Goal: Task Accomplishment & Management: Manage account settings

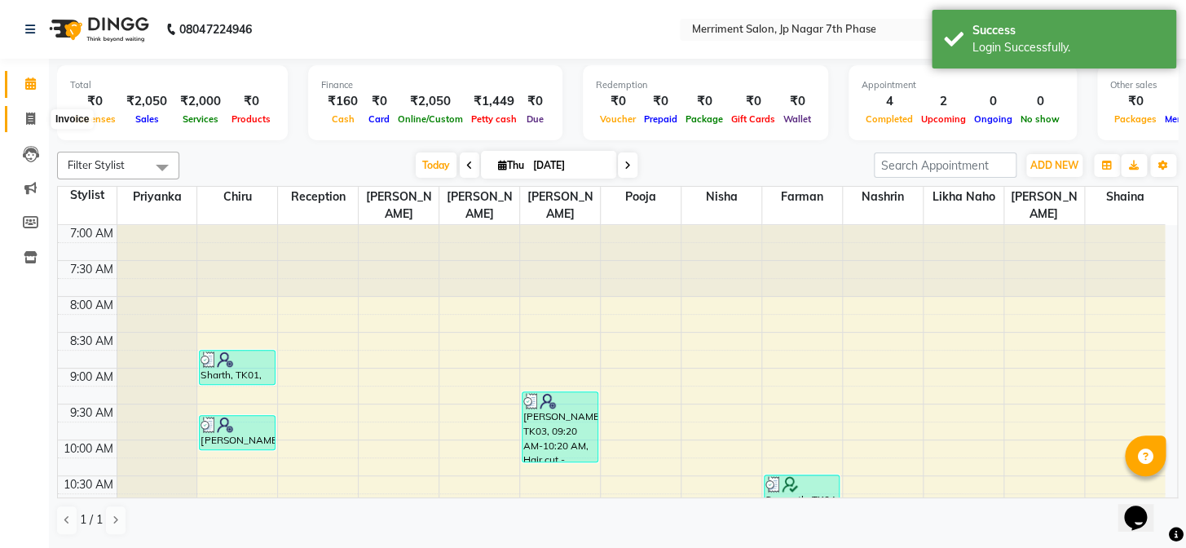
click at [24, 113] on span at bounding box center [30, 119] width 29 height 19
select select "service"
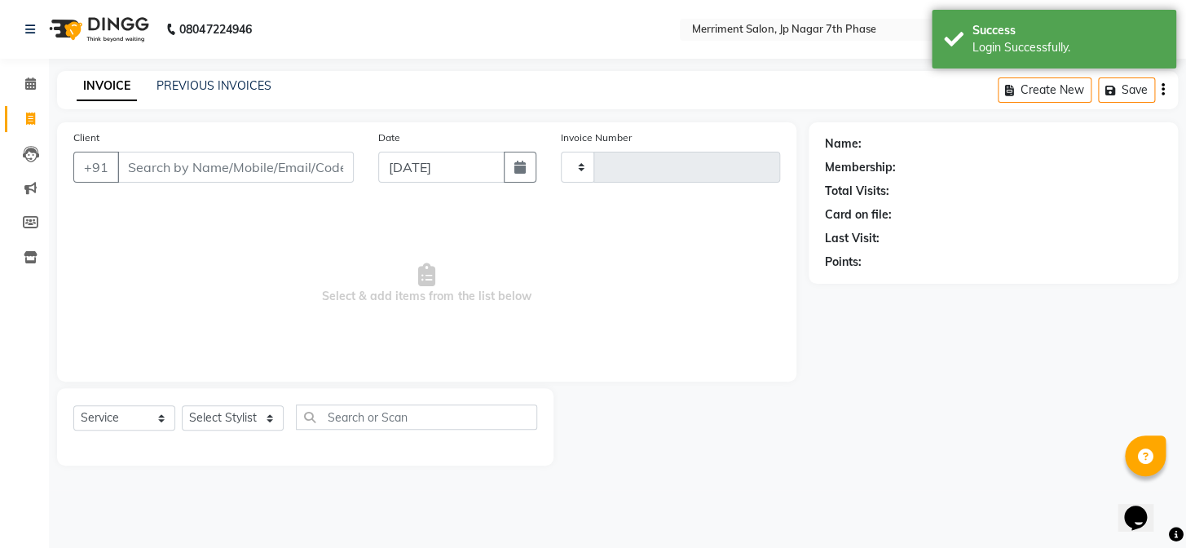
type input "4527"
select select "4110"
click at [243, 82] on link "PREVIOUS INVOICES" at bounding box center [213, 85] width 115 height 15
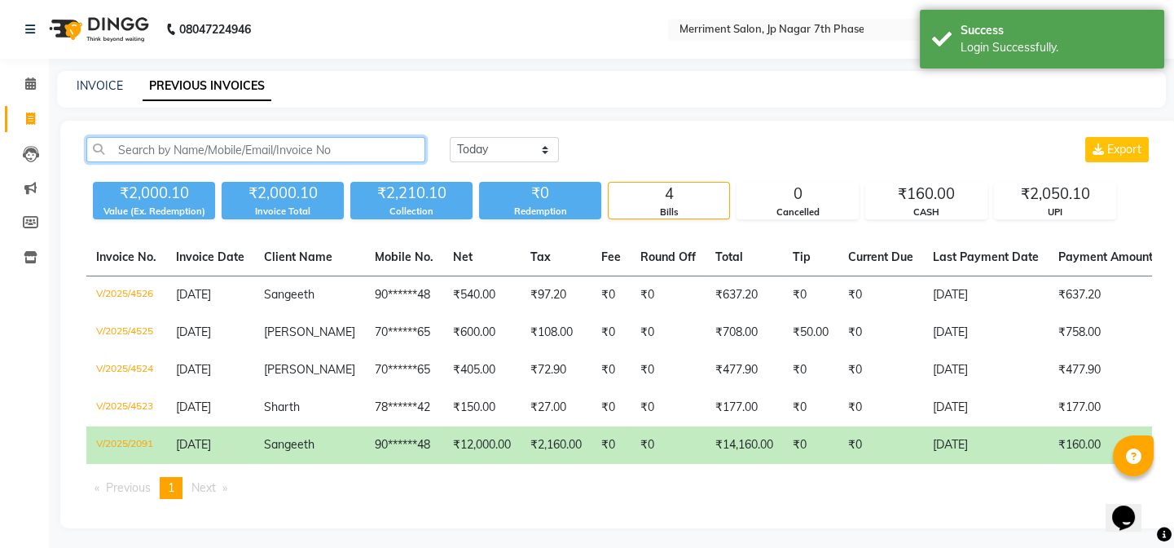
click at [300, 154] on input "text" at bounding box center [255, 149] width 339 height 25
click at [117, 90] on link "INVOICE" at bounding box center [100, 85] width 46 height 15
select select "service"
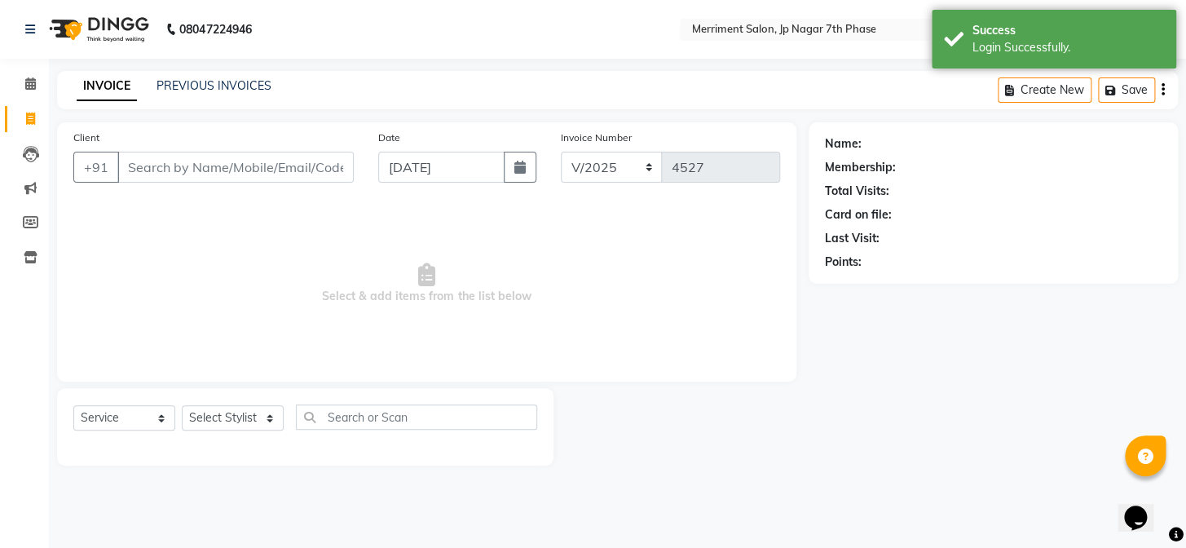
click at [187, 162] on input "Client" at bounding box center [235, 167] width 236 height 31
type input "7994417571"
click at [296, 174] on span "Add Client" at bounding box center [312, 167] width 64 height 16
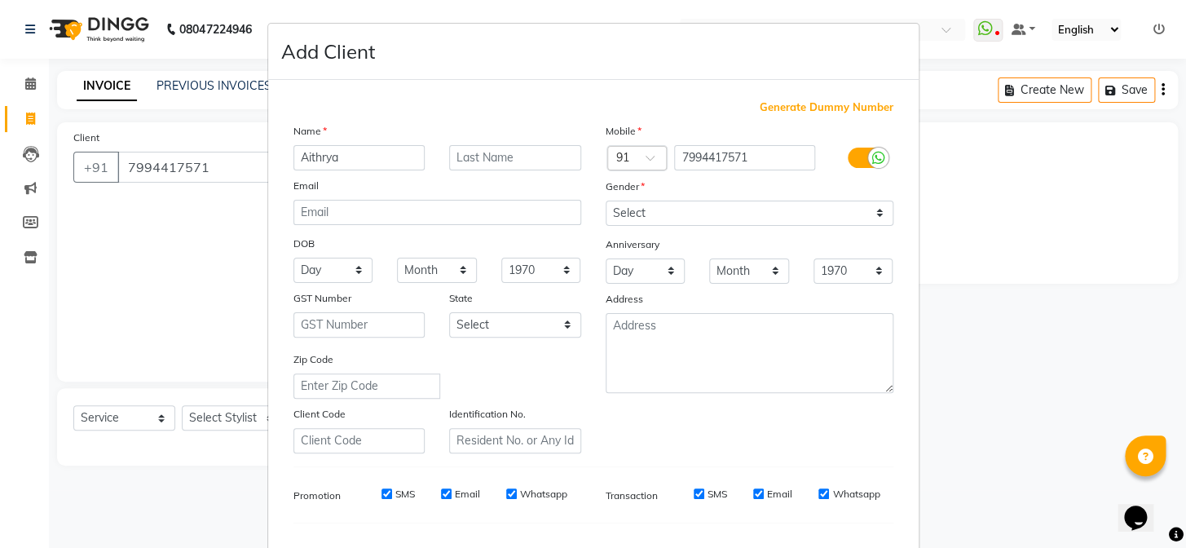
type input "Aithrya"
click at [677, 212] on select "Select Male Female Other Prefer Not To Say" at bounding box center [750, 212] width 288 height 25
select select "female"
click at [606, 200] on select "Select Male Female Other Prefer Not To Say" at bounding box center [750, 212] width 288 height 25
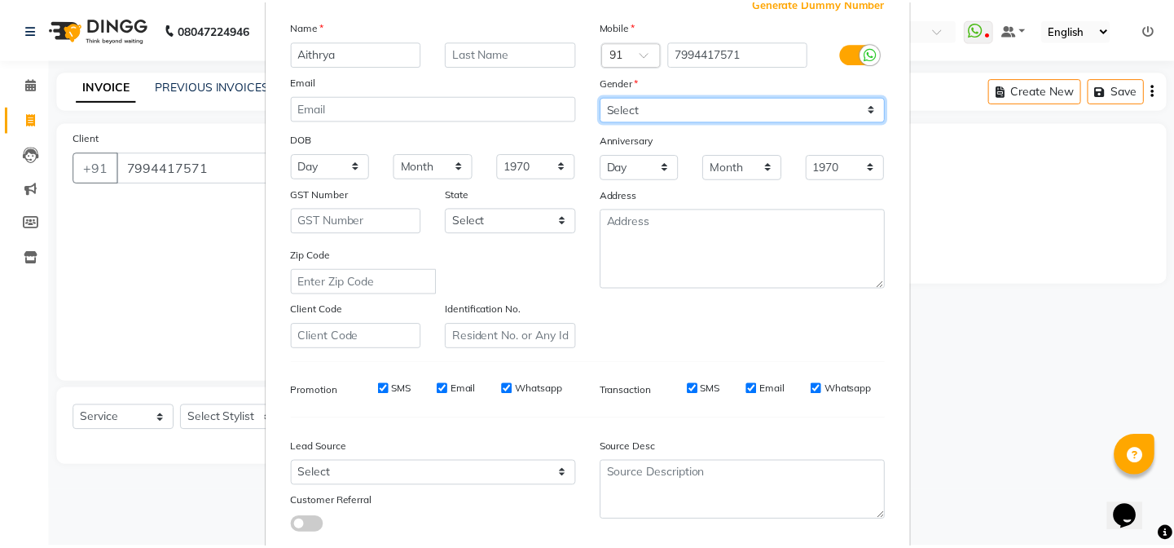
scroll to position [209, 0]
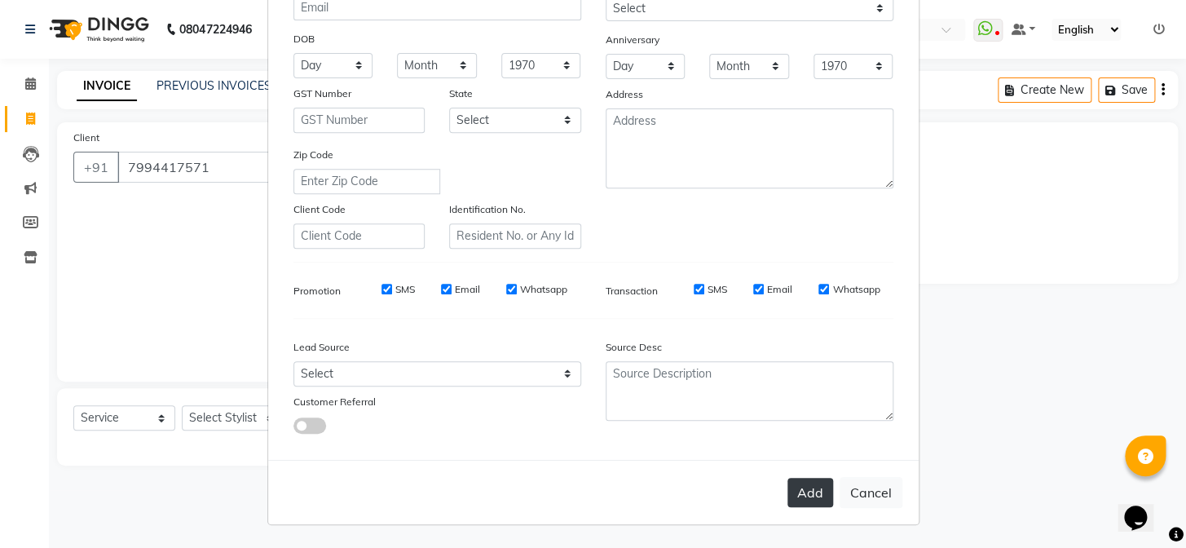
click at [817, 495] on button "Add" at bounding box center [810, 492] width 46 height 29
type input "79******71"
select select
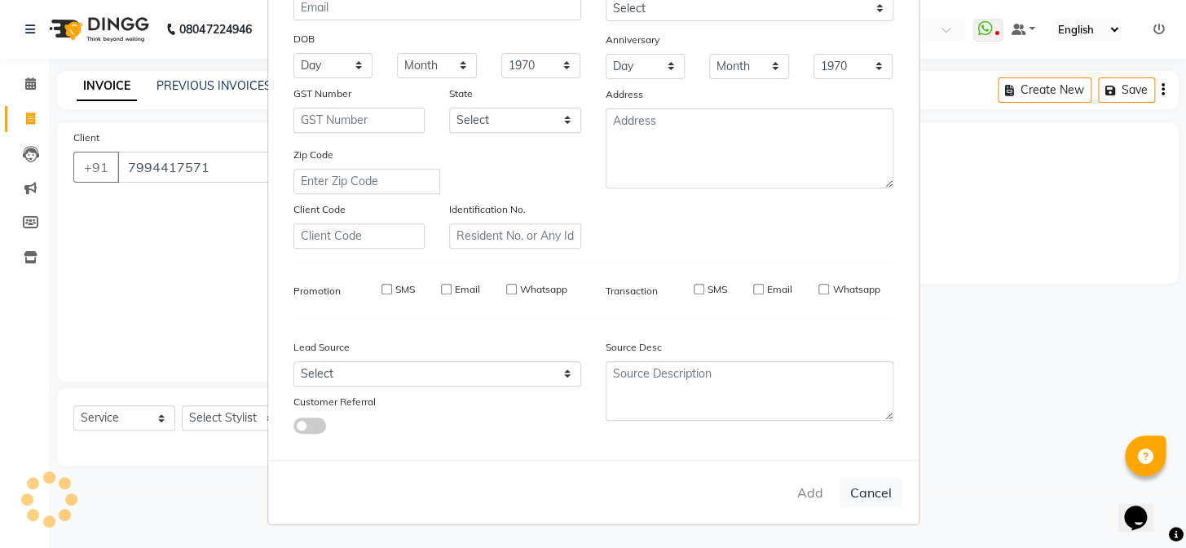
select select
checkbox input "false"
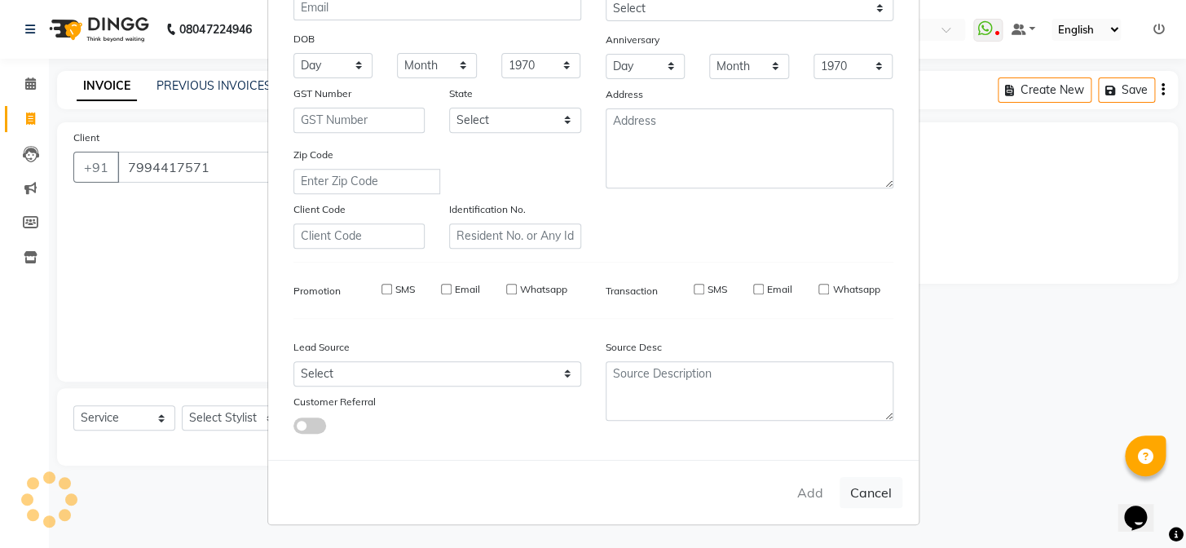
checkbox input "false"
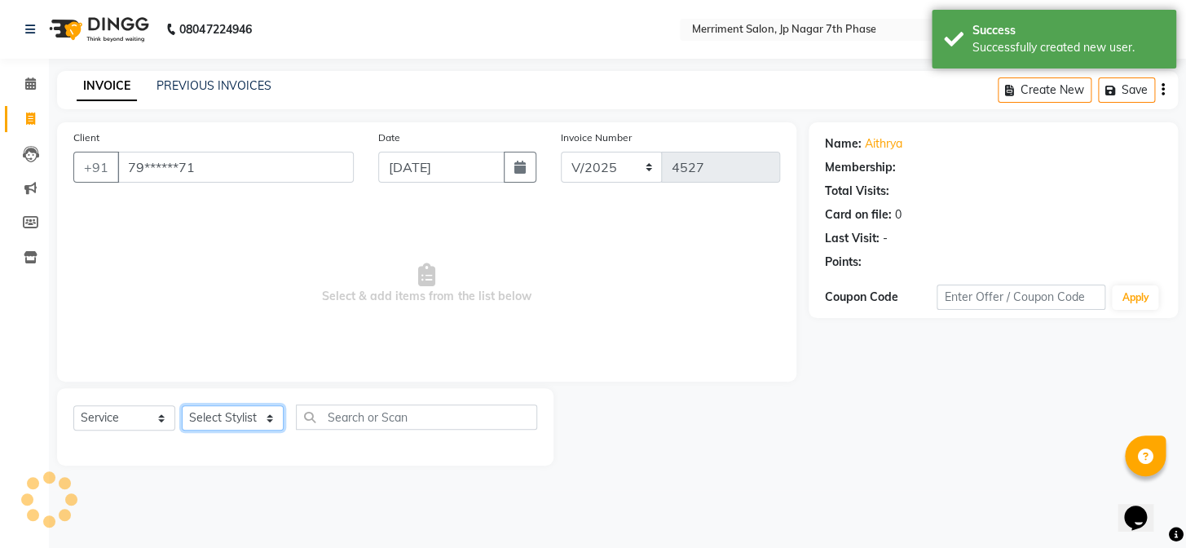
click at [234, 415] on select "Select Stylist Chiru Farman likha naho [PERSON_NAME] [PERSON_NAME] [PERSON_NAME…" at bounding box center [233, 417] width 102 height 25
select select "83450"
click at [182, 405] on select "Select Stylist Chiru Farman likha naho [PERSON_NAME] [PERSON_NAME] [PERSON_NAME…" at bounding box center [233, 417] width 102 height 25
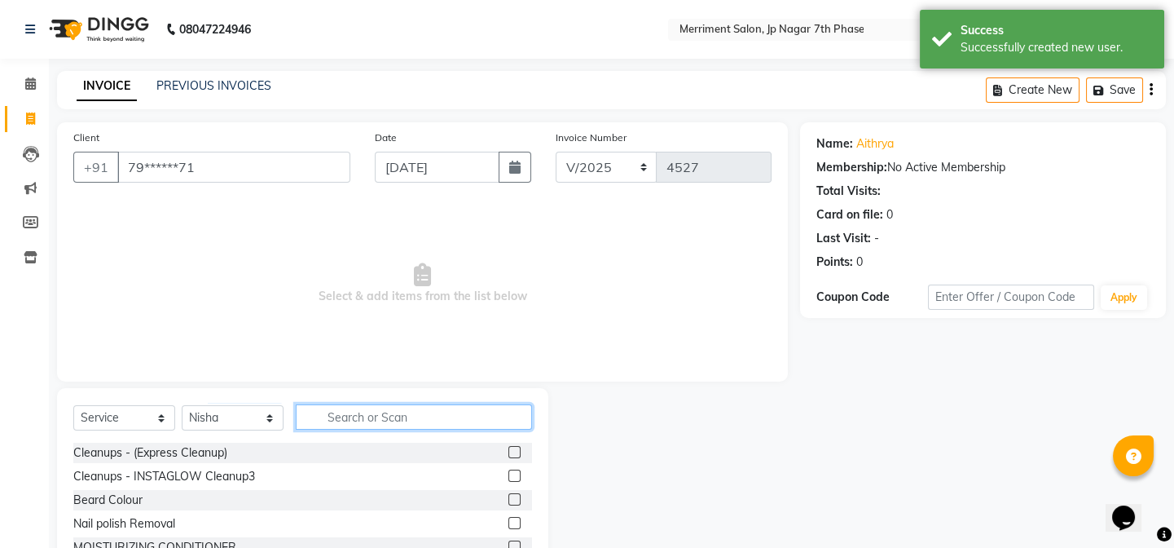
click at [392, 409] on input "text" at bounding box center [414, 416] width 236 height 25
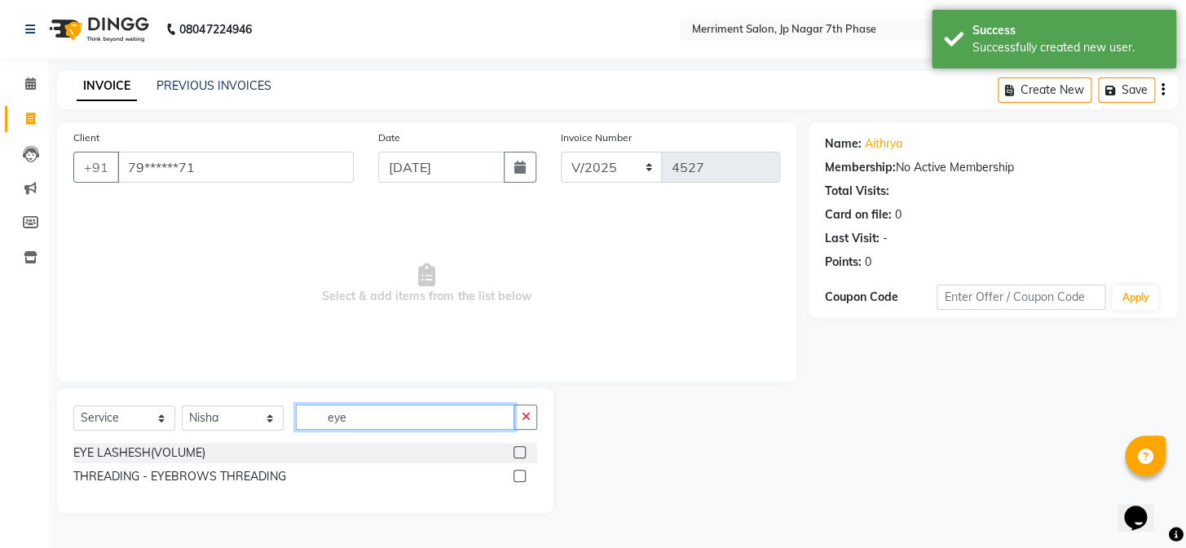
type input "eye"
click at [517, 473] on label at bounding box center [519, 475] width 12 height 12
click at [517, 473] on input "checkbox" at bounding box center [518, 476] width 11 height 11
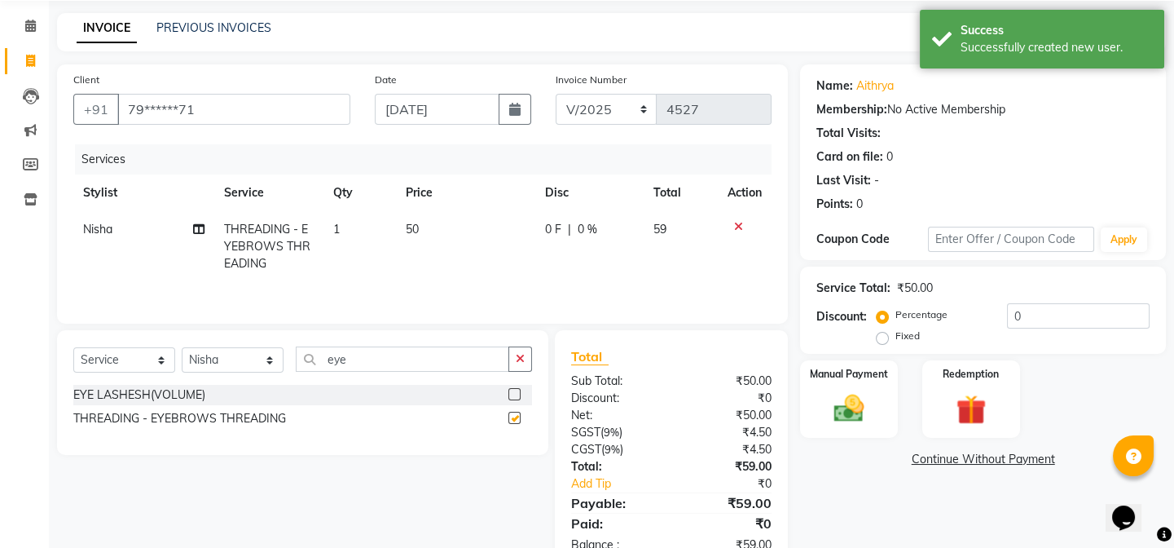
checkbox input "false"
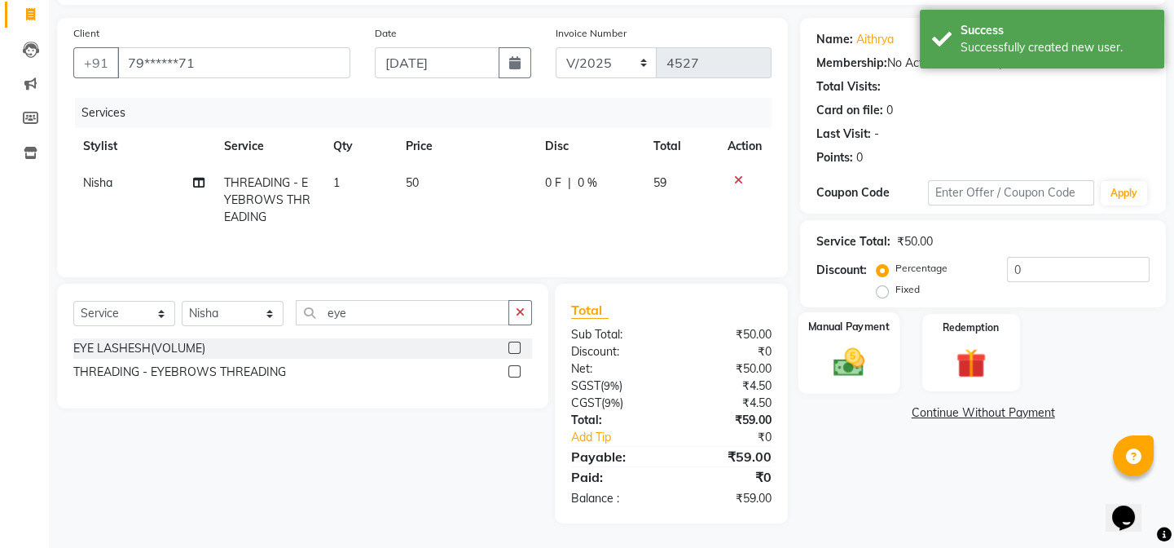
click at [876, 350] on div "Manual Payment" at bounding box center [849, 352] width 101 height 81
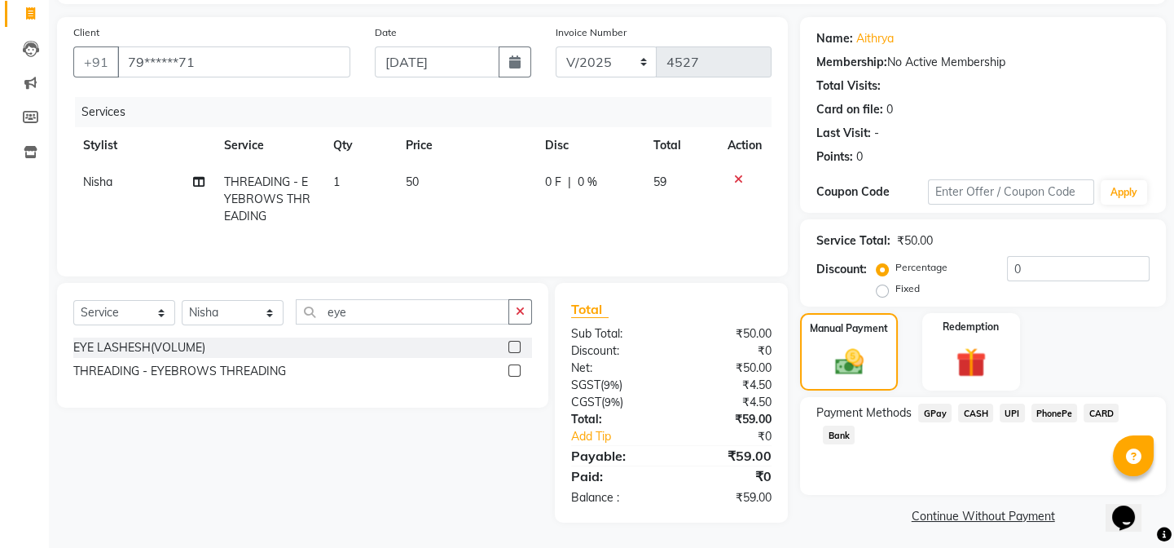
click at [1011, 415] on span "UPI" at bounding box center [1012, 412] width 25 height 19
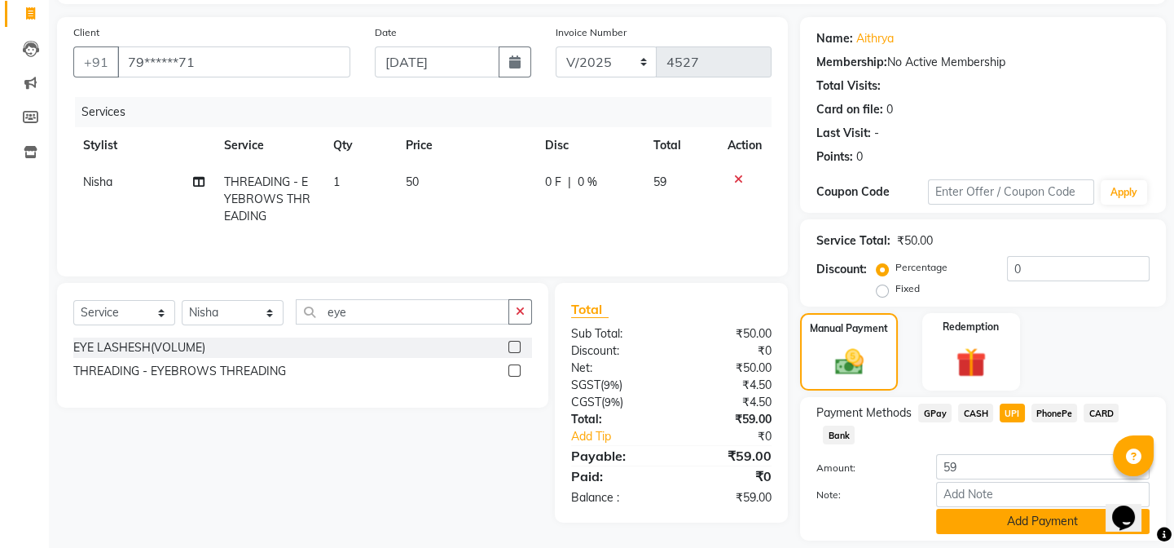
click at [1056, 522] on button "Add Payment" at bounding box center [1043, 521] width 214 height 25
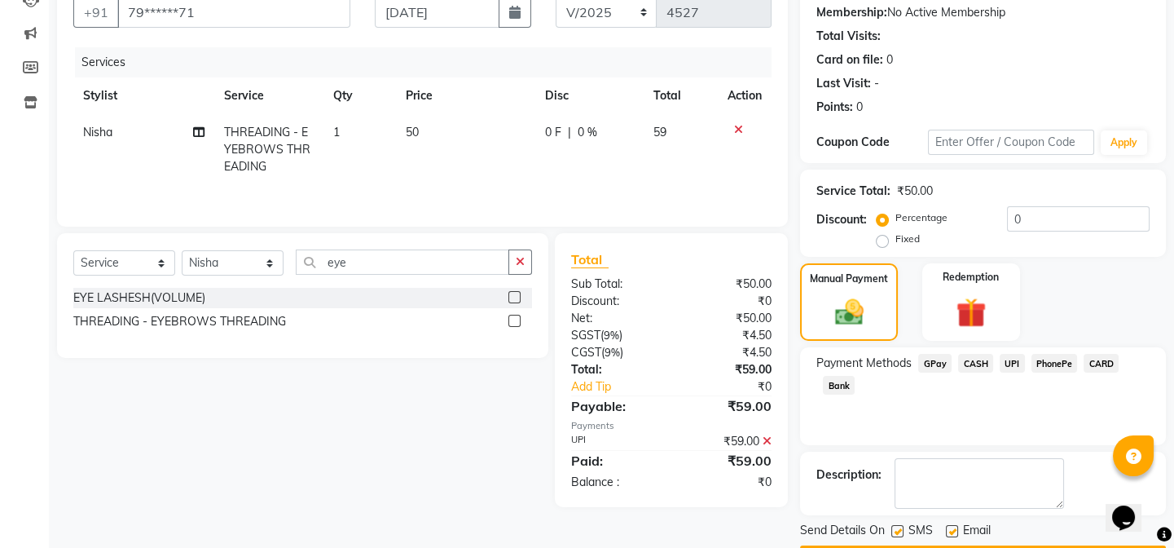
scroll to position [201, 0]
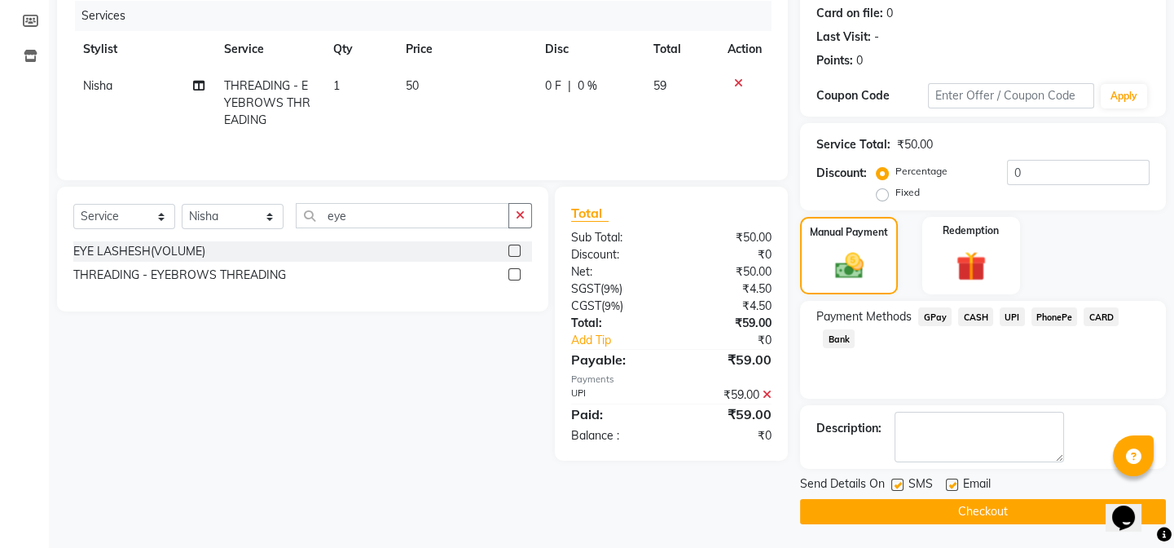
click at [1021, 514] on button "Checkout" at bounding box center [983, 511] width 366 height 25
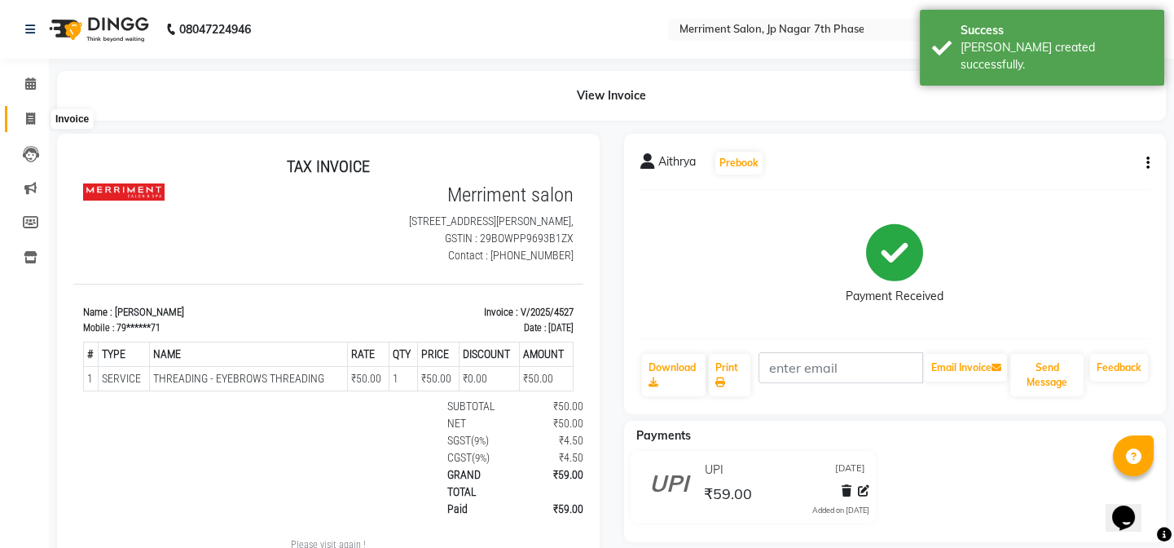
click at [29, 121] on icon at bounding box center [30, 118] width 9 height 12
select select "service"
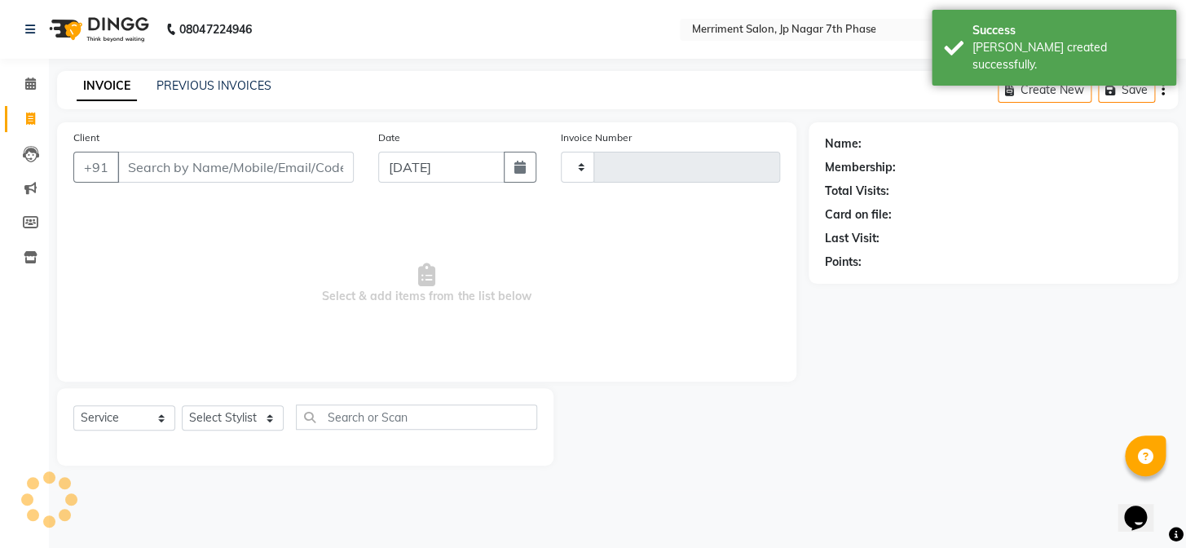
type input "4528"
select select "4110"
click at [233, 86] on link "PREVIOUS INVOICES" at bounding box center [213, 85] width 115 height 15
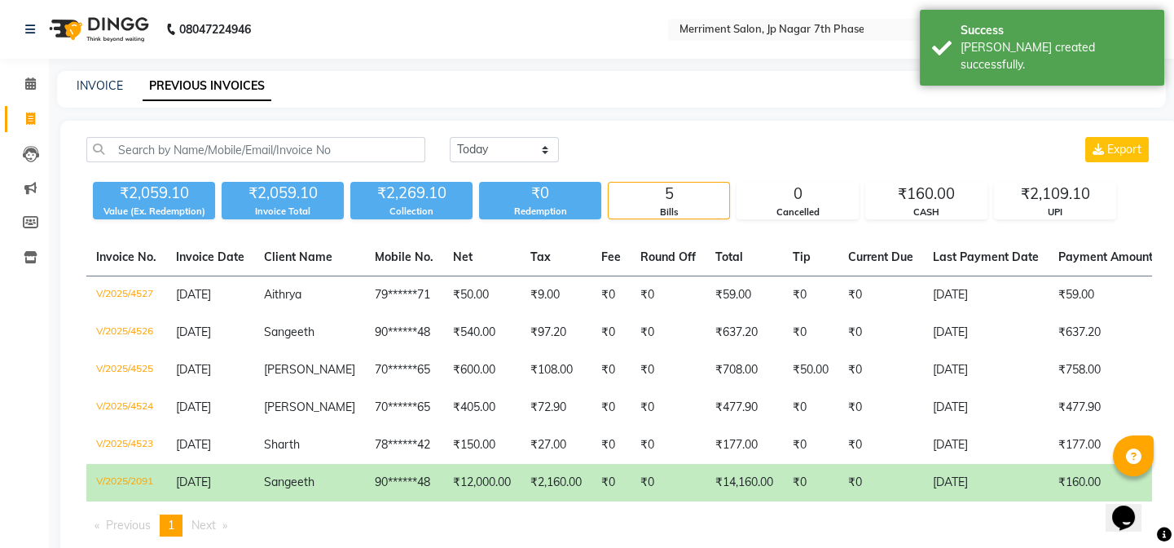
click at [663, 489] on td "₹0" at bounding box center [668, 482] width 75 height 37
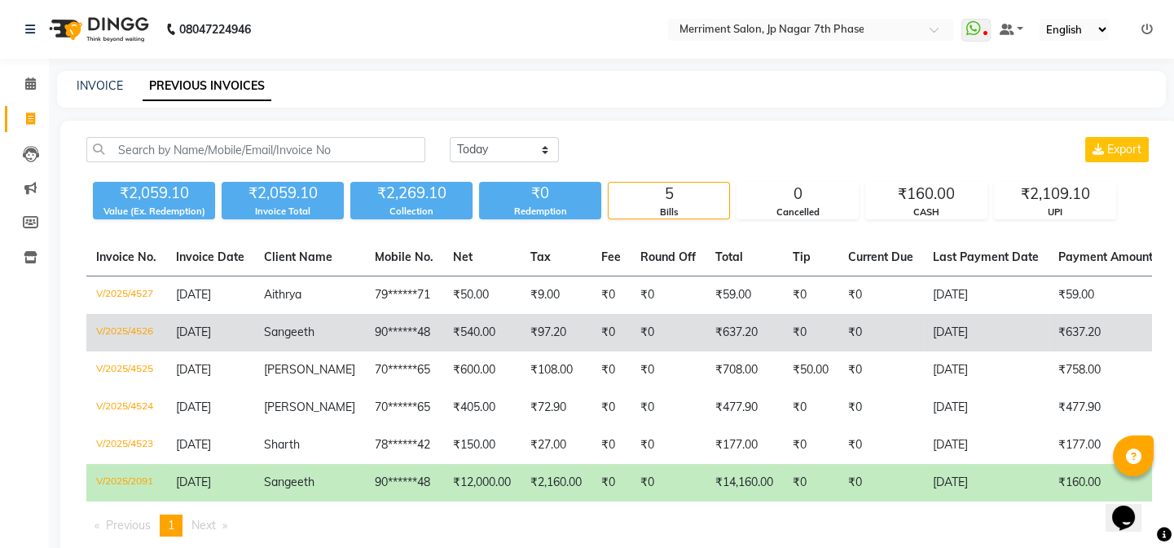
click at [472, 341] on td "₹540.00" at bounding box center [481, 332] width 77 height 37
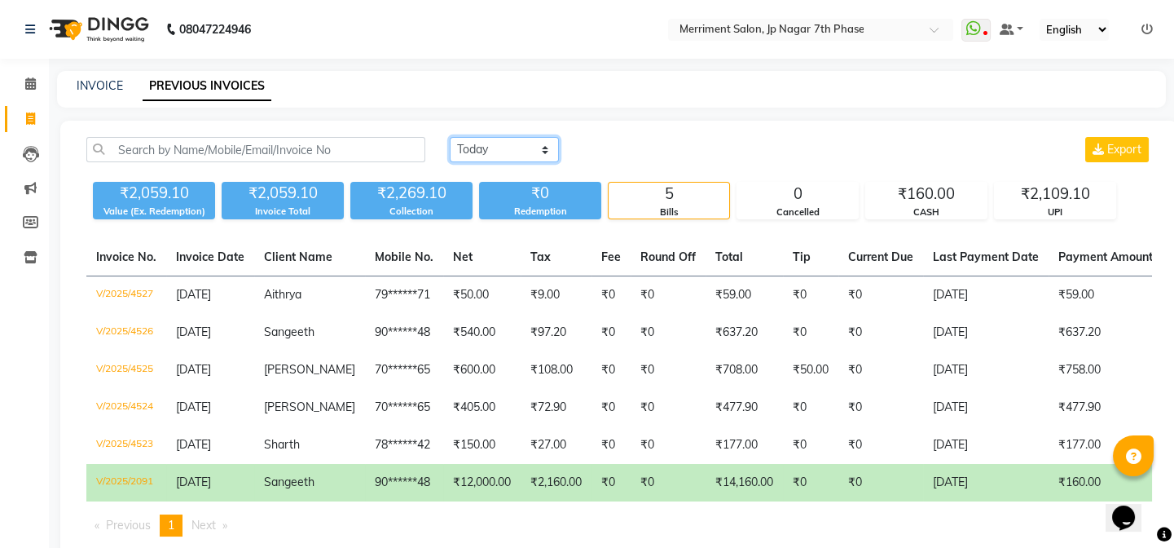
click at [495, 150] on select "Today Yesterday Custom Range" at bounding box center [504, 149] width 109 height 25
select select "range"
click at [450, 137] on select "Today Yesterday Custom Range" at bounding box center [504, 149] width 109 height 25
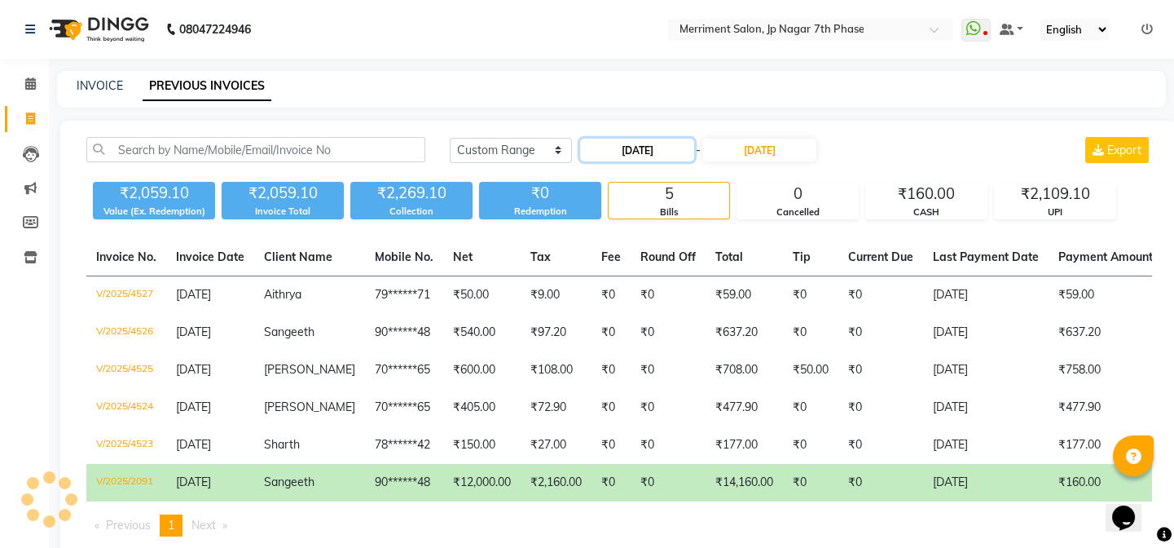
click at [636, 146] on input "[DATE]" at bounding box center [637, 150] width 114 height 23
select select "9"
select select "2025"
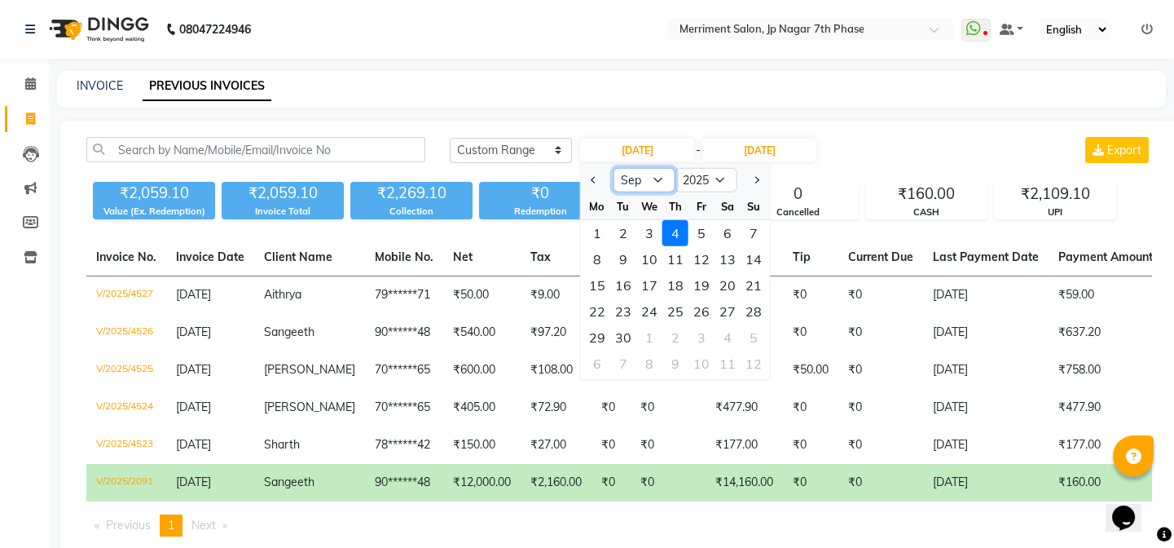
click at [643, 174] on select "Jan Feb Mar Apr May Jun Jul Aug Sep Oct Nov Dec" at bounding box center [645, 180] width 62 height 24
click at [614, 168] on select "Jan Feb Mar Apr May Jun Jul Aug Sep Oct Nov Dec" at bounding box center [645, 180] width 62 height 24
click at [662, 176] on select "Jan Feb Mar Apr May Jun Jul Aug Sep Oct Nov Dec" at bounding box center [645, 180] width 62 height 24
select select "8"
click at [614, 168] on select "Jan Feb Mar Apr May Jun Jul Aug Sep Oct Nov Dec" at bounding box center [645, 180] width 62 height 24
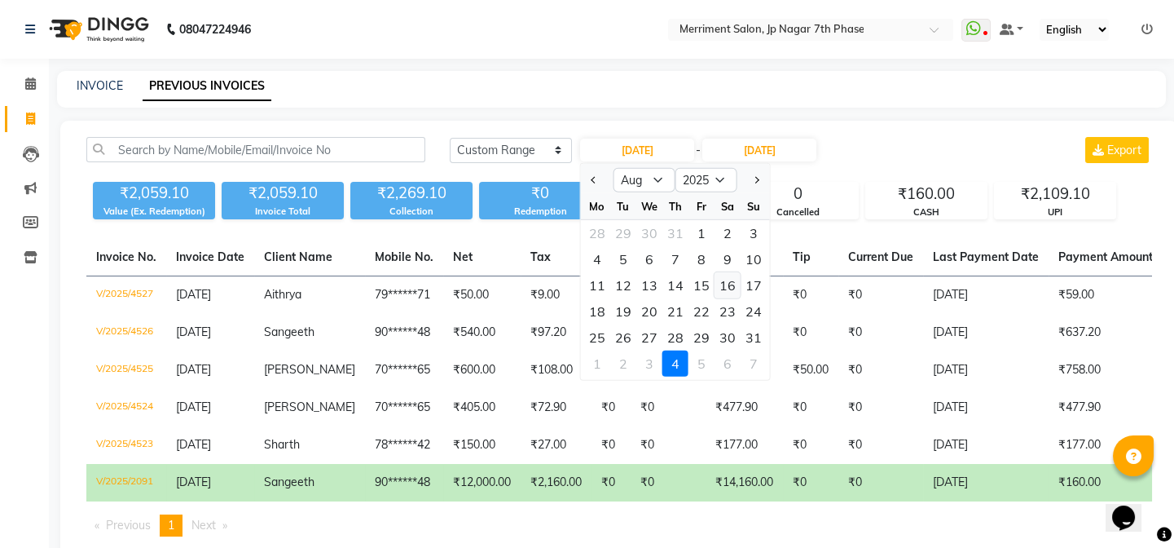
click at [735, 288] on div "16" at bounding box center [728, 285] width 26 height 26
type input "16-08-2025"
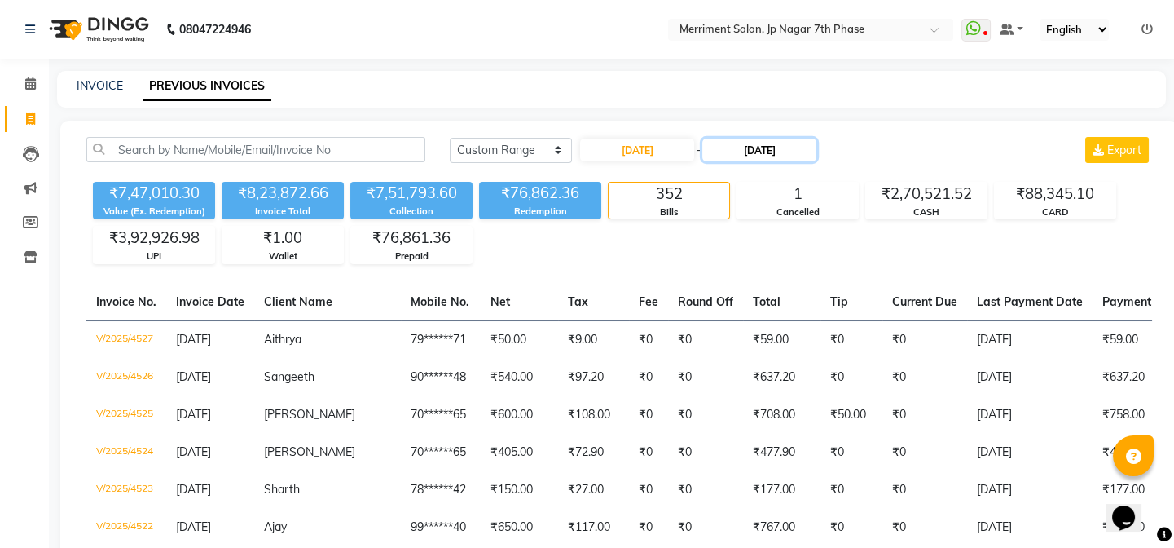
click at [739, 150] on input "[DATE]" at bounding box center [759, 150] width 114 height 23
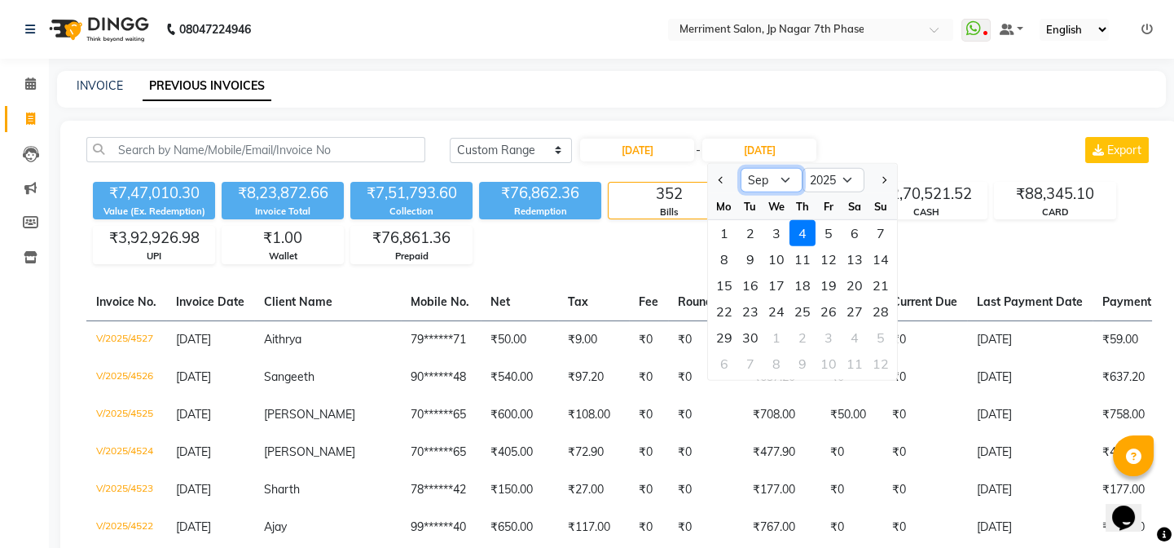
click at [766, 180] on select "Aug Sep Oct Nov Dec" at bounding box center [772, 180] width 62 height 24
select select "8"
click at [741, 168] on select "Aug Sep Oct Nov Dec" at bounding box center [772, 180] width 62 height 24
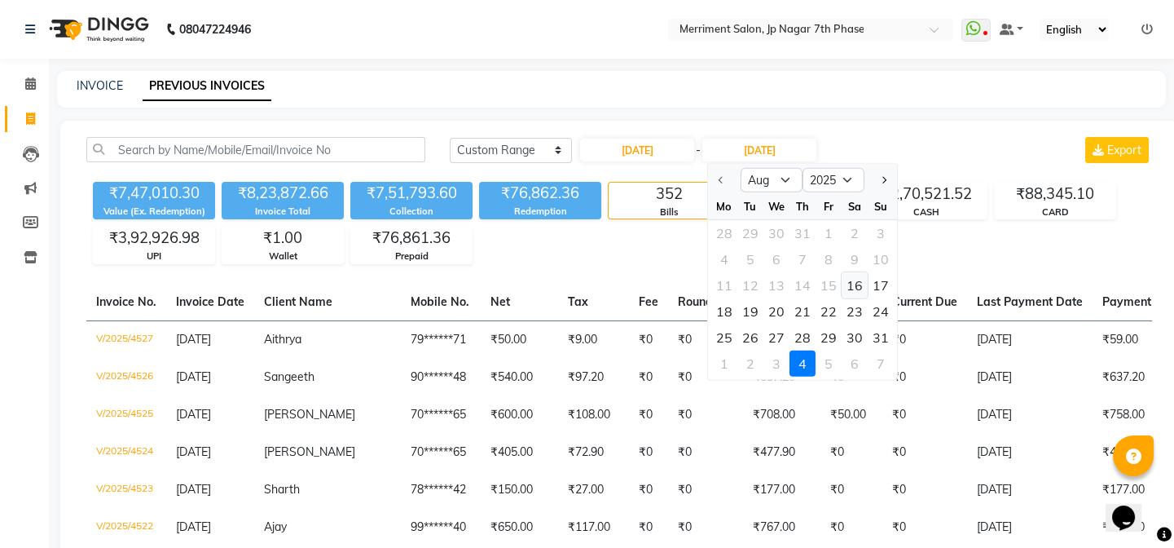
click at [859, 284] on div "16" at bounding box center [855, 285] width 26 height 26
type input "16-08-2025"
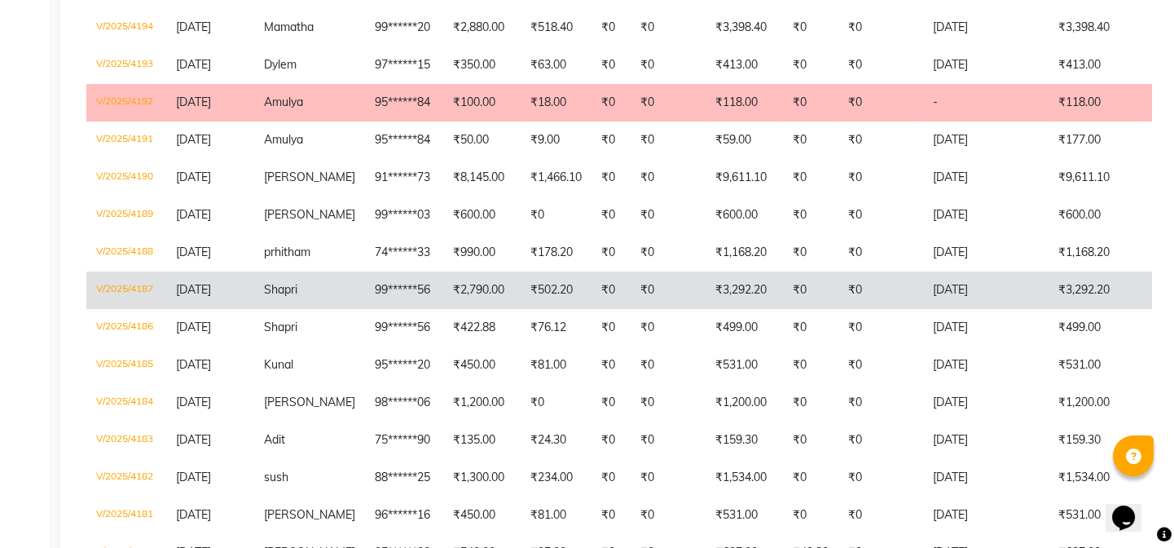
scroll to position [444, 0]
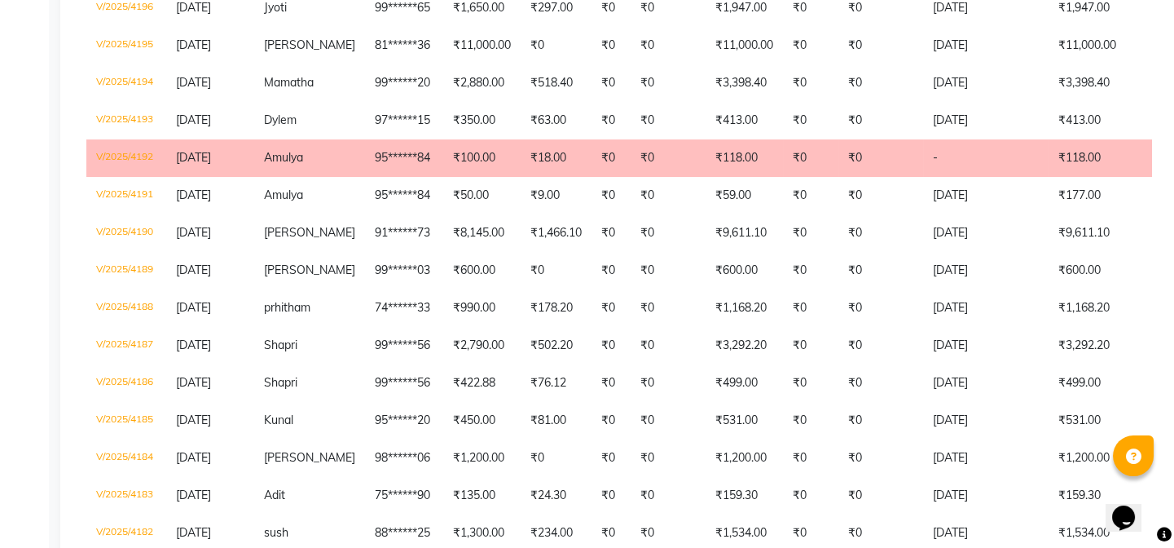
click at [521, 166] on td "₹18.00" at bounding box center [556, 157] width 71 height 37
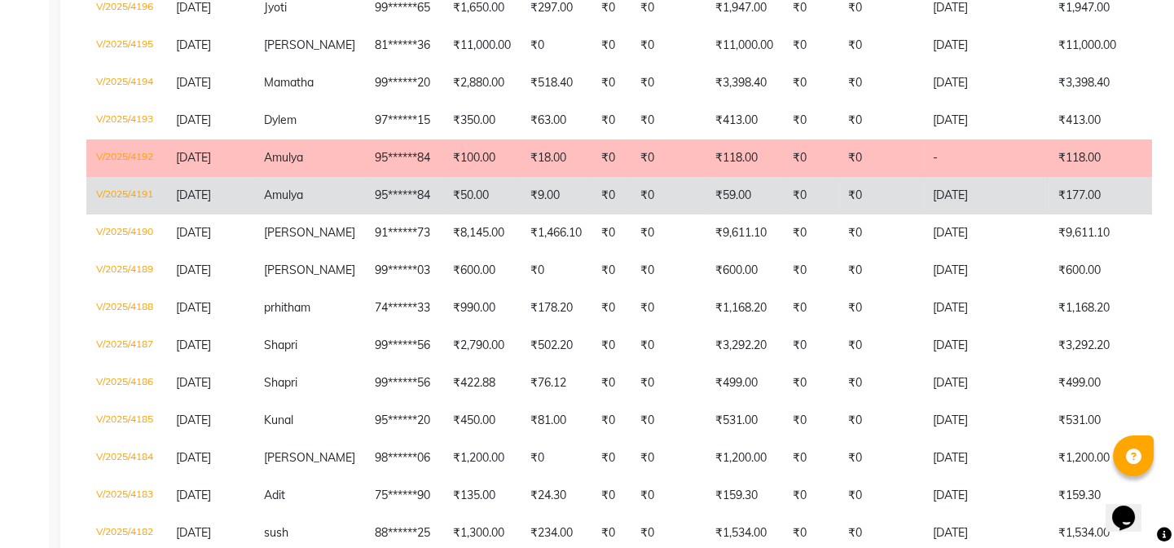
click at [396, 196] on td "95******84" at bounding box center [404, 195] width 78 height 37
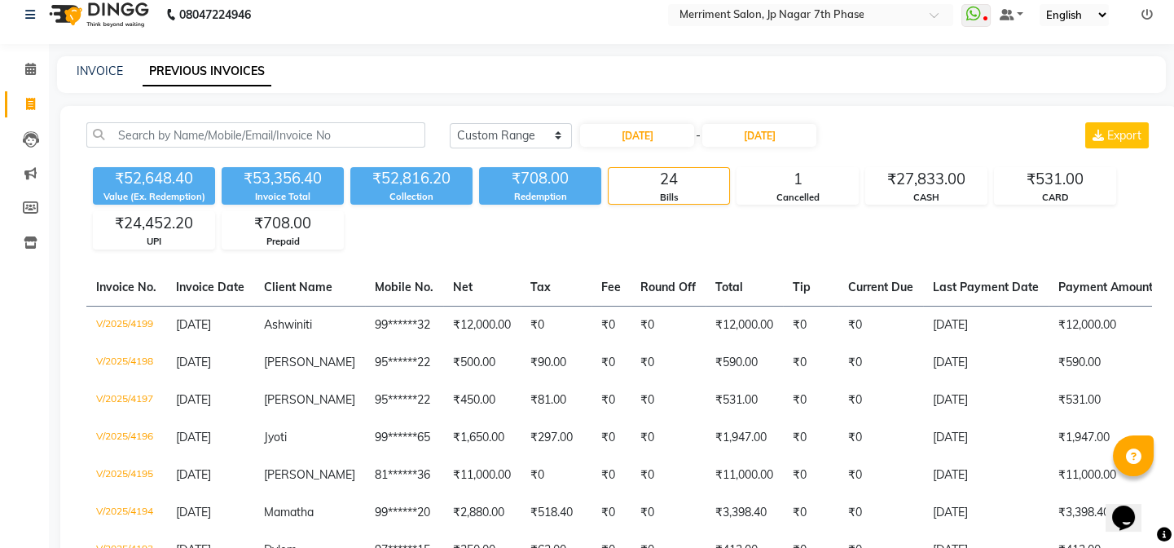
scroll to position [0, 0]
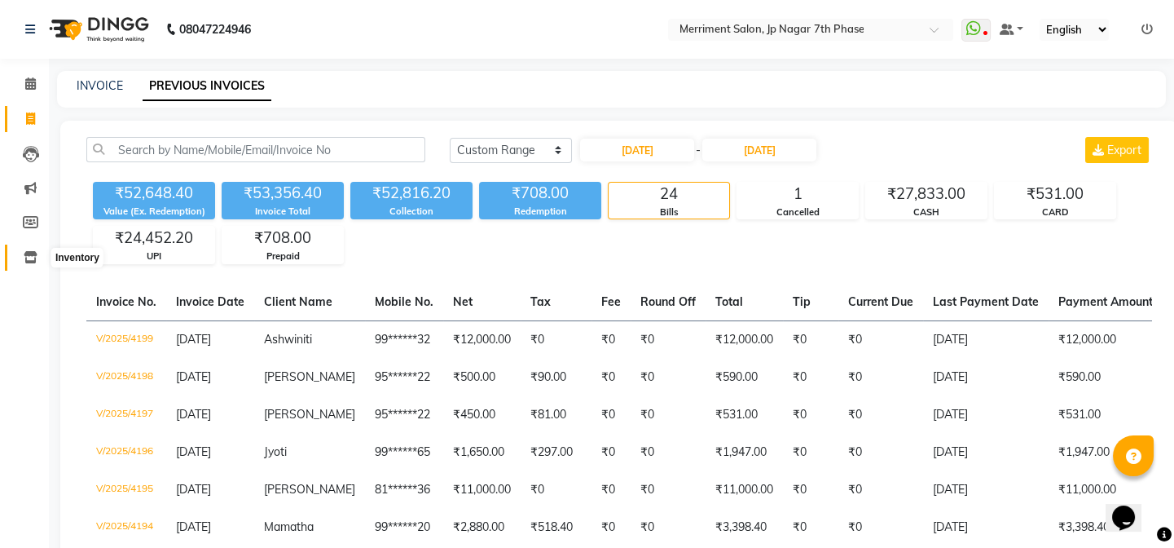
click at [37, 258] on span at bounding box center [30, 258] width 29 height 19
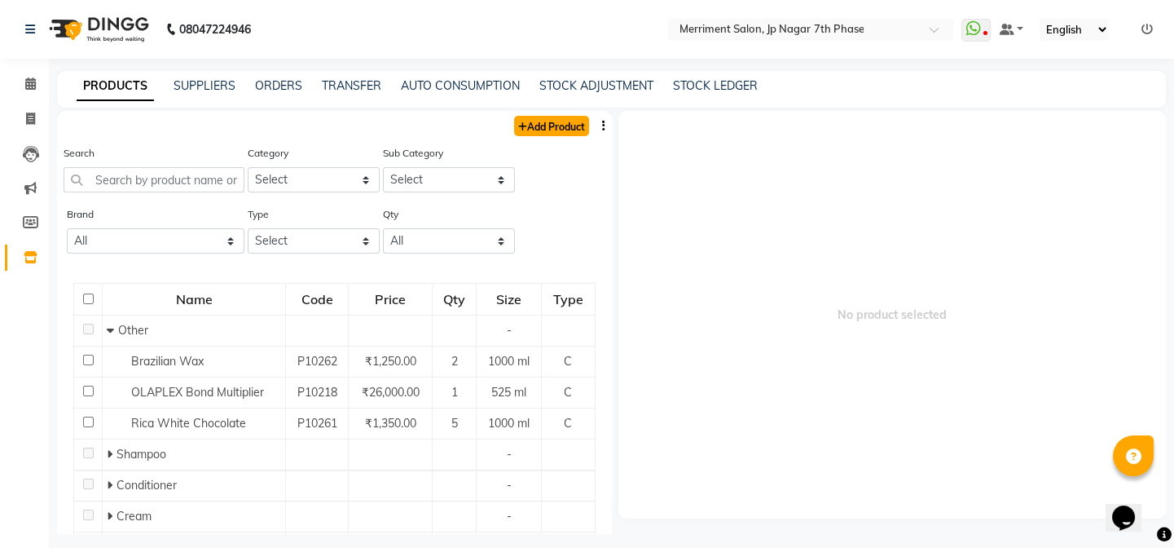
click at [544, 130] on link "Add Product" at bounding box center [551, 126] width 75 height 20
select select "true"
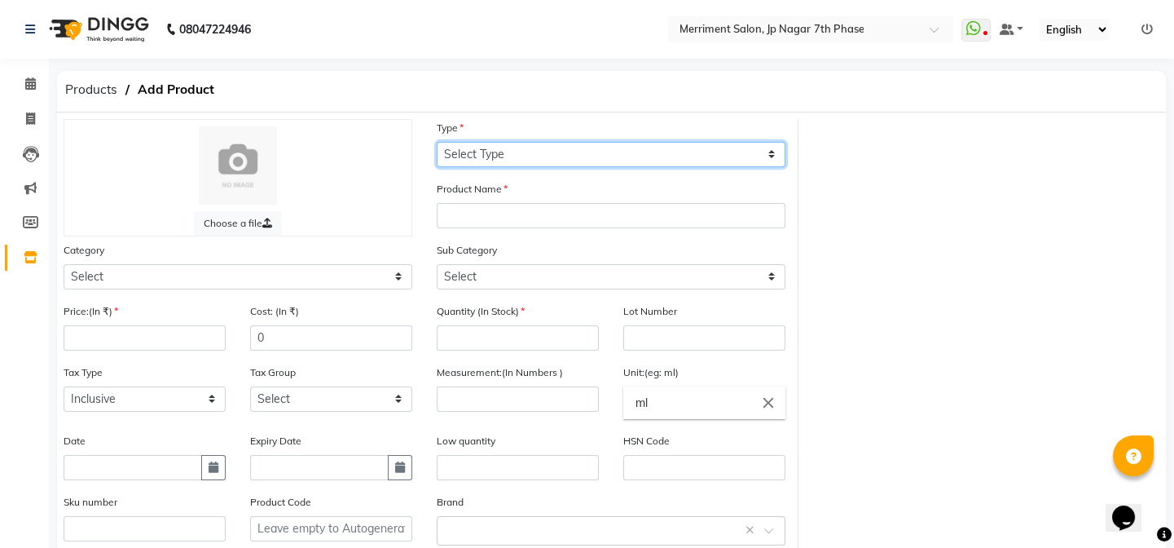
click at [524, 157] on select "Select Type Both Retail Consumable" at bounding box center [611, 154] width 349 height 25
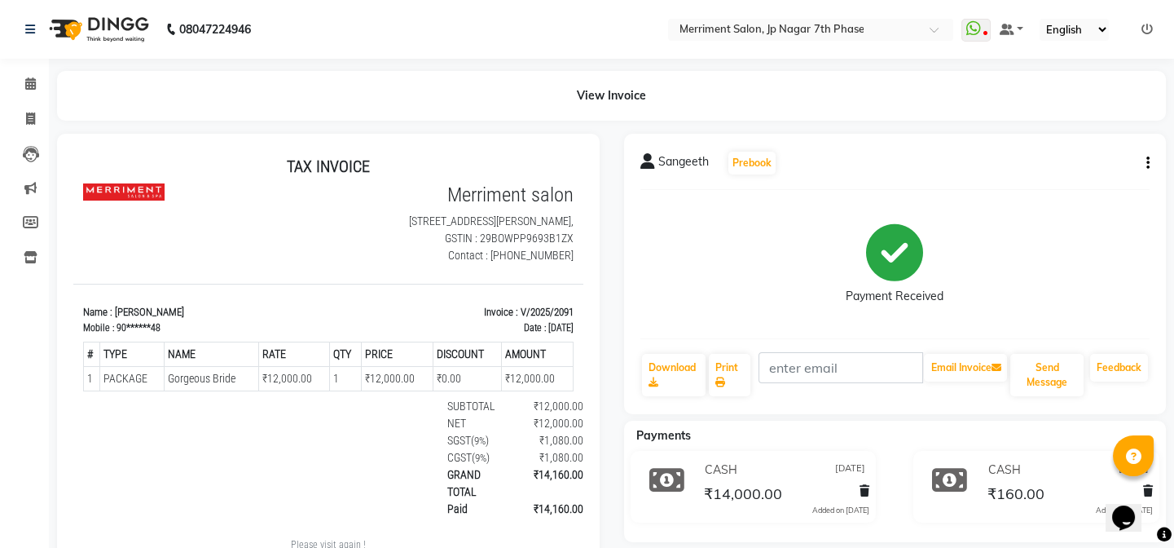
click at [1148, 163] on icon "button" at bounding box center [1148, 163] width 3 height 1
click at [1073, 157] on div "Edit Item Staff" at bounding box center [1083, 162] width 78 height 20
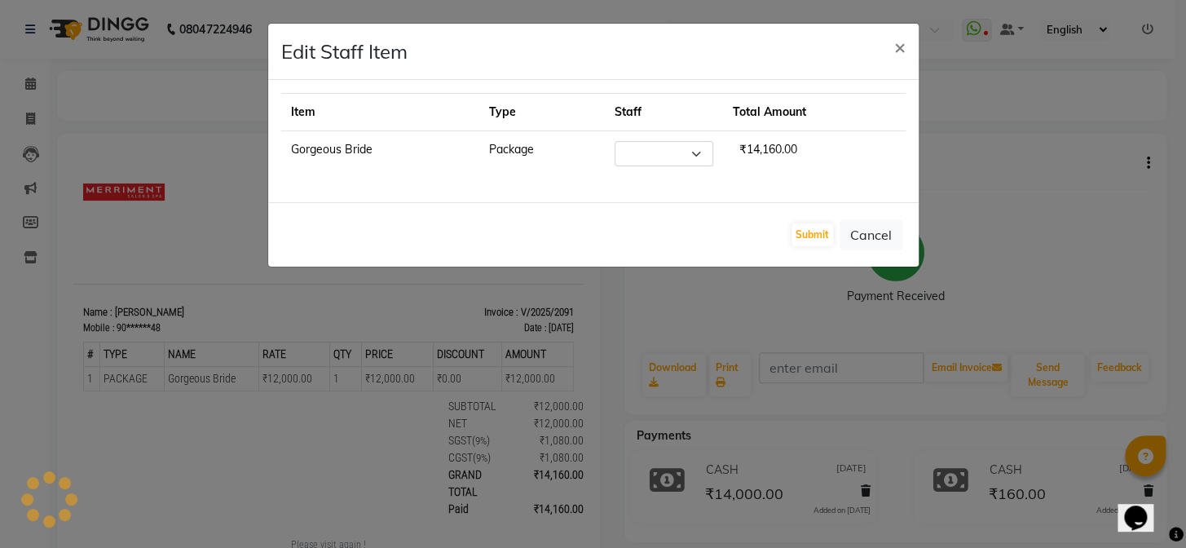
select select
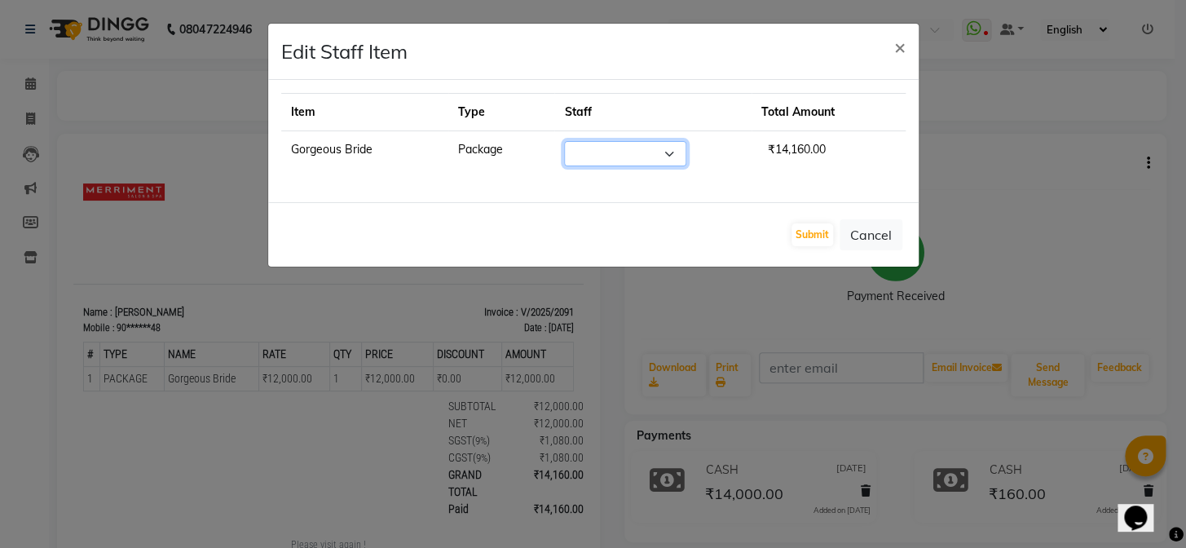
click at [678, 155] on select "Select Chiru Farman likha naho Nalina Nashrin naynika rai Nirmal Mandal Nisha P…" at bounding box center [625, 153] width 122 height 25
click at [738, 178] on div "Item Type Staff Total Amount Gorgeous Bride Package Select Chiru Farman likha n…" at bounding box center [593, 141] width 650 height 122
click at [884, 236] on button "Cancel" at bounding box center [870, 234] width 63 height 31
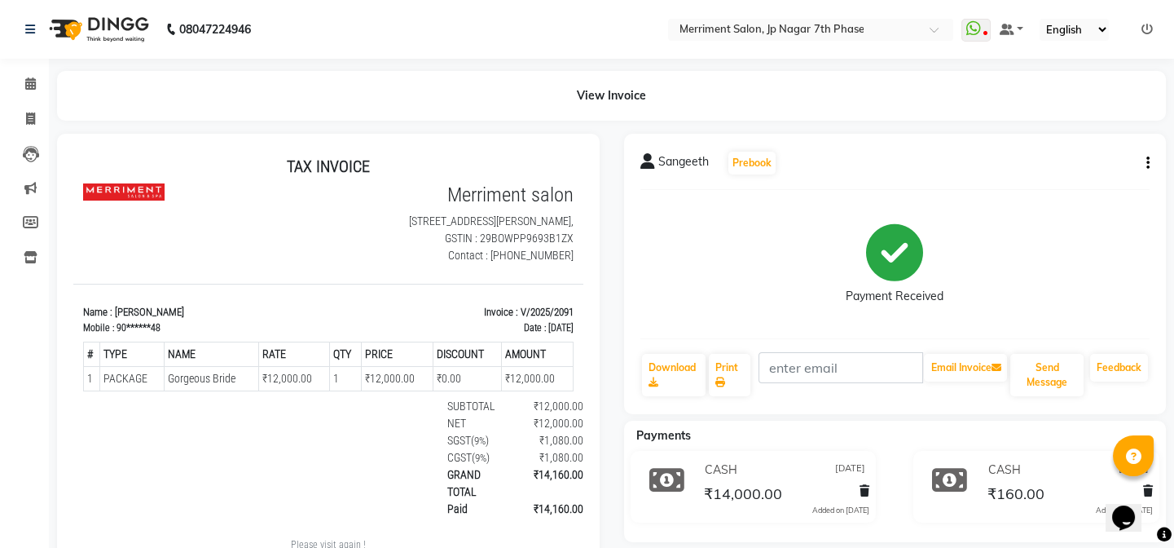
click at [1152, 163] on div "Sangeeth Prebook Payment Received Download Print Email Invoice Send Message Fee…" at bounding box center [895, 274] width 543 height 280
click at [1149, 164] on div "Sangeeth Prebook Payment Received Download Print Email Invoice Send Message Fee…" at bounding box center [895, 274] width 543 height 280
click at [1147, 163] on icon "button" at bounding box center [1148, 163] width 3 height 1
click at [1042, 197] on div "Sangeeth Prebook Payment Received Download Print Email Invoice Send Message Fee…" at bounding box center [895, 274] width 543 height 280
click at [1145, 169] on button "button" at bounding box center [1145, 163] width 10 height 17
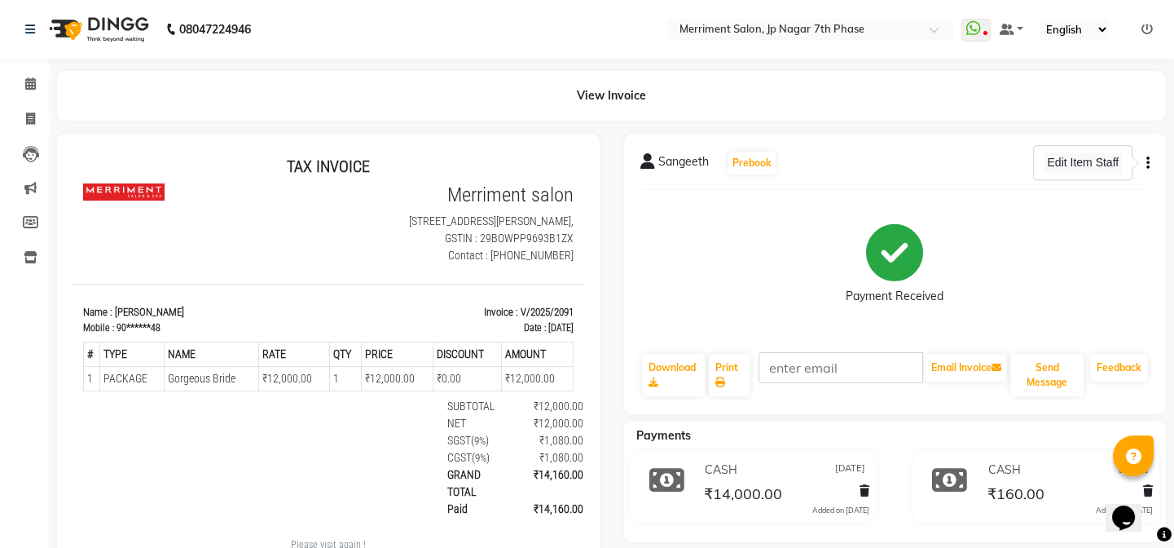
click at [1071, 164] on div "Edit Item Staff" at bounding box center [1083, 162] width 78 height 20
select select
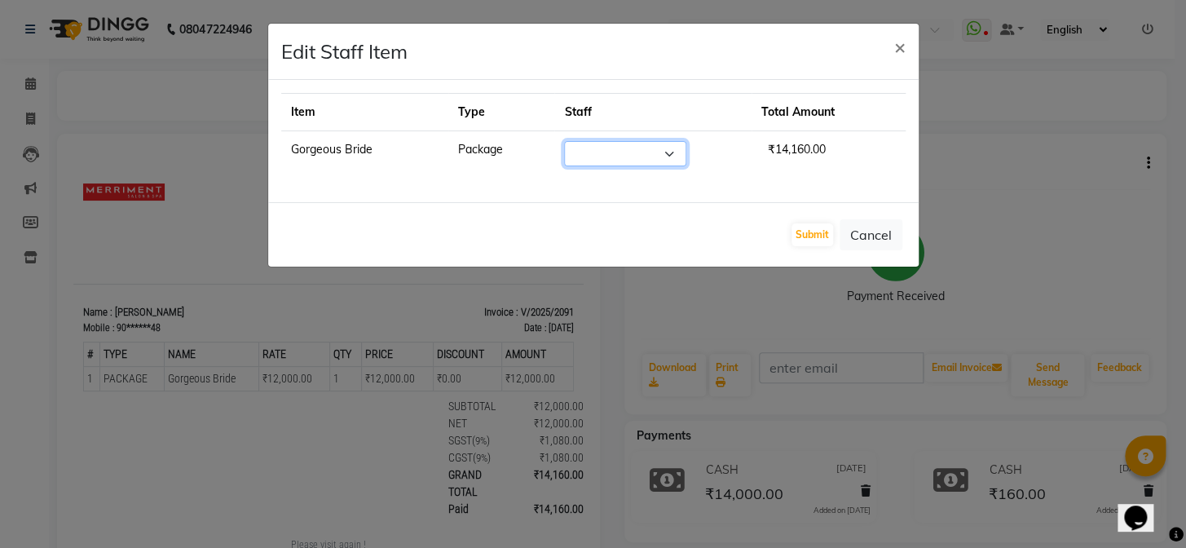
click at [654, 162] on select "Select Chiru Farman likha naho Nalina Nashrin naynika rai Nirmal Mandal Nisha P…" at bounding box center [625, 153] width 122 height 25
drag, startPoint x: 893, startPoint y: 231, endPoint x: 870, endPoint y: 222, distance: 25.3
click at [891, 230] on button "Cancel" at bounding box center [870, 234] width 63 height 31
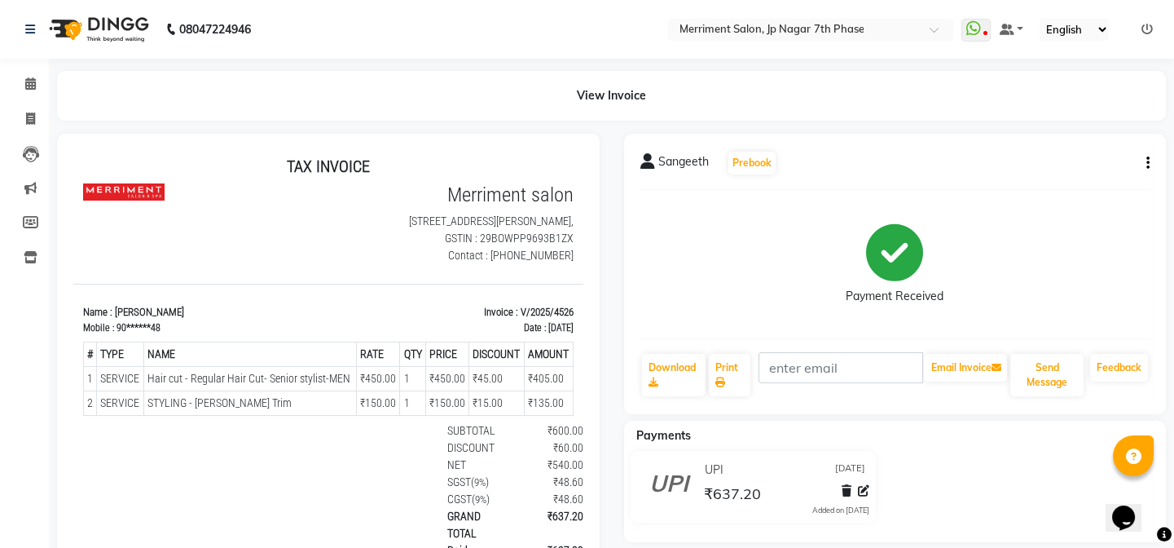
click at [1154, 157] on div "Sangeeth Prebook Payment Received Download Print Email Invoice Send Message Fee…" at bounding box center [895, 274] width 543 height 280
click at [1144, 164] on button "button" at bounding box center [1145, 163] width 10 height 17
click at [1045, 173] on div "Edit Item Staff" at bounding box center [1067, 173] width 112 height 20
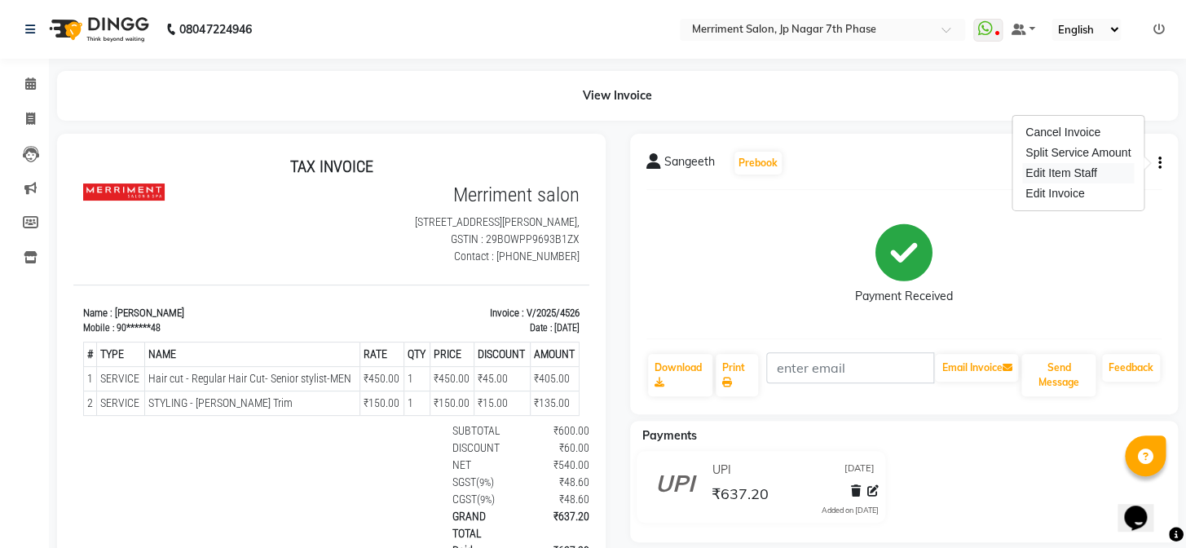
select select
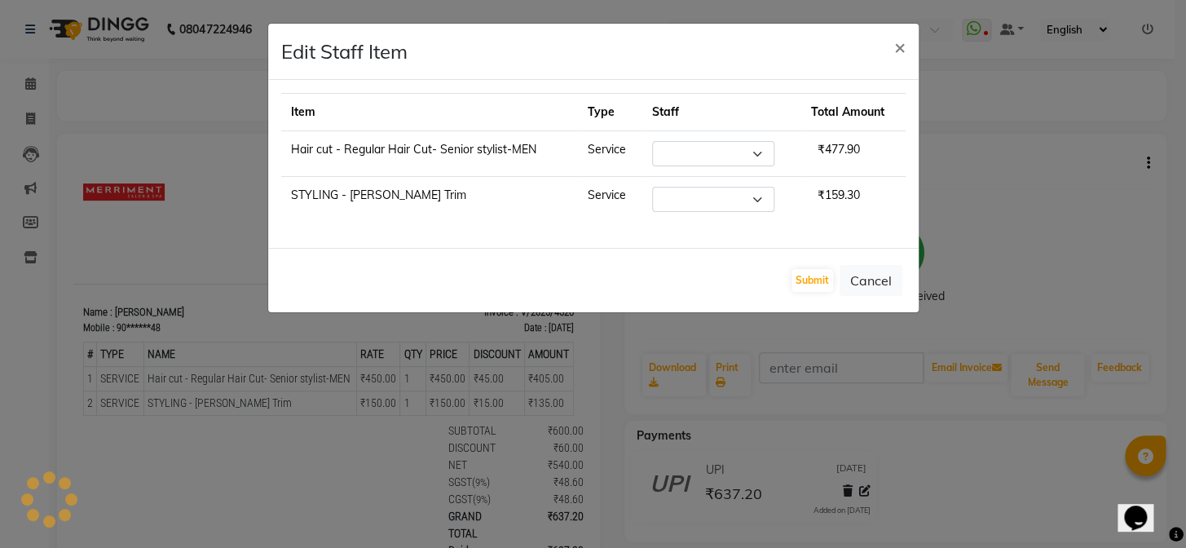
select select "84910"
drag, startPoint x: 897, startPoint y: 290, endPoint x: 738, endPoint y: 280, distance: 159.2
click at [896, 290] on button "Cancel" at bounding box center [870, 280] width 63 height 31
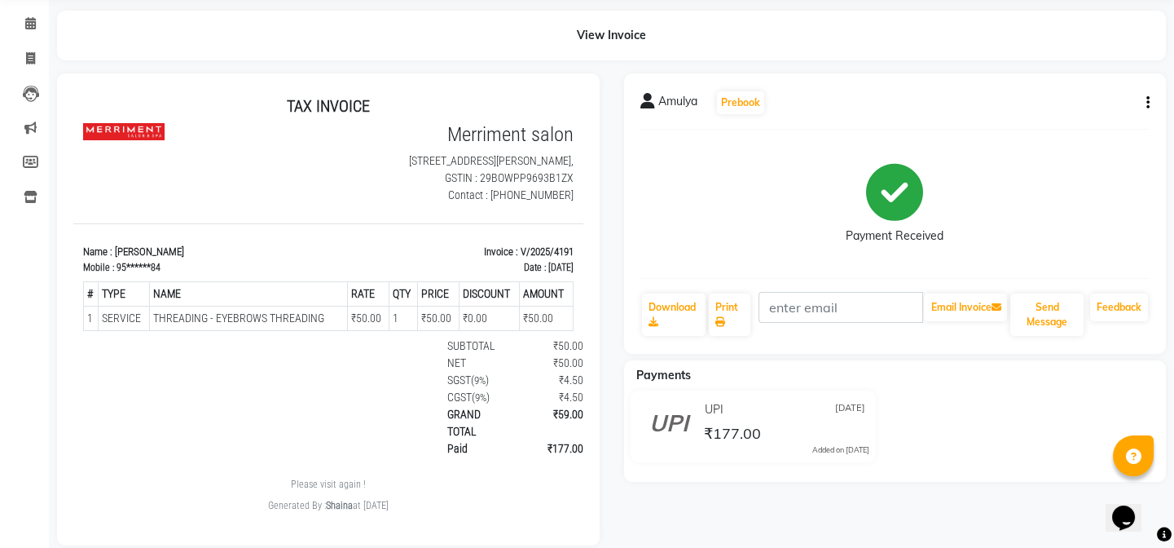
scroll to position [93, 0]
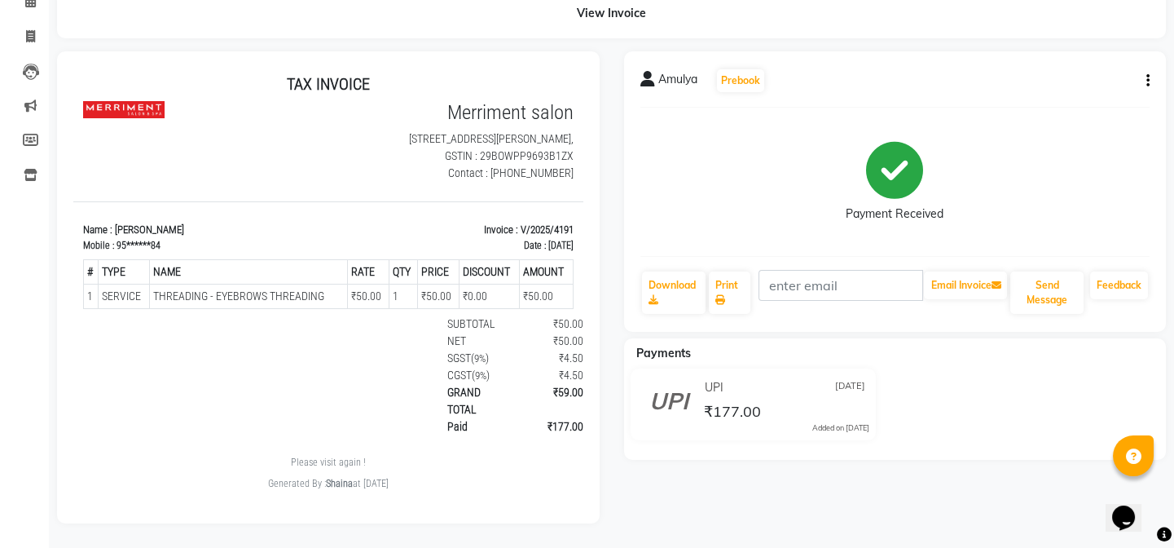
click at [1150, 62] on div "Amulya Prebook Payment Received Download Print Email Invoice Send Message Feedb…" at bounding box center [895, 191] width 543 height 280
click at [1150, 68] on div "Amulya Prebook Payment Received Download Print Email Invoice Send Message Feedb…" at bounding box center [895, 191] width 543 height 280
click at [1147, 81] on icon "button" at bounding box center [1148, 81] width 3 height 1
click at [1075, 101] on div "Edit Invoice" at bounding box center [1067, 111] width 112 height 20
select select "service"
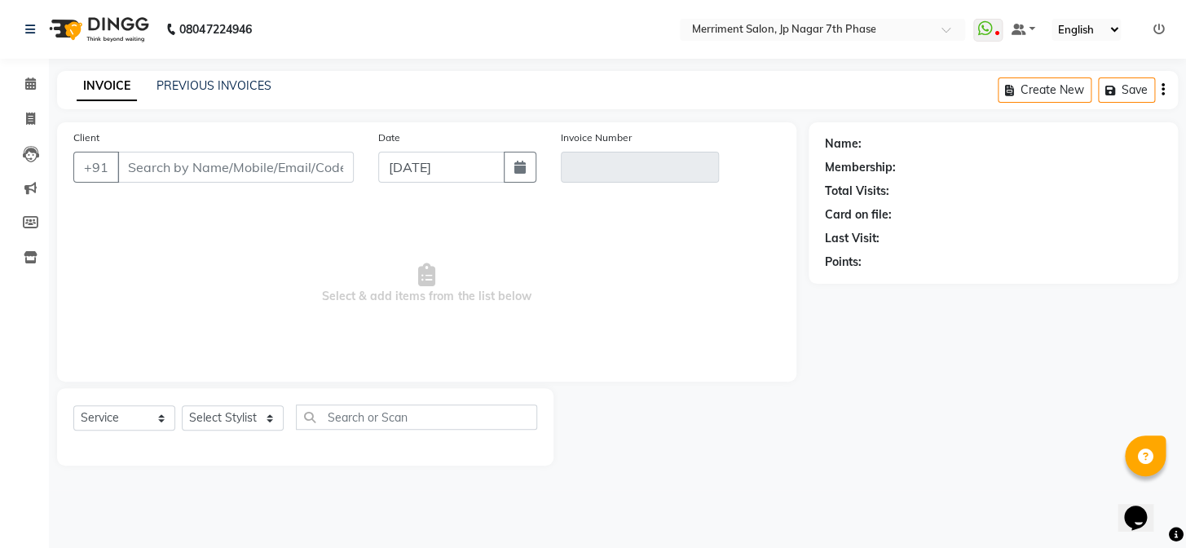
type input "95******84"
type input "V/2025/4191"
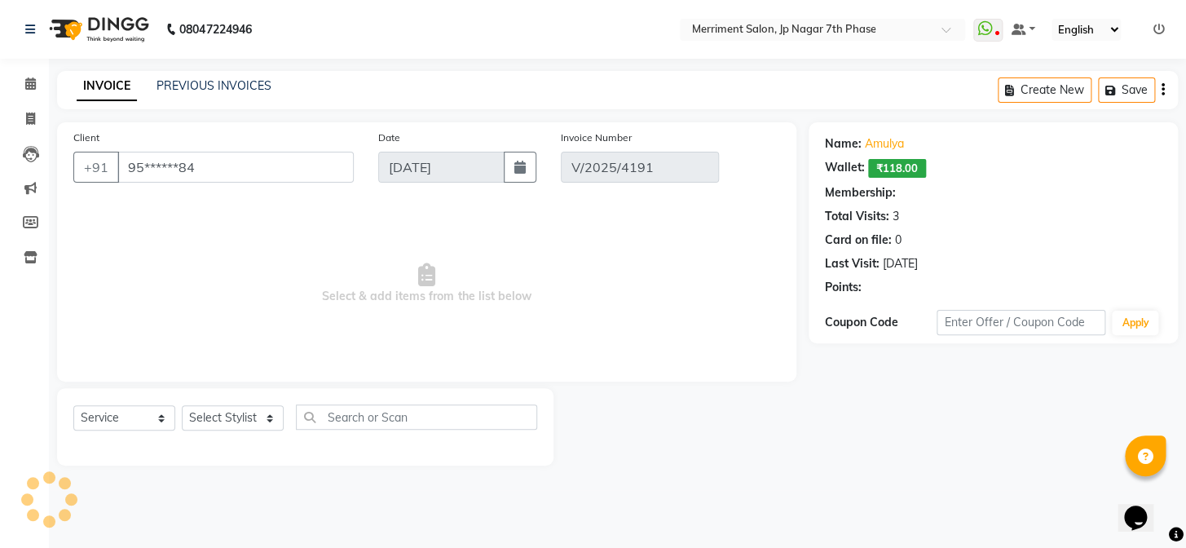
type input "16-08-2025"
select select "select"
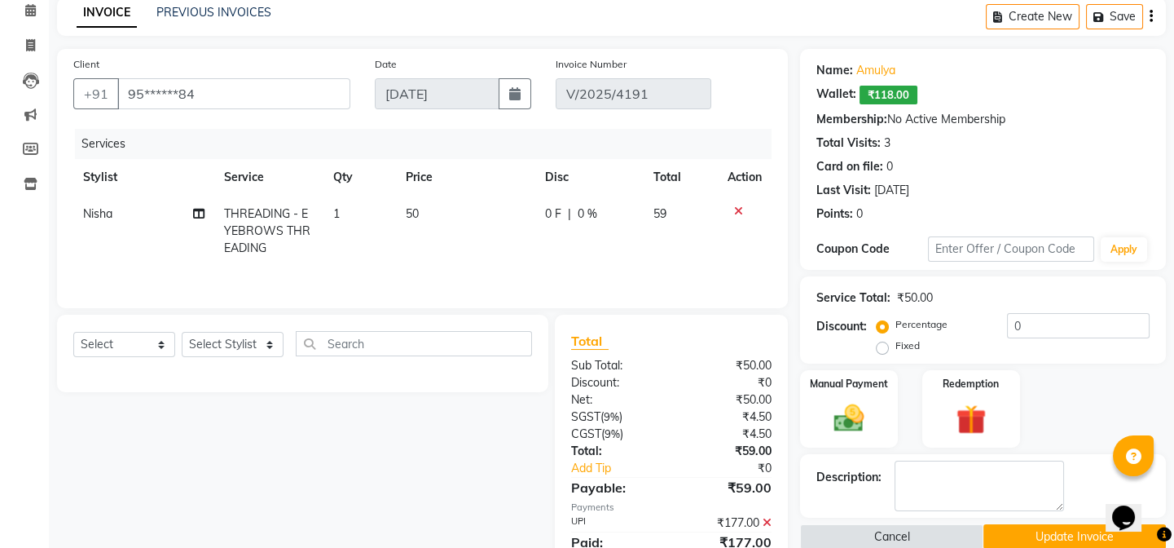
scroll to position [152, 0]
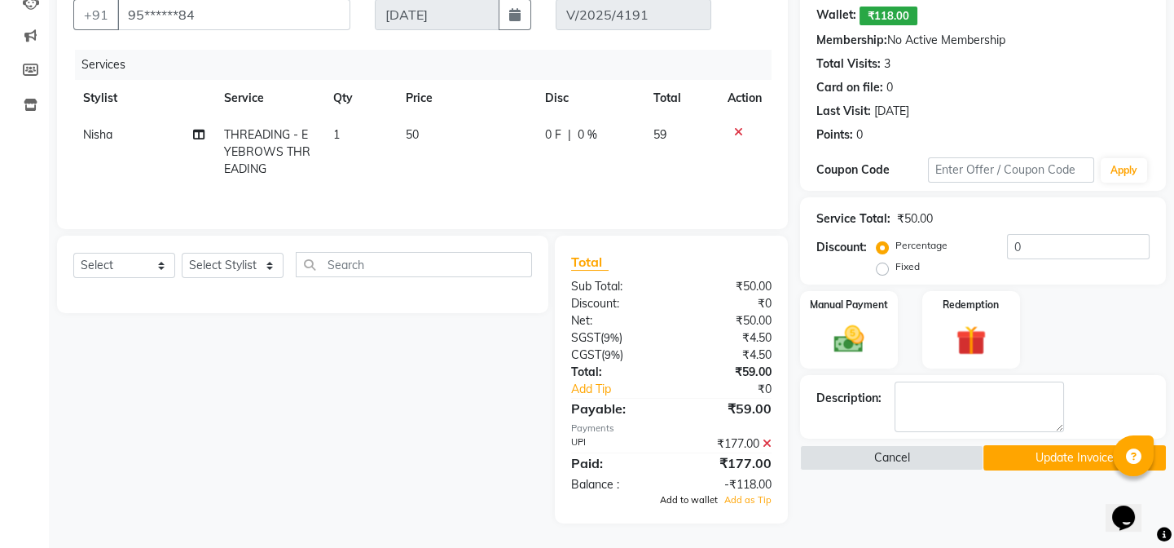
click at [700, 498] on span "Add to wallet" at bounding box center [689, 499] width 58 height 11
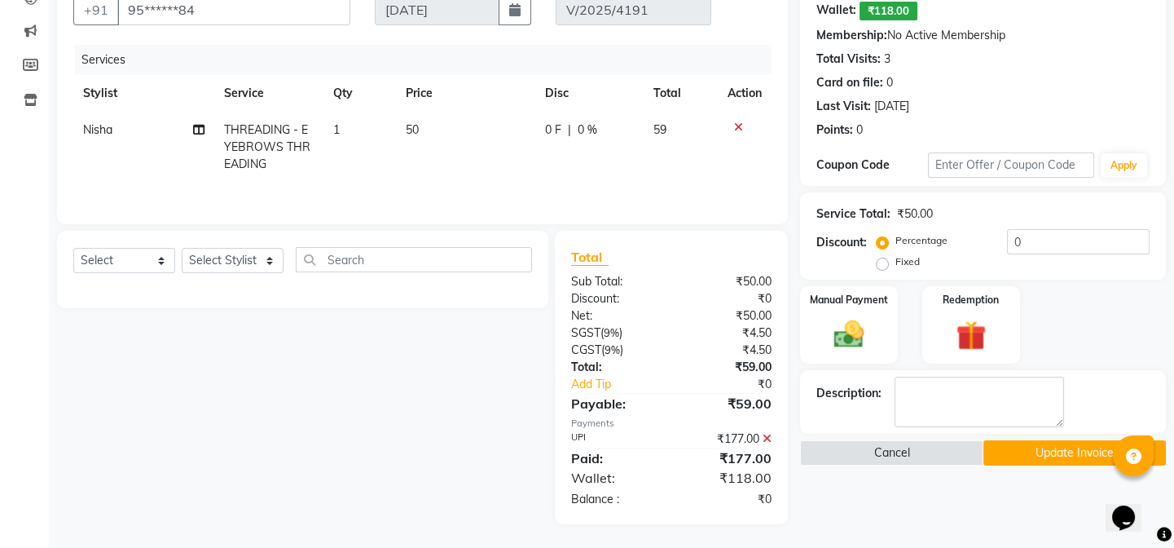
scroll to position [158, 0]
click at [1051, 456] on button "Update Invoice" at bounding box center [1075, 451] width 183 height 25
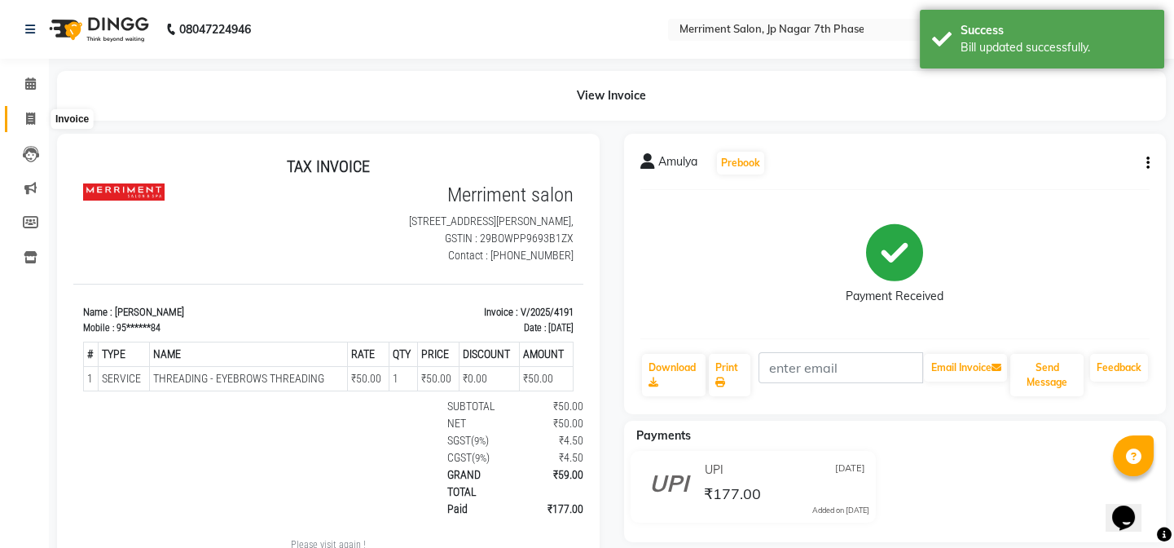
click at [32, 110] on span at bounding box center [30, 119] width 29 height 19
select select "service"
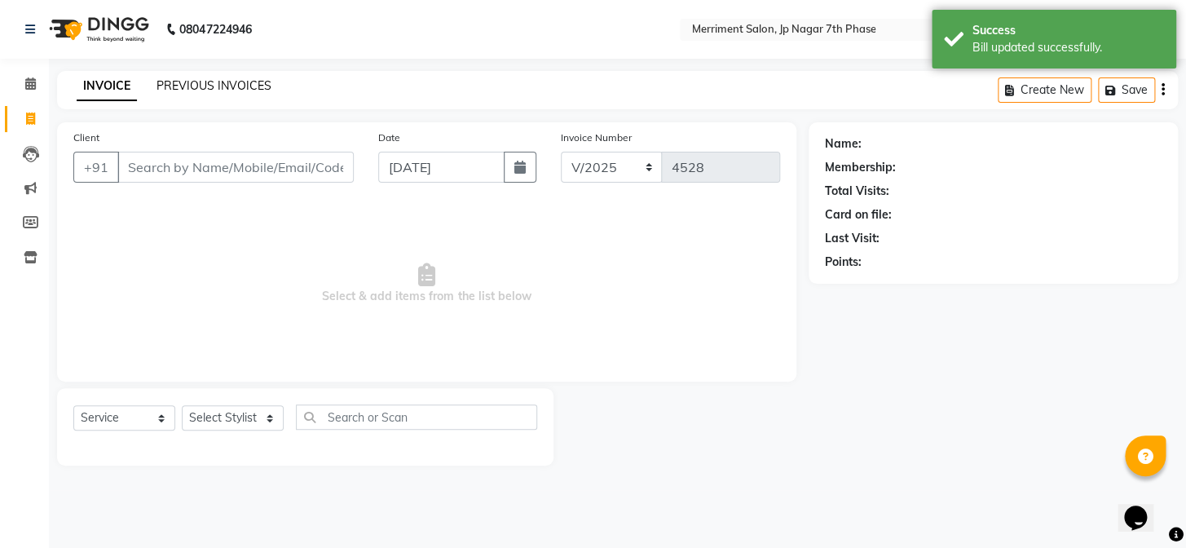
click at [251, 81] on link "PREVIOUS INVOICES" at bounding box center [213, 85] width 115 height 15
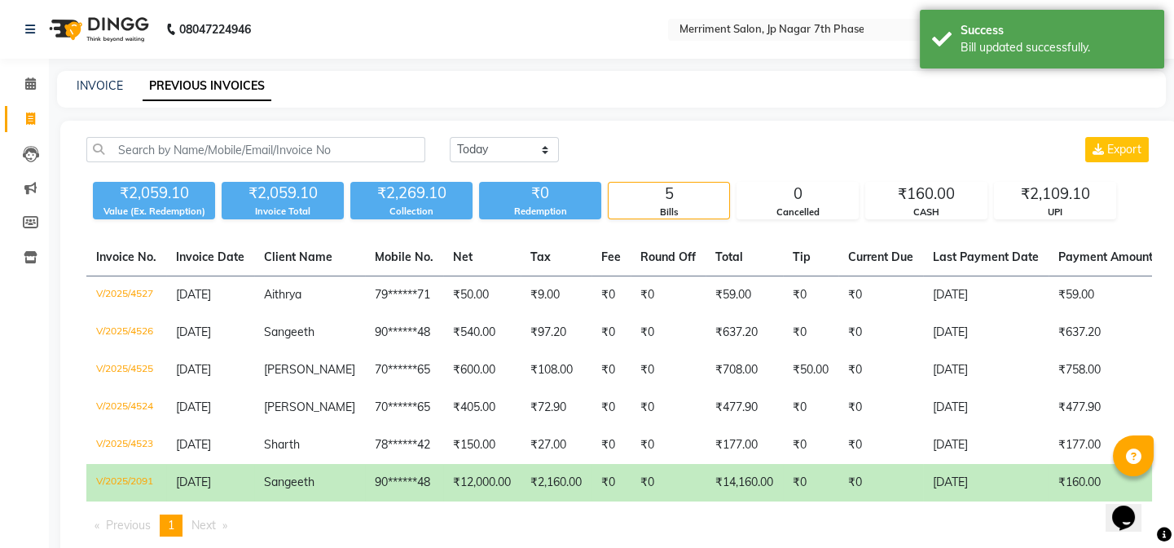
click at [1019, 484] on td "[DATE]" at bounding box center [986, 482] width 126 height 37
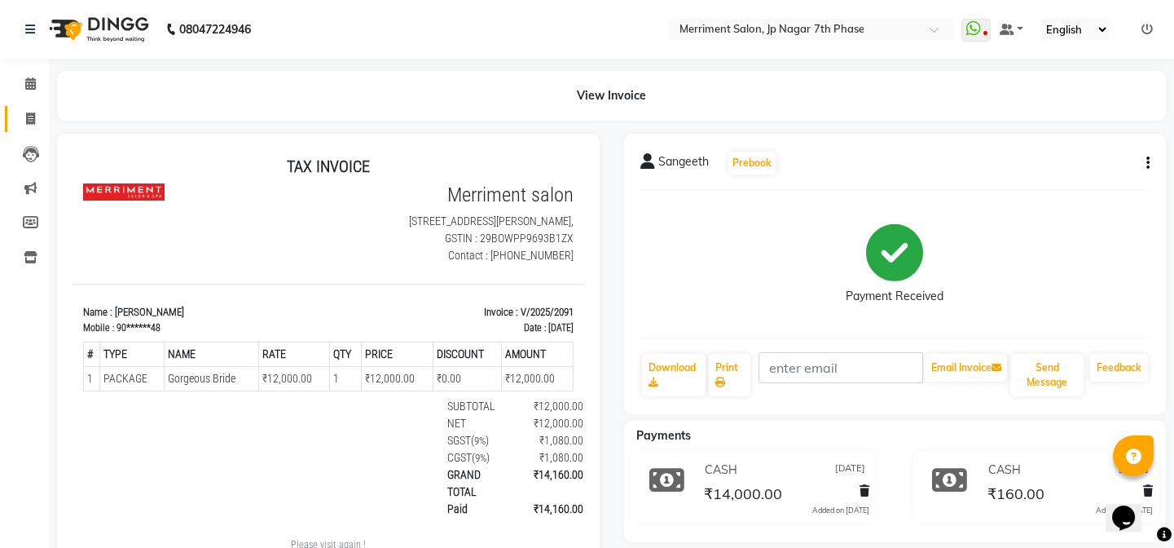
click at [37, 108] on link "Invoice" at bounding box center [24, 119] width 39 height 27
select select "service"
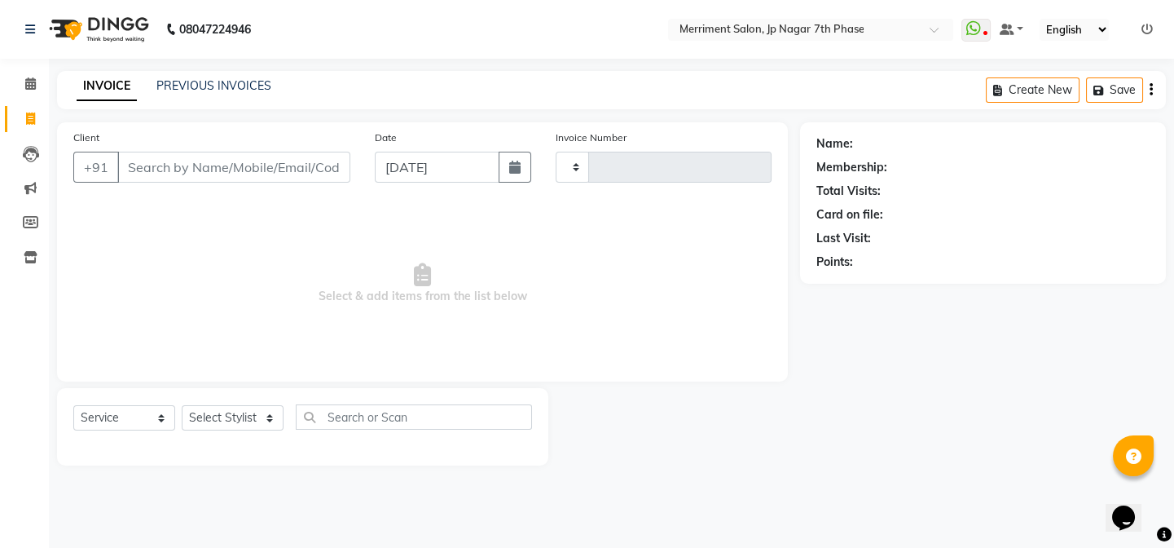
type input "4528"
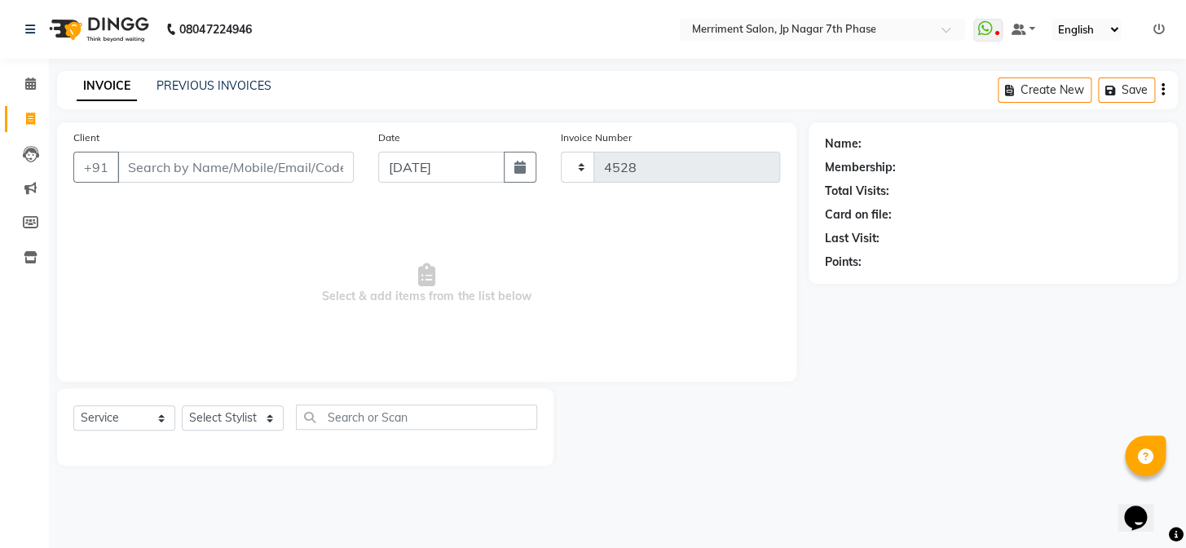
select select "4110"
click at [212, 82] on link "PREVIOUS INVOICES" at bounding box center [213, 85] width 115 height 15
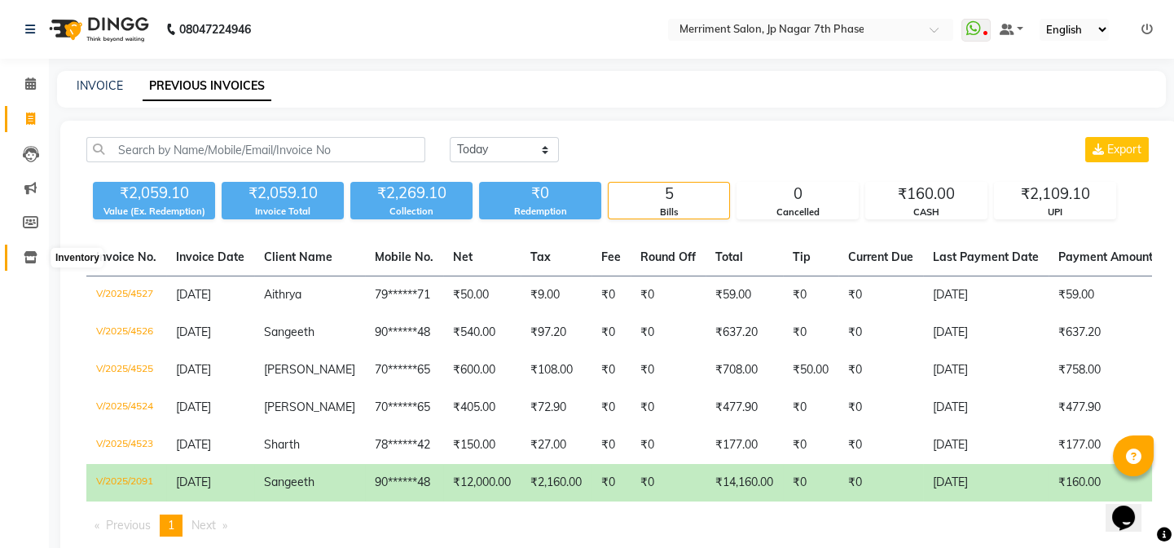
click at [28, 261] on icon at bounding box center [31, 257] width 14 height 12
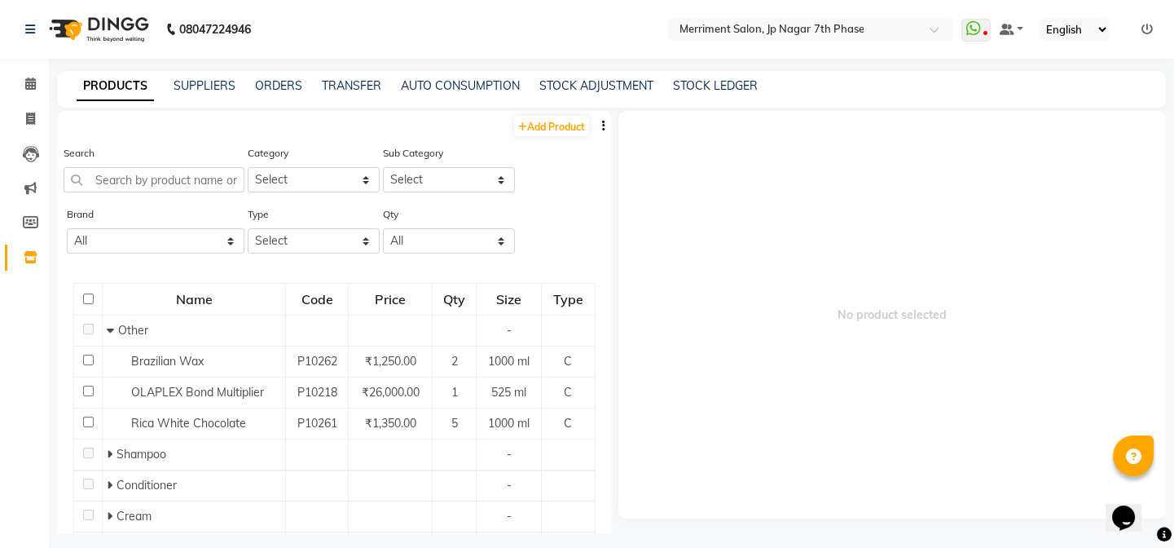
click at [632, 74] on div "PRODUCTS SUPPLIERS ORDERS TRANSFER AUTO CONSUMPTION STOCK ADJUSTMENT STOCK LEDG…" at bounding box center [611, 89] width 1109 height 37
click at [612, 89] on link "STOCK ADJUSTMENT" at bounding box center [596, 85] width 114 height 15
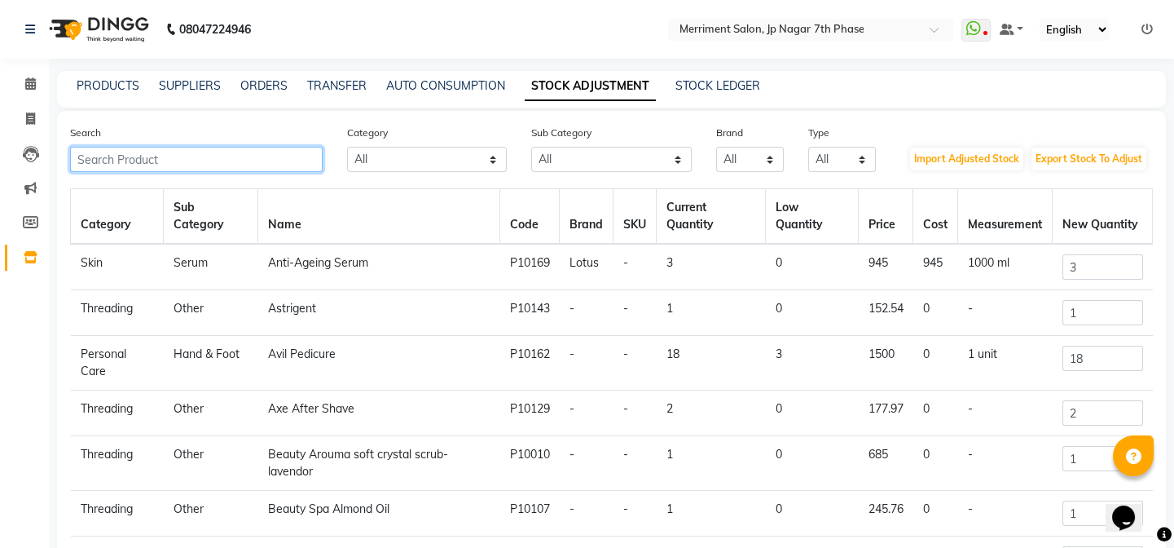
click at [278, 162] on input "text" at bounding box center [196, 159] width 253 height 25
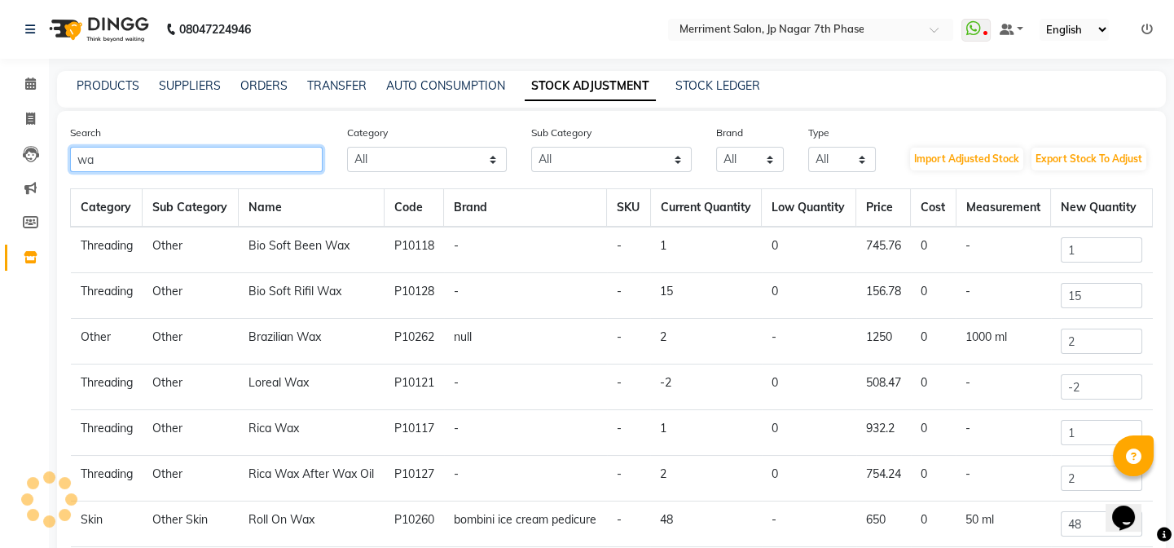
type input "w"
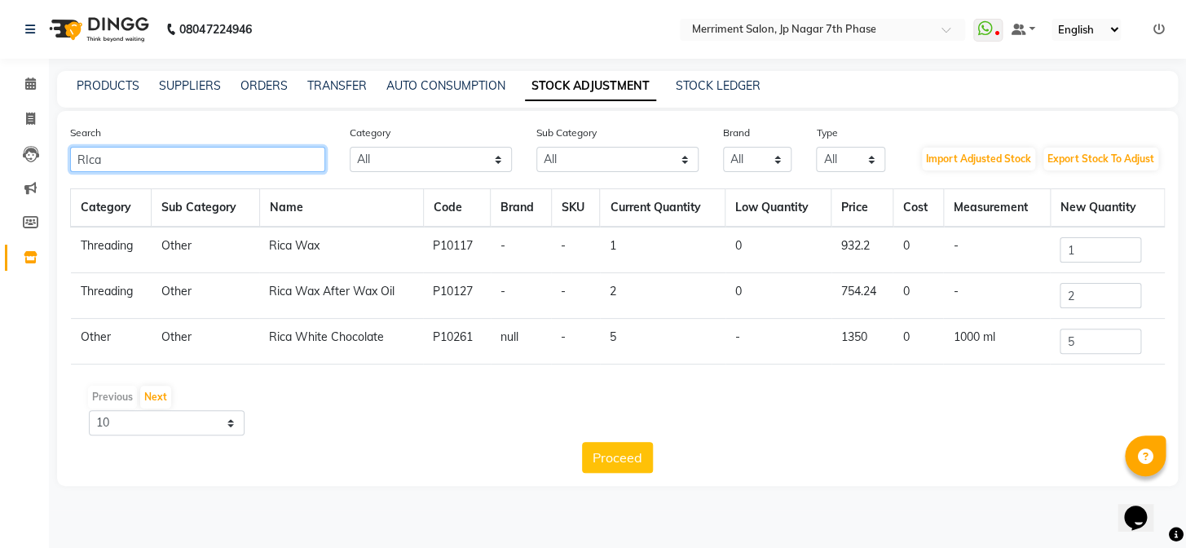
type input "RIca"
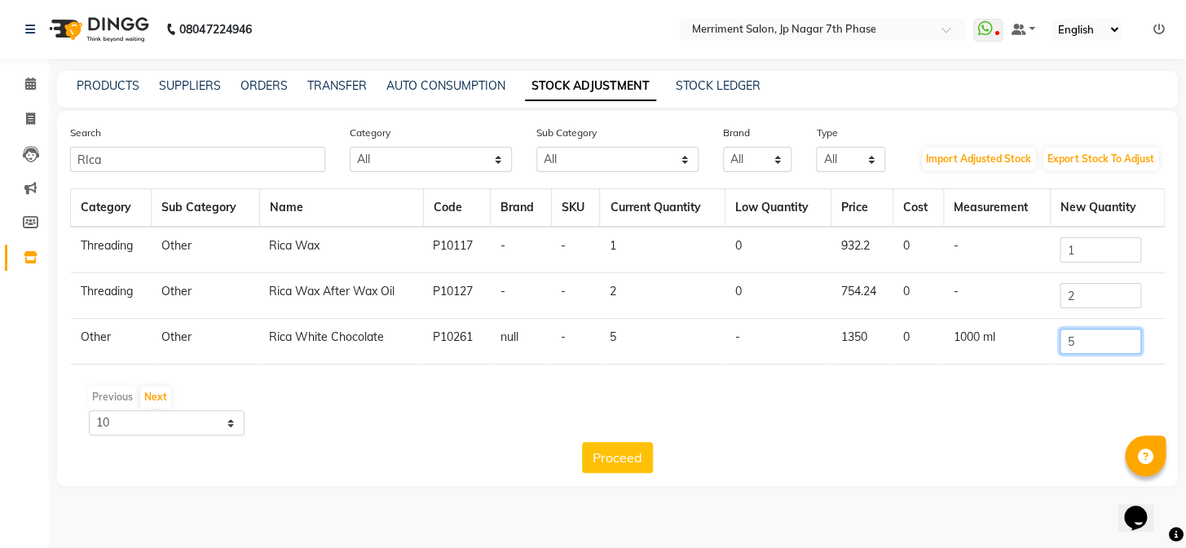
click at [1095, 337] on input "5" at bounding box center [1099, 340] width 81 height 25
click at [1093, 257] on input "1" at bounding box center [1099, 249] width 81 height 25
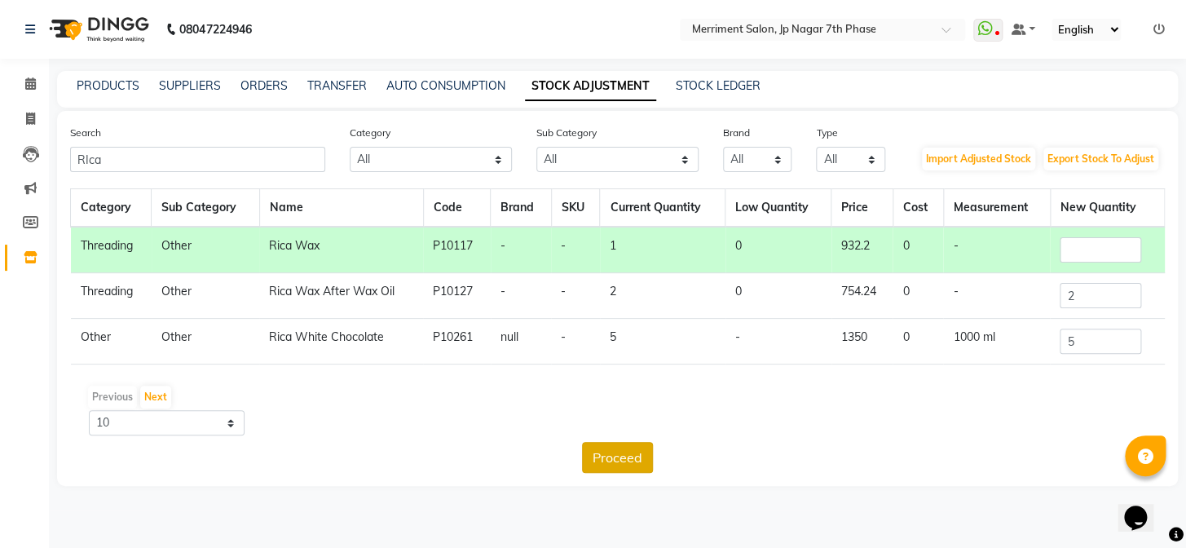
click at [633, 458] on button "Proceed" at bounding box center [617, 457] width 71 height 31
type input "0"
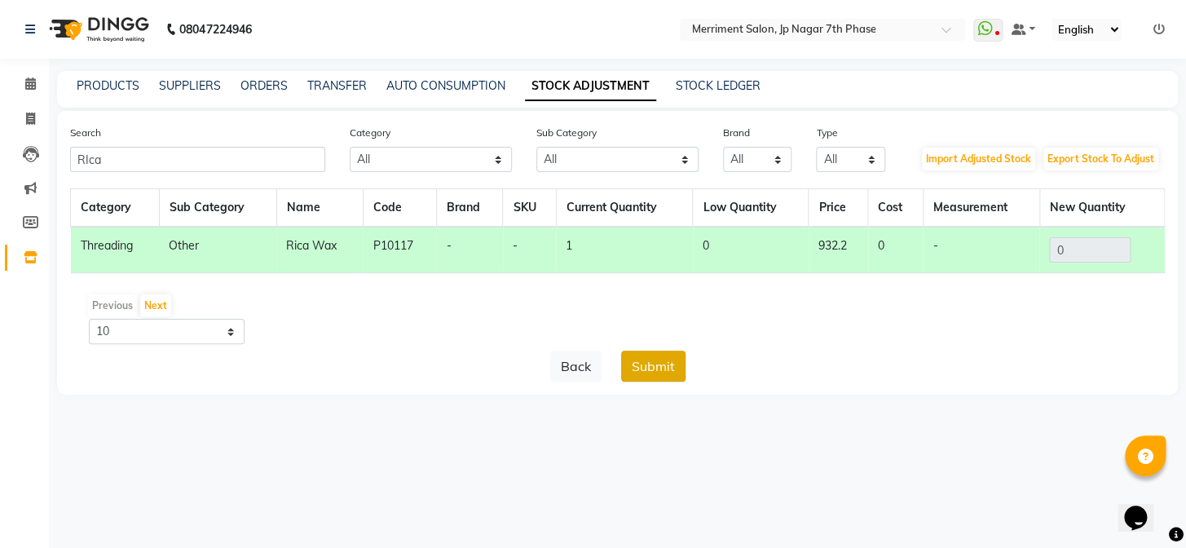
click at [650, 368] on button "Submit" at bounding box center [653, 365] width 64 height 31
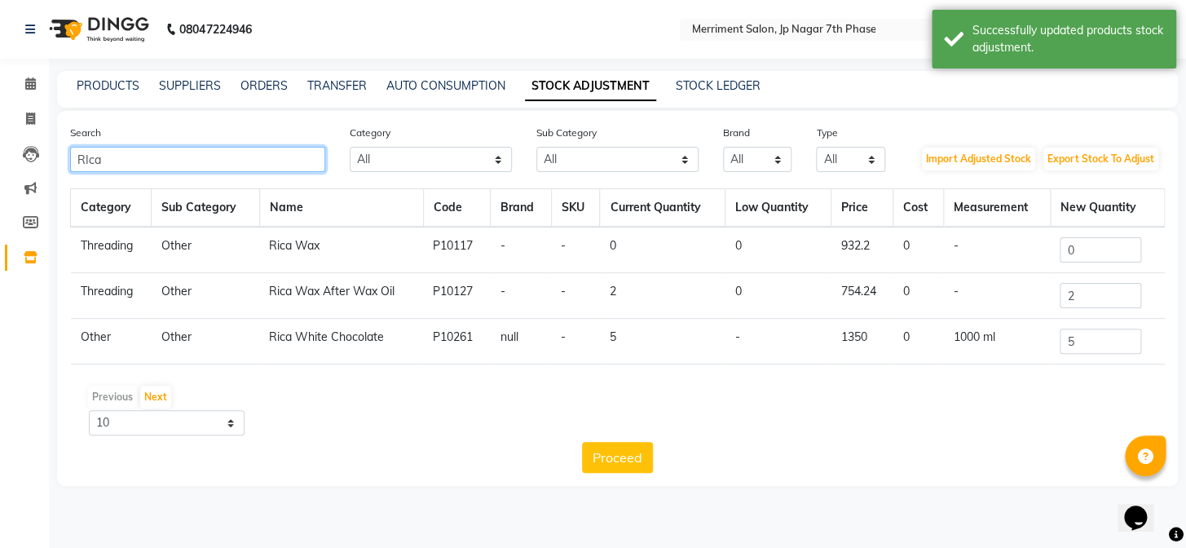
click at [198, 169] on input "RIca" at bounding box center [197, 159] width 255 height 25
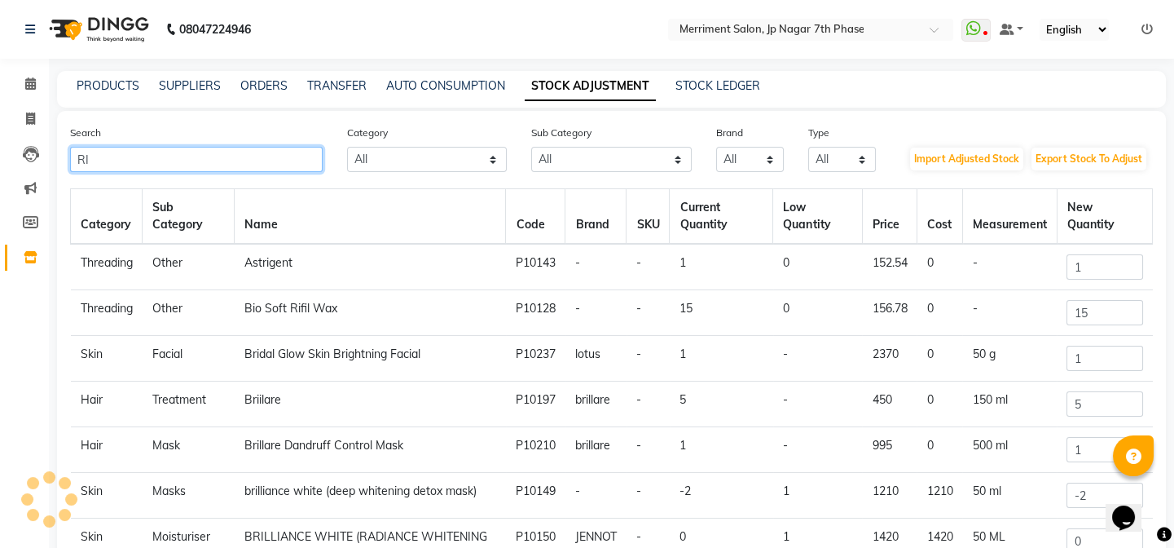
type input "R"
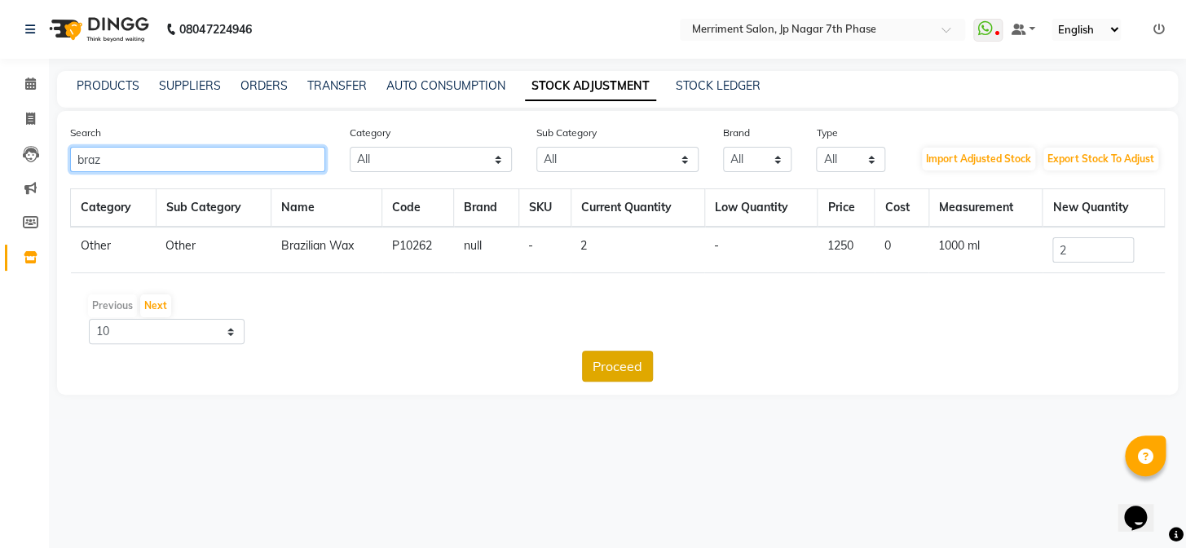
type input "braz"
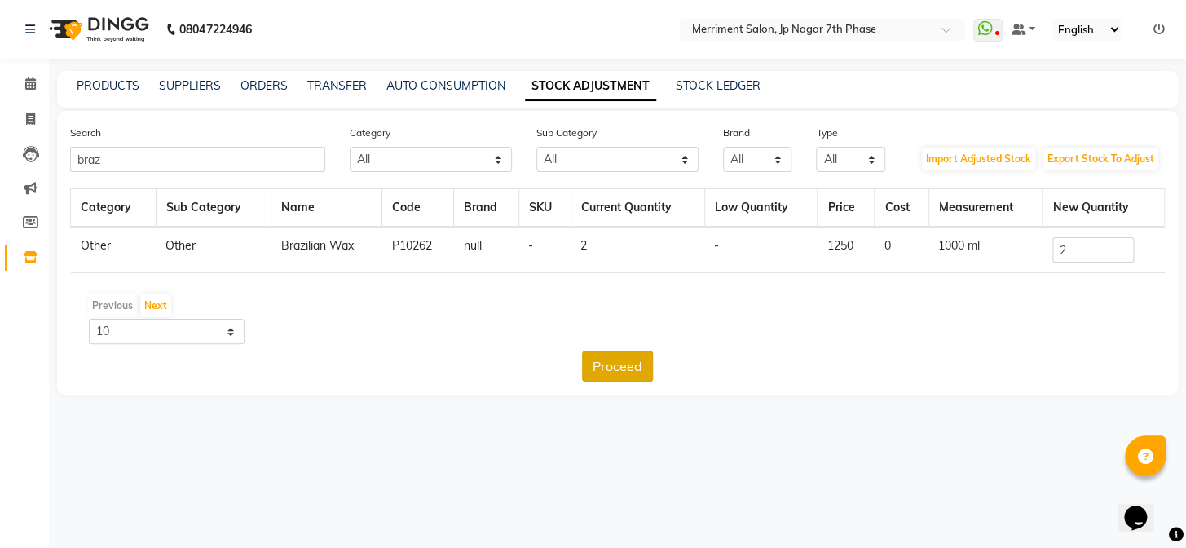
click at [615, 373] on button "Proceed" at bounding box center [617, 365] width 71 height 31
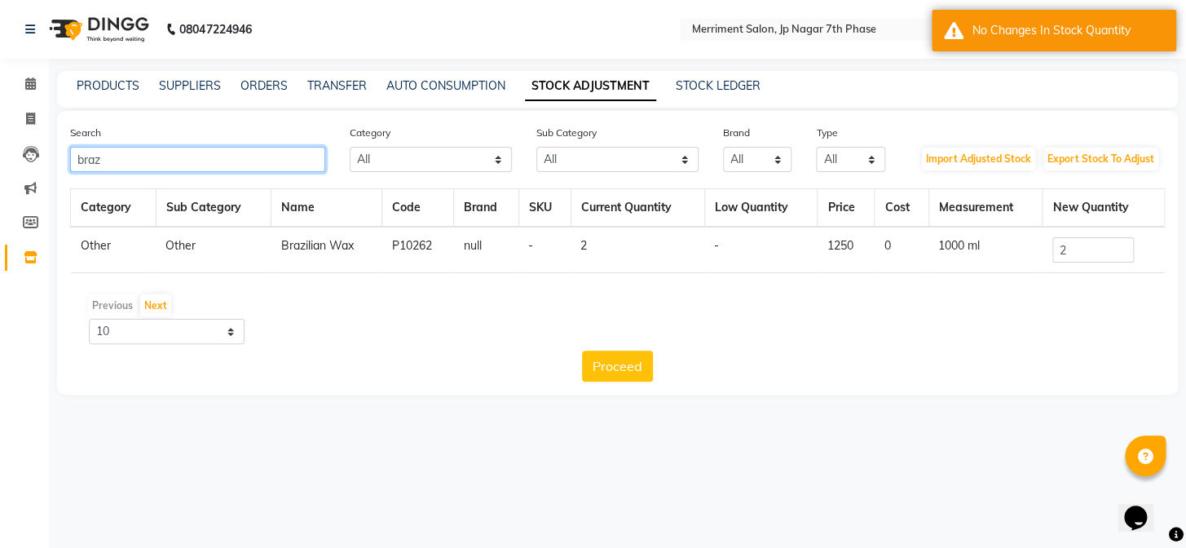
drag, startPoint x: 210, startPoint y: 162, endPoint x: 0, endPoint y: 147, distance: 210.8
click at [0, 147] on app-home "08047224946 Select Location × Merriment Salon, Jp Nagar 7th Phase WhatsApp Stat…" at bounding box center [593, 209] width 1186 height 419
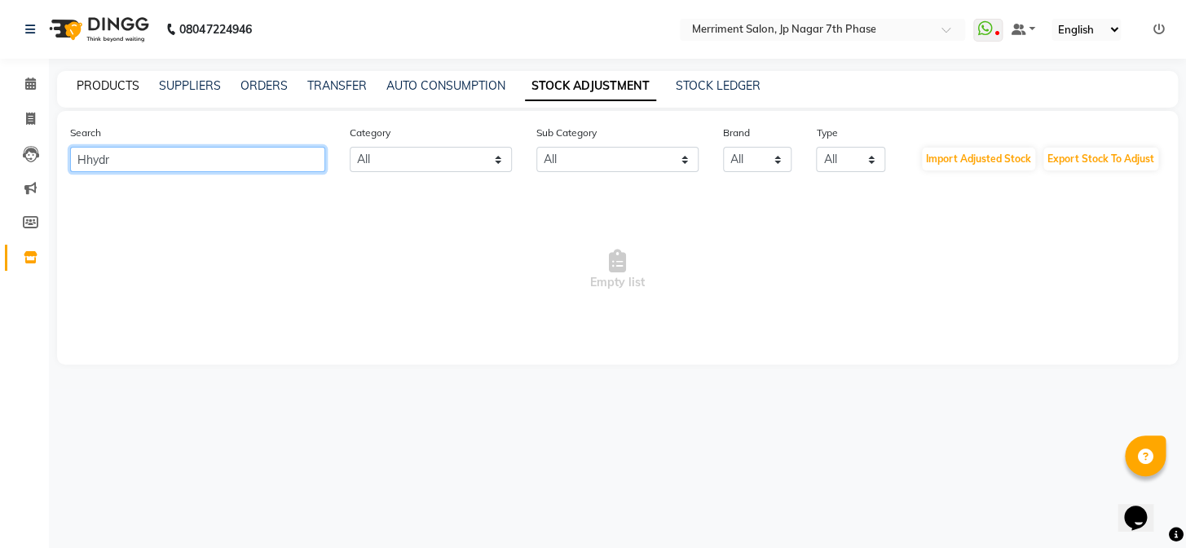
type input "Hhydr"
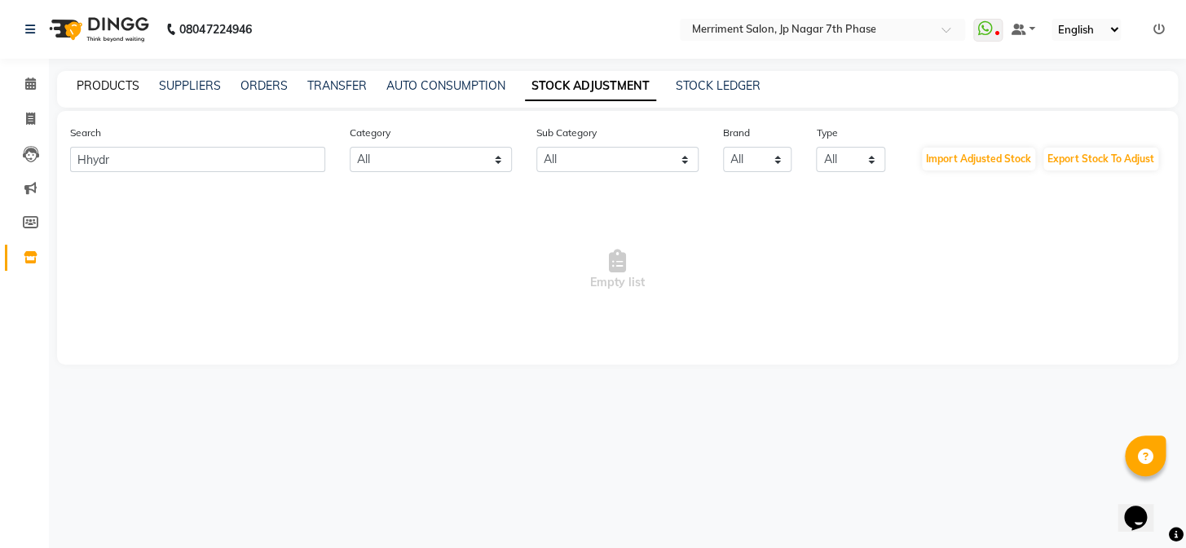
click at [116, 86] on link "PRODUCTS" at bounding box center [108, 85] width 63 height 15
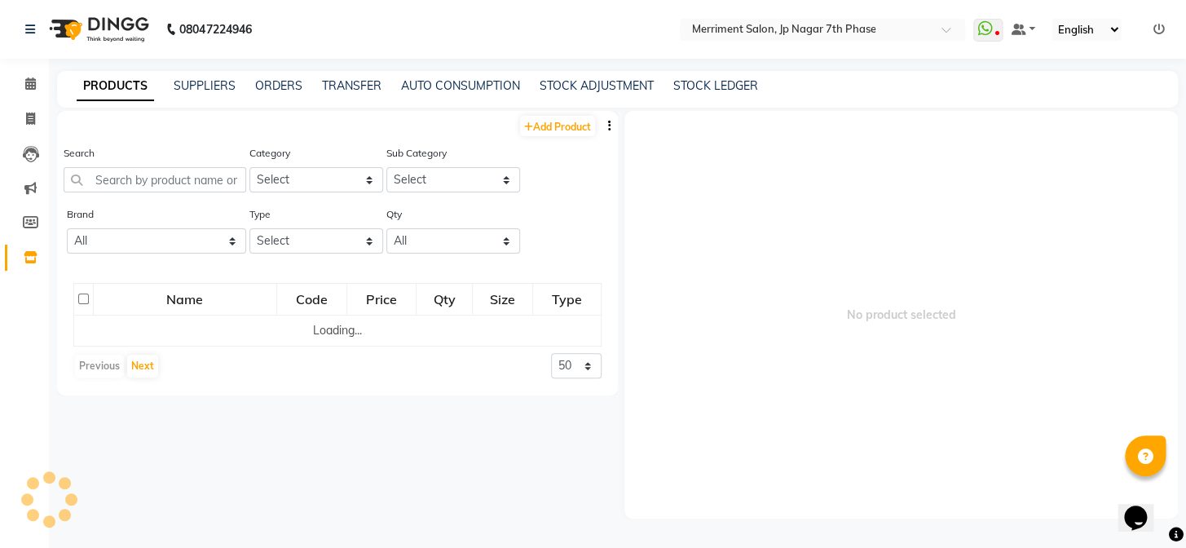
click at [577, 114] on div "Add Product" at bounding box center [337, 124] width 561 height 27
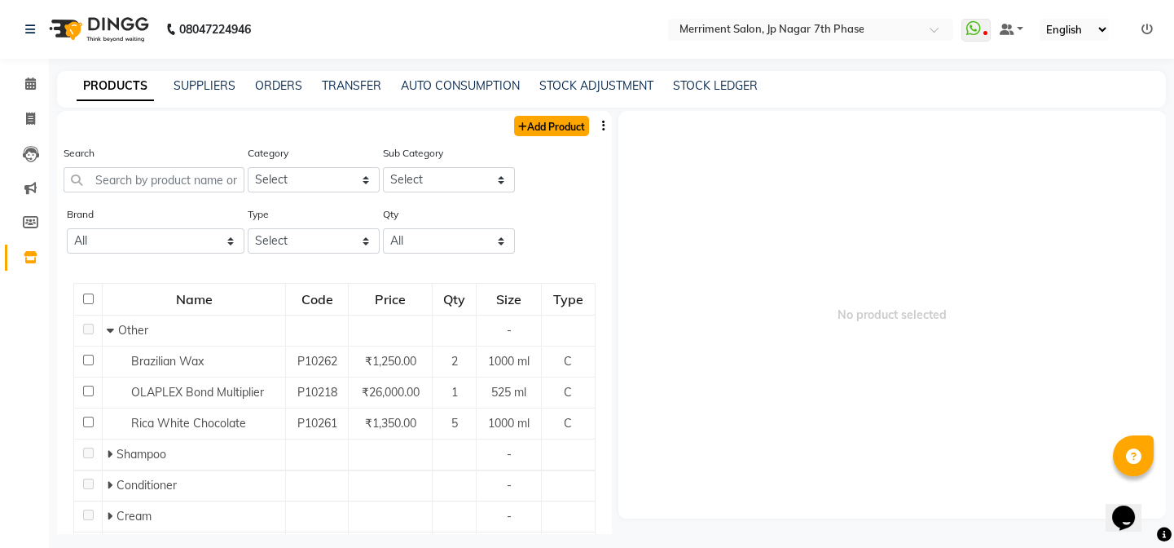
click at [577, 119] on link "Add Product" at bounding box center [551, 126] width 75 height 20
select select "true"
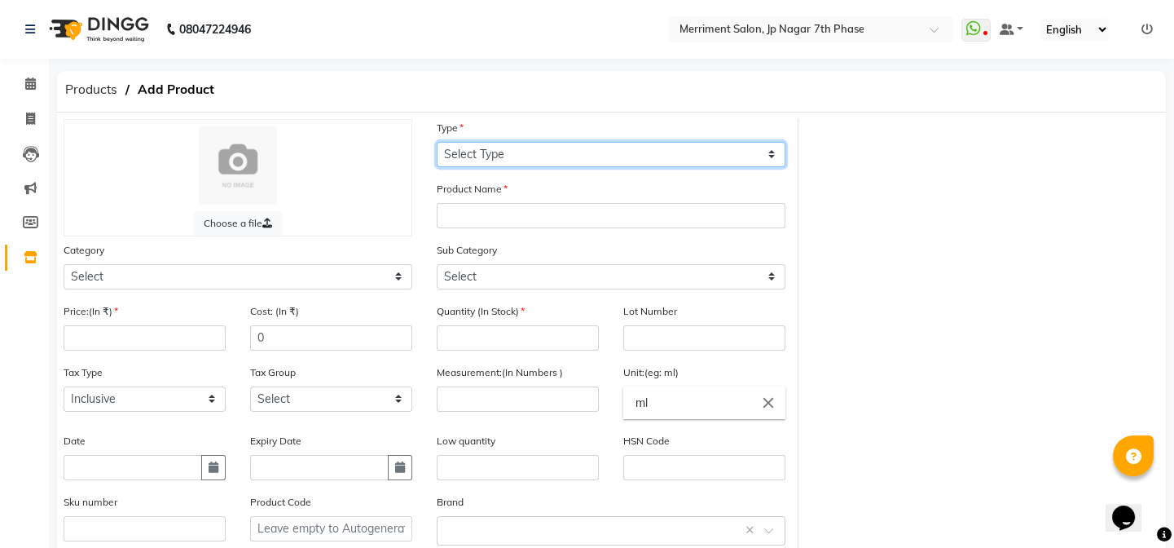
click at [560, 158] on select "Select Type Both Retail Consumable" at bounding box center [611, 154] width 349 height 25
select select "C"
click at [437, 142] on select "Select Type Both Retail Consumable" at bounding box center [611, 154] width 349 height 25
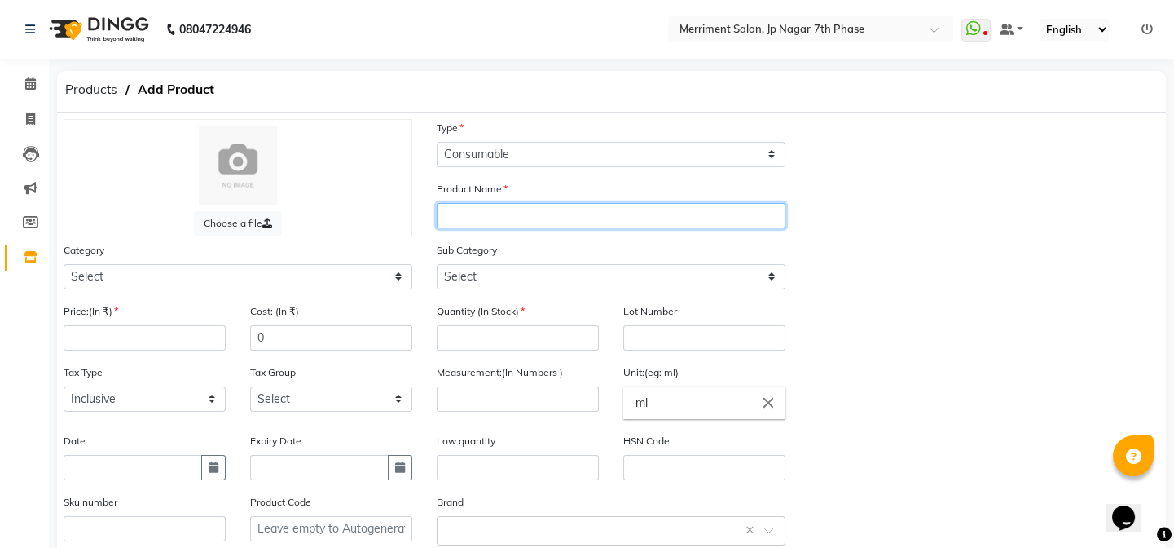
click at [530, 222] on input "text" at bounding box center [611, 215] width 349 height 25
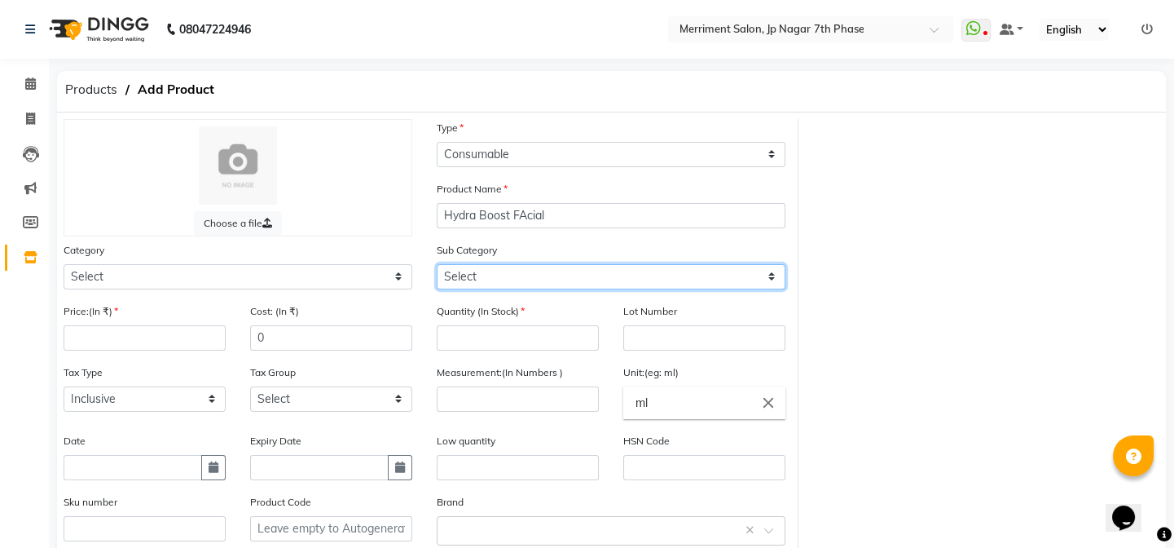
click at [548, 275] on select "Select" at bounding box center [611, 276] width 349 height 25
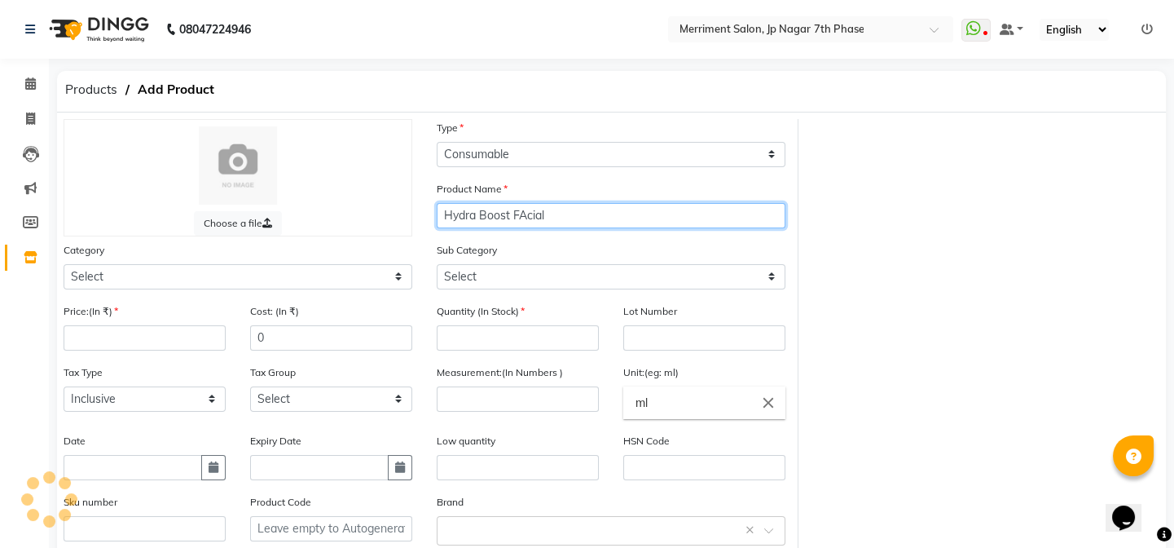
click at [522, 218] on input "Hydra Boost FAcial" at bounding box center [611, 215] width 349 height 25
click at [526, 219] on input "Hydra Boost FAcial" at bounding box center [611, 215] width 349 height 25
type input "Hydra Boost Facial"
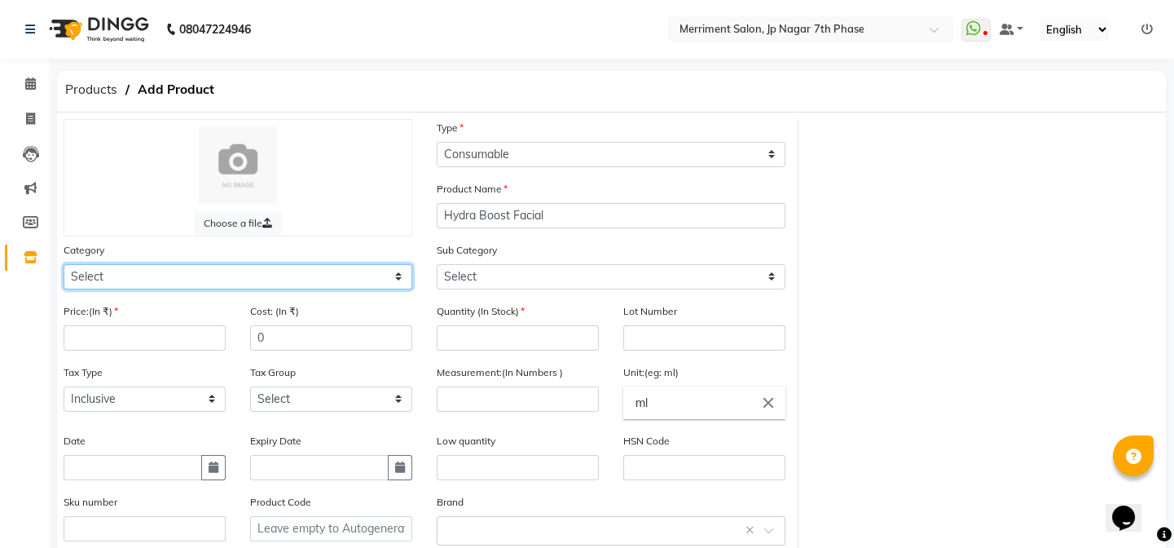
click at [271, 280] on select "Select Hair Skin Makeup Personal Care Appliances Beard Waxing Disposable Thread…" at bounding box center [238, 276] width 349 height 25
click at [64, 265] on select "Select Hair Skin Makeup Personal Care Appliances Beard Waxing Disposable Thread…" at bounding box center [238, 276] width 349 height 25
click at [181, 275] on select "Select Hair Skin Makeup Personal Care Appliances Beard Waxing Disposable Thread…" at bounding box center [238, 276] width 349 height 25
select select "498401150"
click at [64, 265] on select "Select Hair Skin Makeup Personal Care Appliances Beard Waxing Disposable Thread…" at bounding box center [238, 276] width 349 height 25
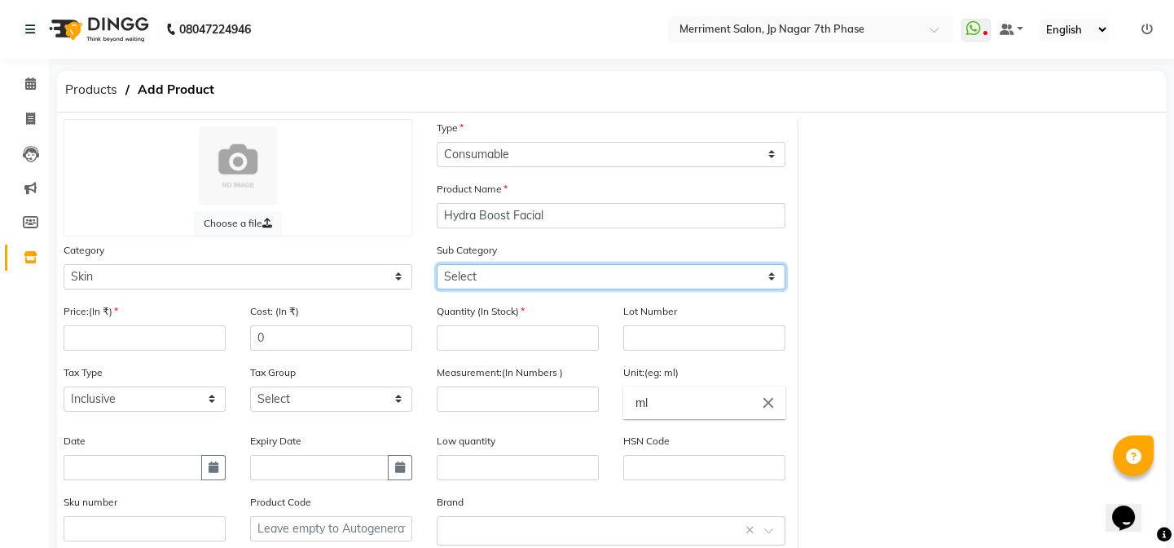
click at [525, 272] on select "Select Cleanser Facial Moisturiser Serum Toner Sun Care Masks Lip Care Eye Care…" at bounding box center [611, 276] width 349 height 25
select select "498401152"
click at [437, 265] on select "Select Cleanser Facial Moisturiser Serum Toner Sun Care Masks Lip Care Eye Care…" at bounding box center [611, 276] width 349 height 25
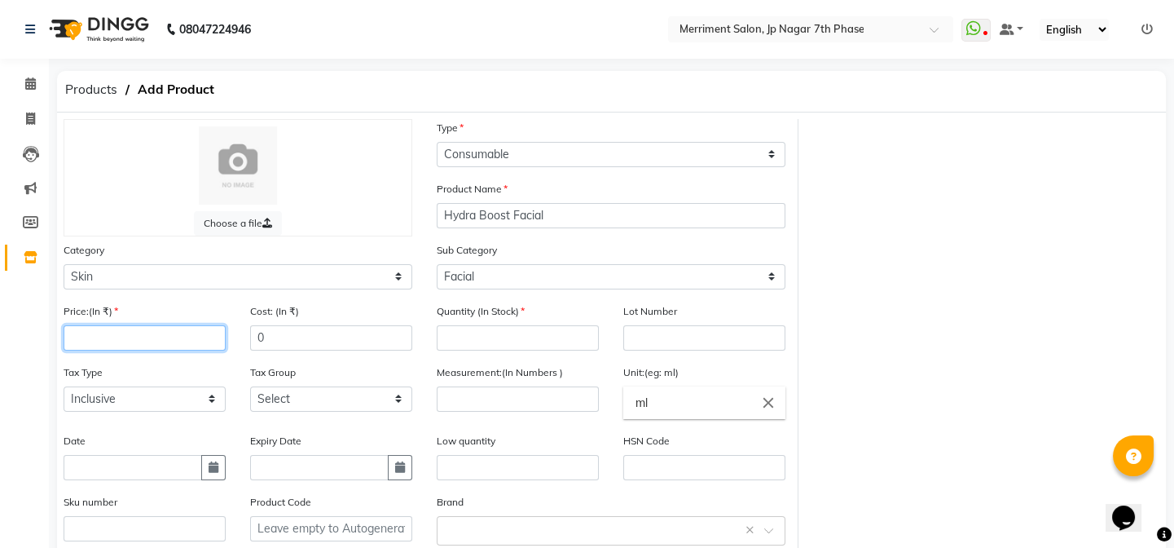
click at [158, 342] on input "number" at bounding box center [145, 337] width 162 height 25
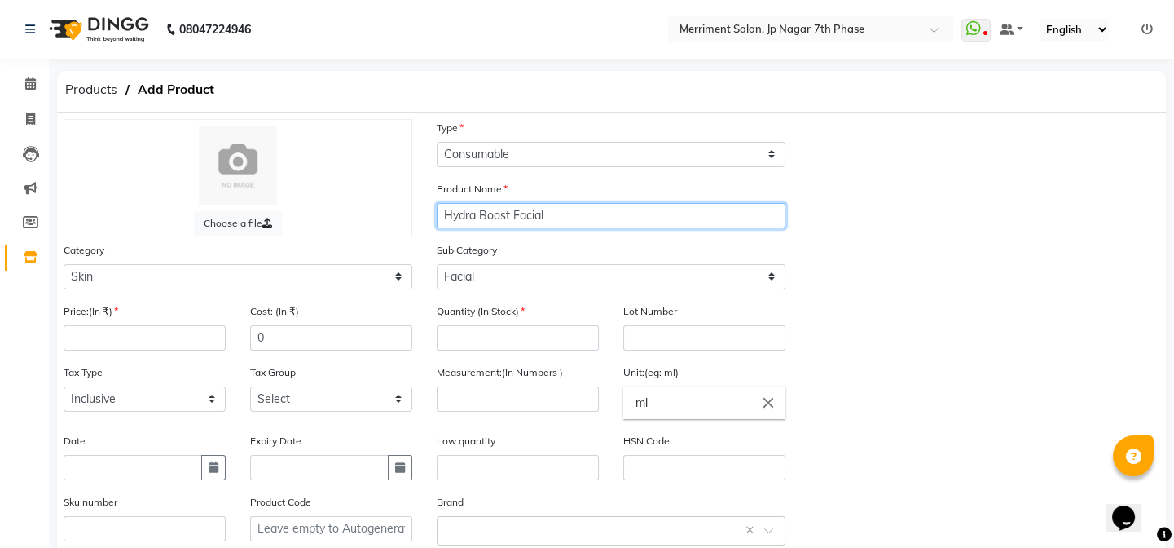
click at [594, 222] on input "Hydra Boost Facial" at bounding box center [611, 215] width 349 height 25
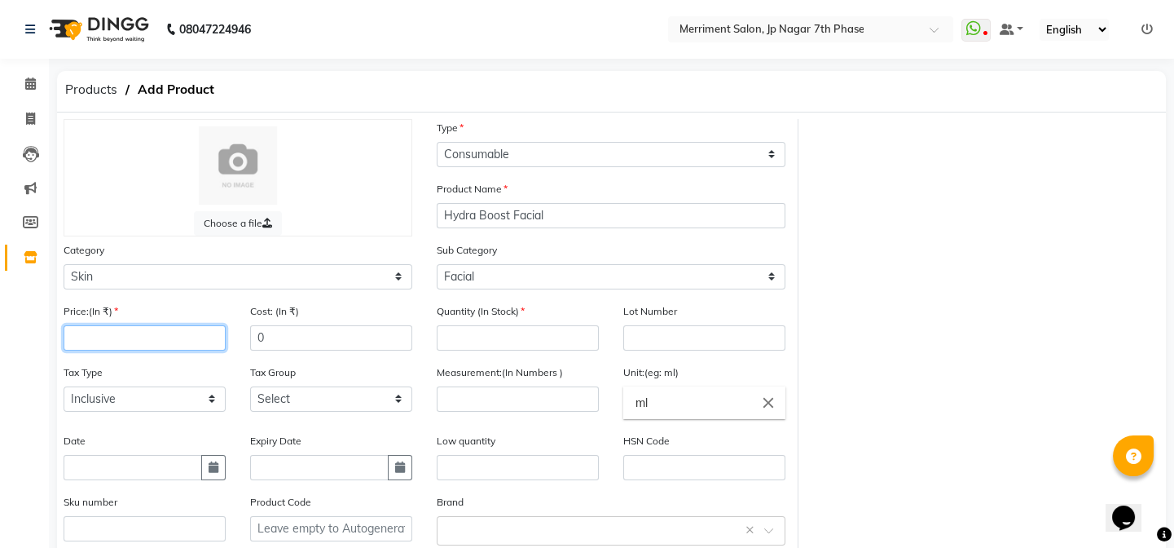
click at [105, 347] on input "number" at bounding box center [145, 337] width 162 height 25
type input "599"
click at [511, 336] on input "number" at bounding box center [518, 337] width 162 height 25
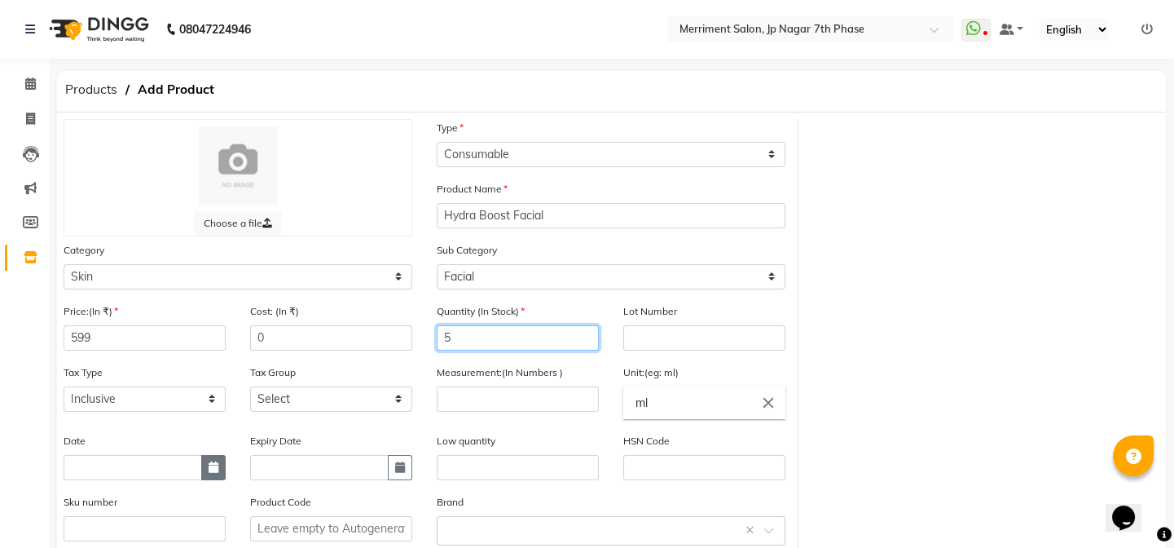
type input "5"
click at [210, 476] on button "button" at bounding box center [213, 467] width 24 height 25
select select "9"
select select "2025"
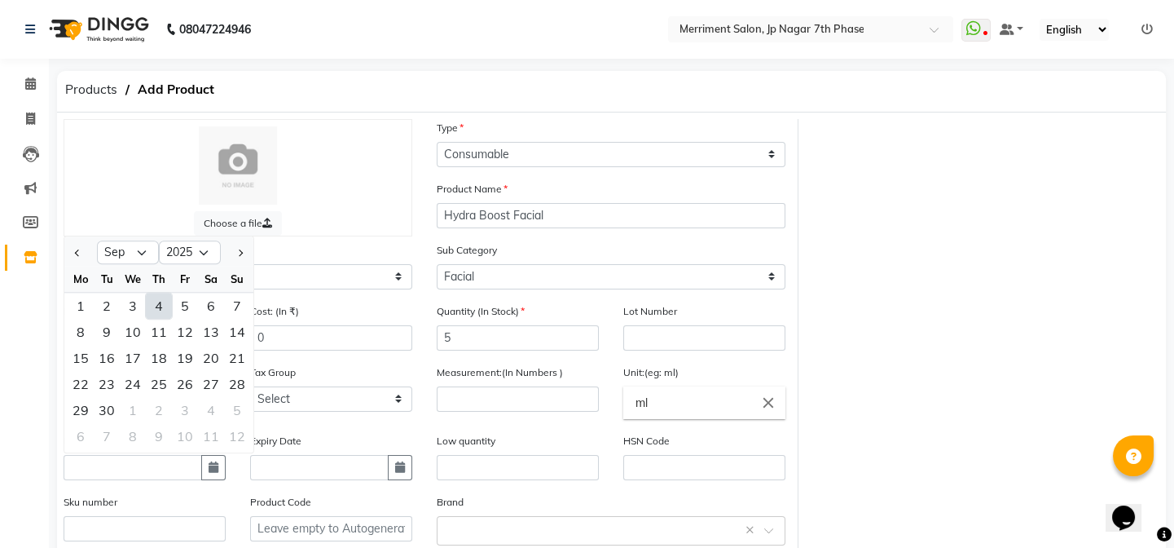
click at [159, 310] on div "4" at bounding box center [159, 306] width 26 height 26
type input "[DATE]"
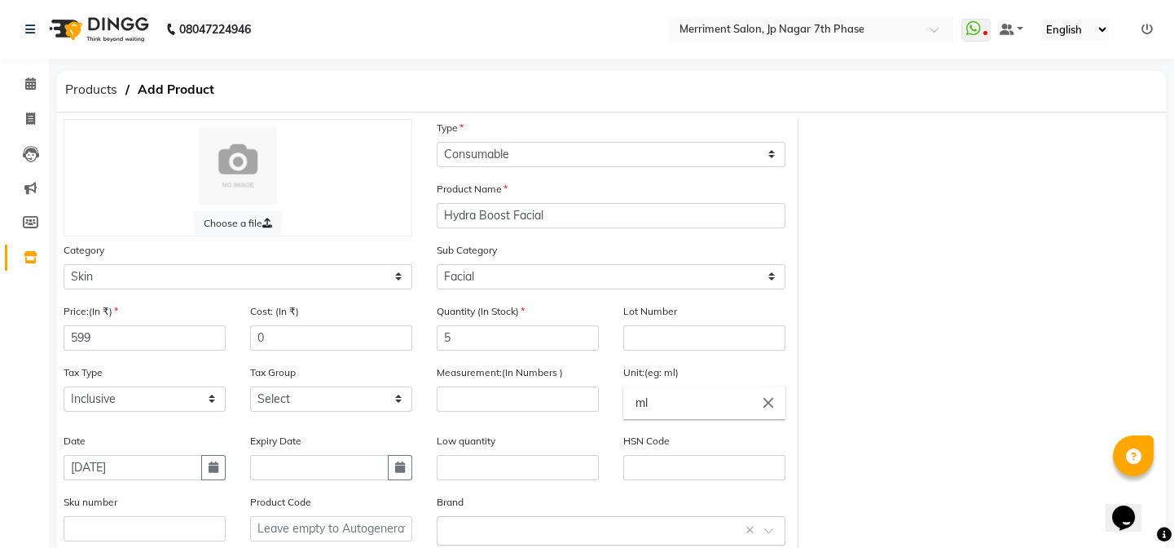
click at [537, 529] on input "text" at bounding box center [595, 529] width 298 height 17
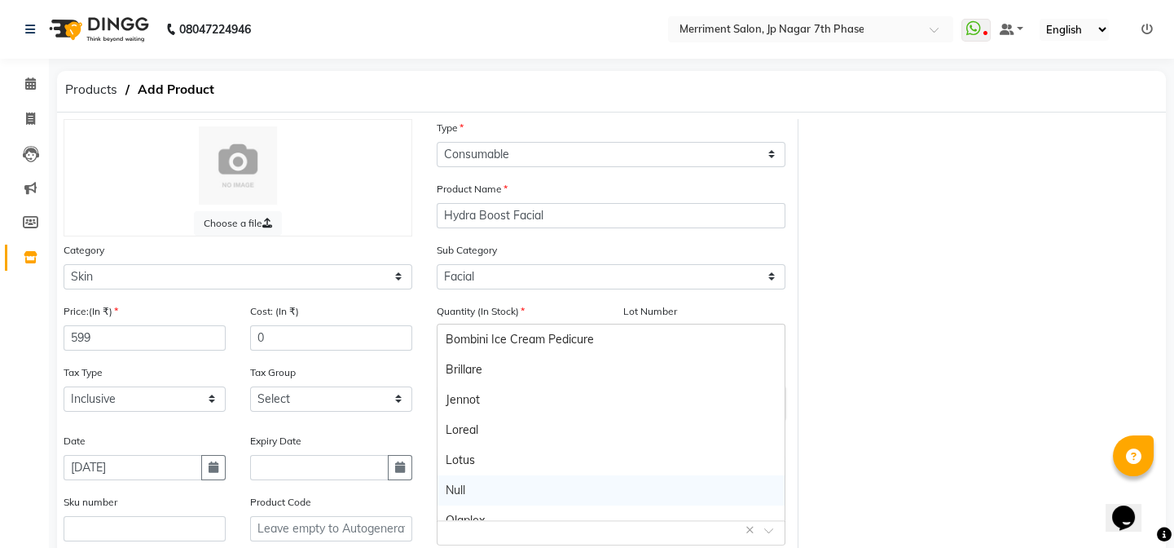
click at [519, 478] on div "Null" at bounding box center [611, 490] width 347 height 30
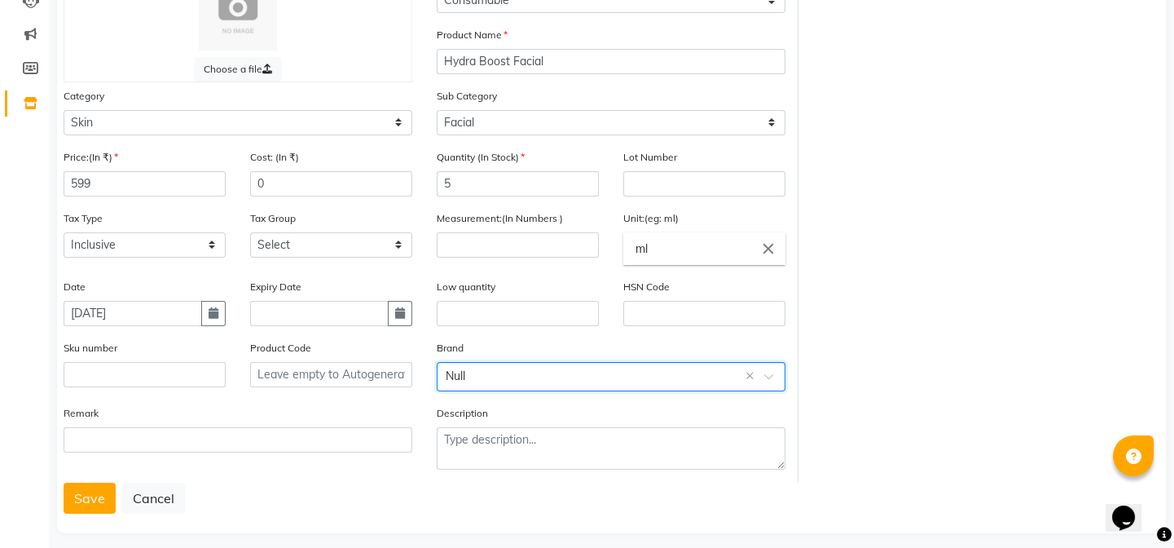
scroll to position [171, 0]
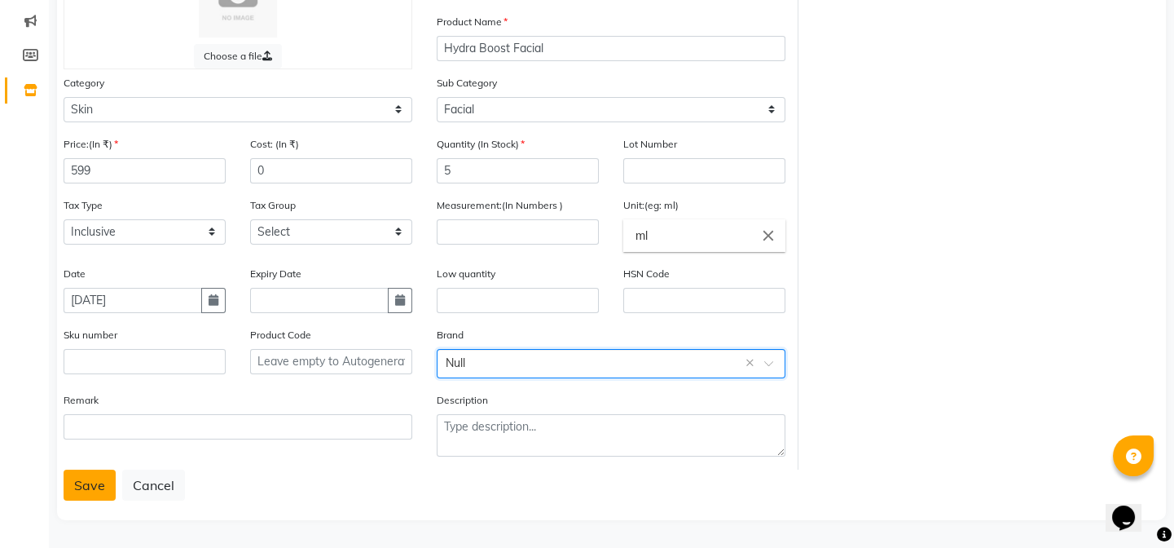
click at [89, 480] on button "Save" at bounding box center [90, 484] width 52 height 31
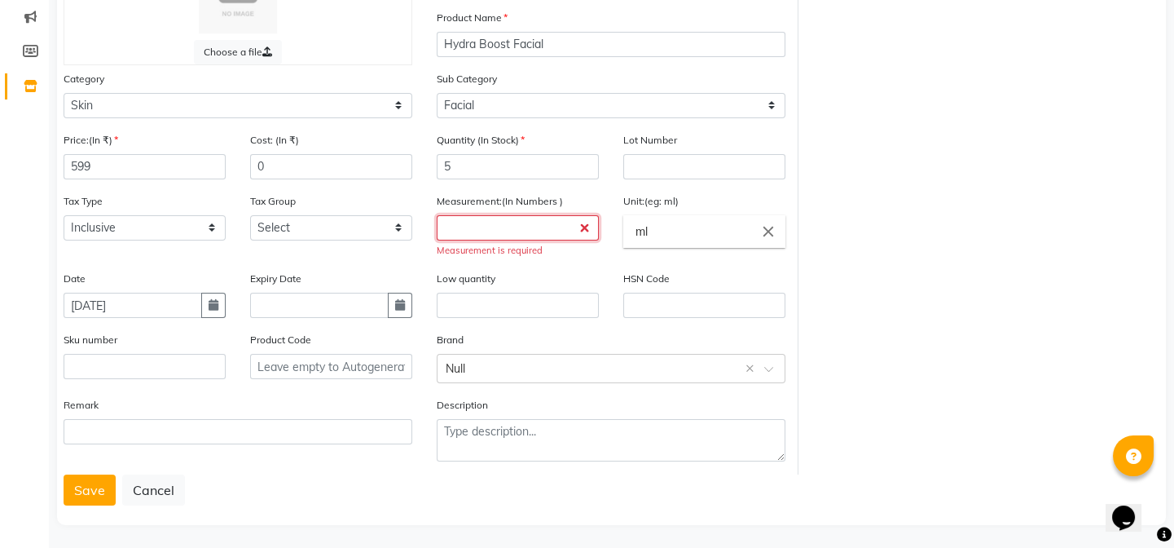
click at [516, 240] on input "number" at bounding box center [518, 227] width 162 height 25
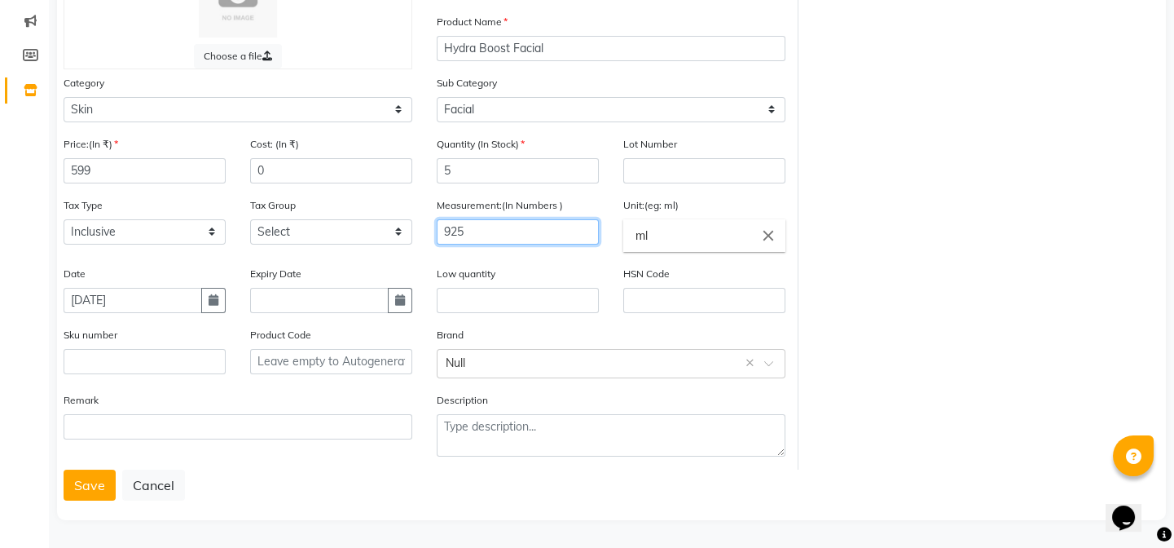
type input "925"
click at [741, 230] on input "ml" at bounding box center [704, 235] width 162 height 33
type input "m"
type input "g"
click at [105, 486] on div at bounding box center [587, 274] width 1174 height 548
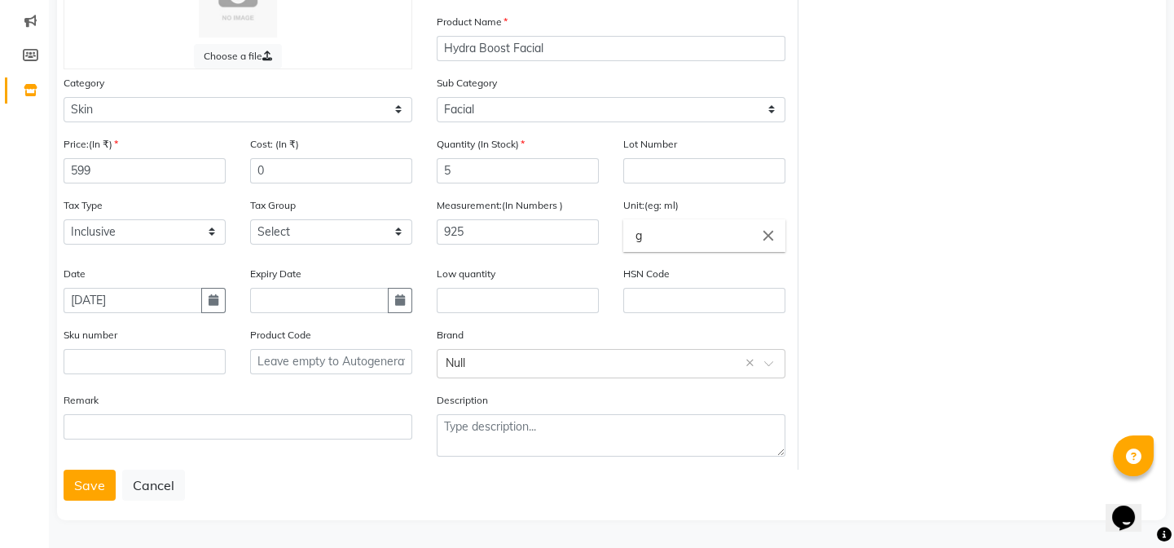
click at [105, 486] on button "Save" at bounding box center [90, 484] width 52 height 31
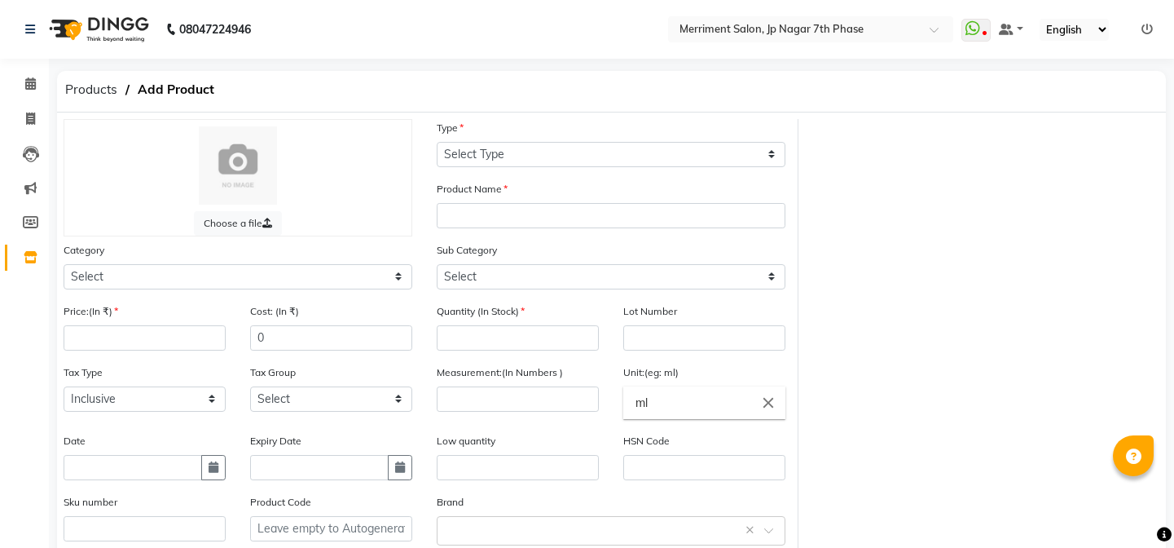
select select "true"
click at [33, 110] on span at bounding box center [30, 119] width 29 height 19
select select "service"
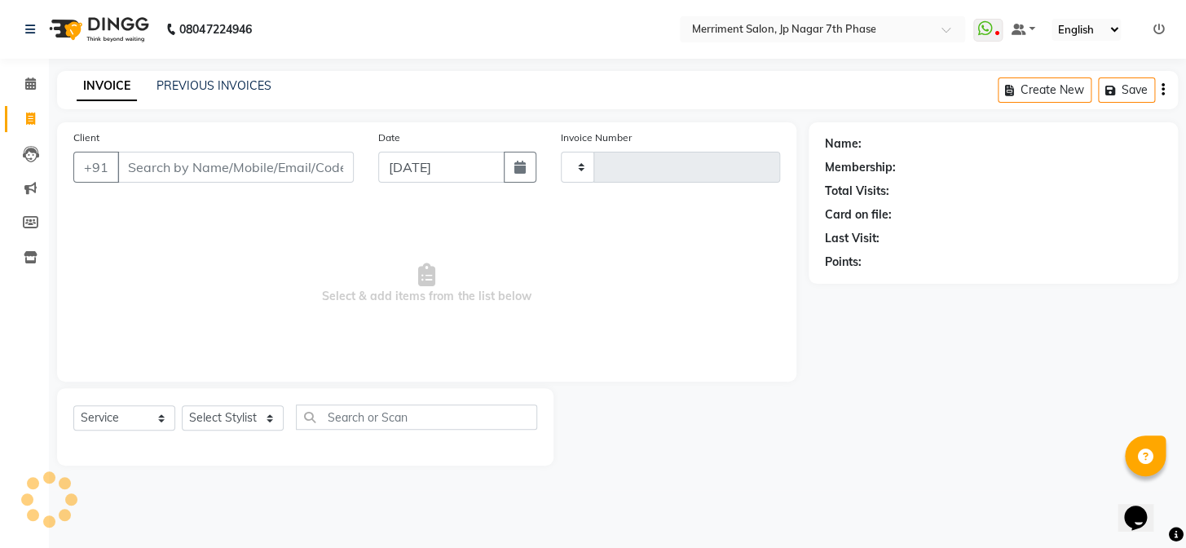
type input "4528"
select select "4110"
click at [215, 84] on link "PREVIOUS INVOICES" at bounding box center [213, 85] width 115 height 15
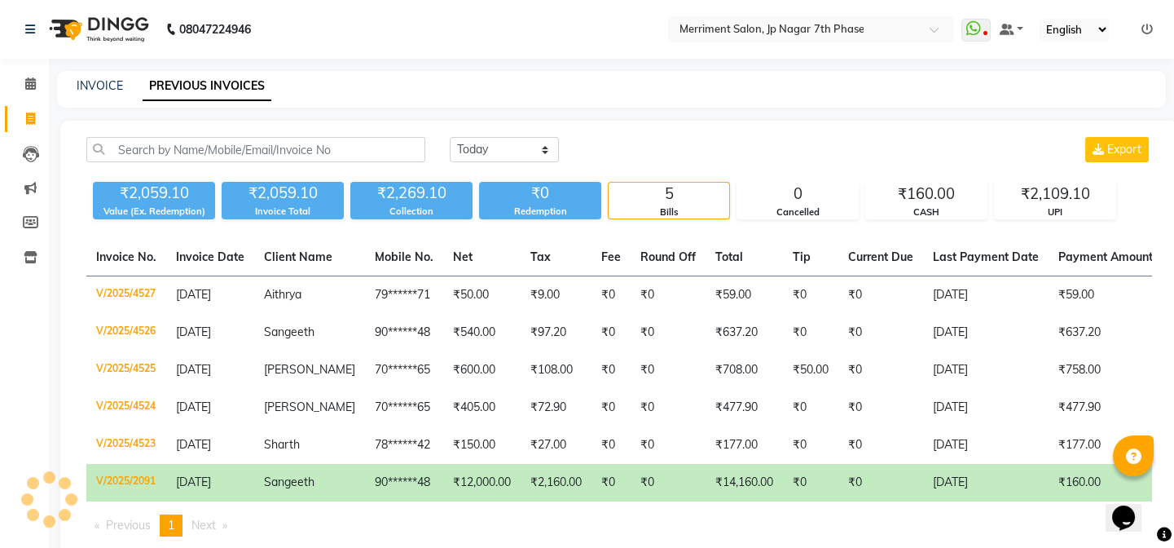
click at [677, 479] on td "₹0" at bounding box center [668, 482] width 75 height 37
click at [365, 496] on td "90******48" at bounding box center [404, 482] width 78 height 37
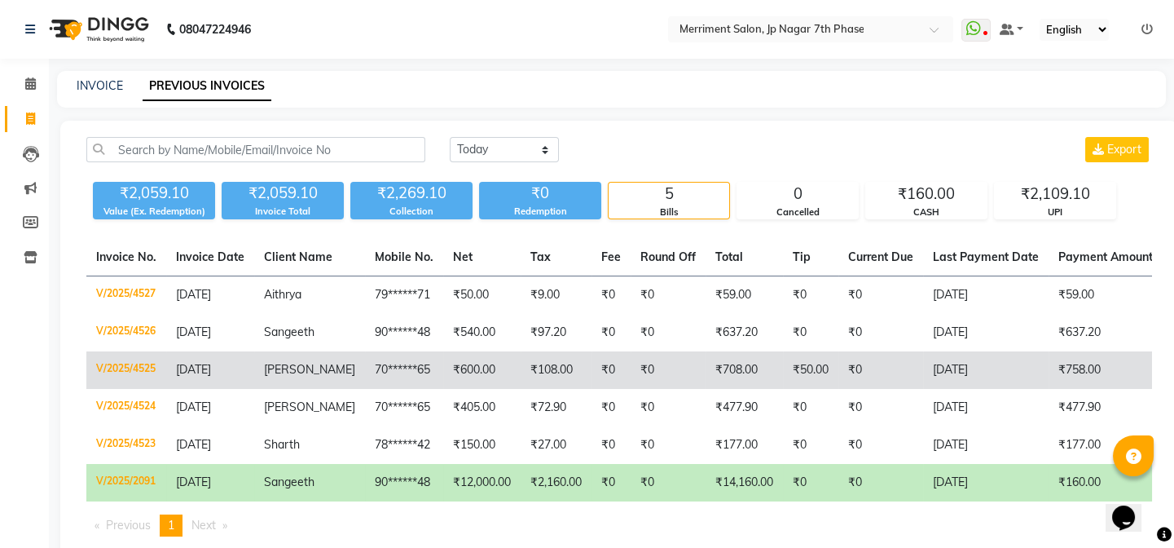
click at [638, 368] on td "₹0" at bounding box center [668, 369] width 75 height 37
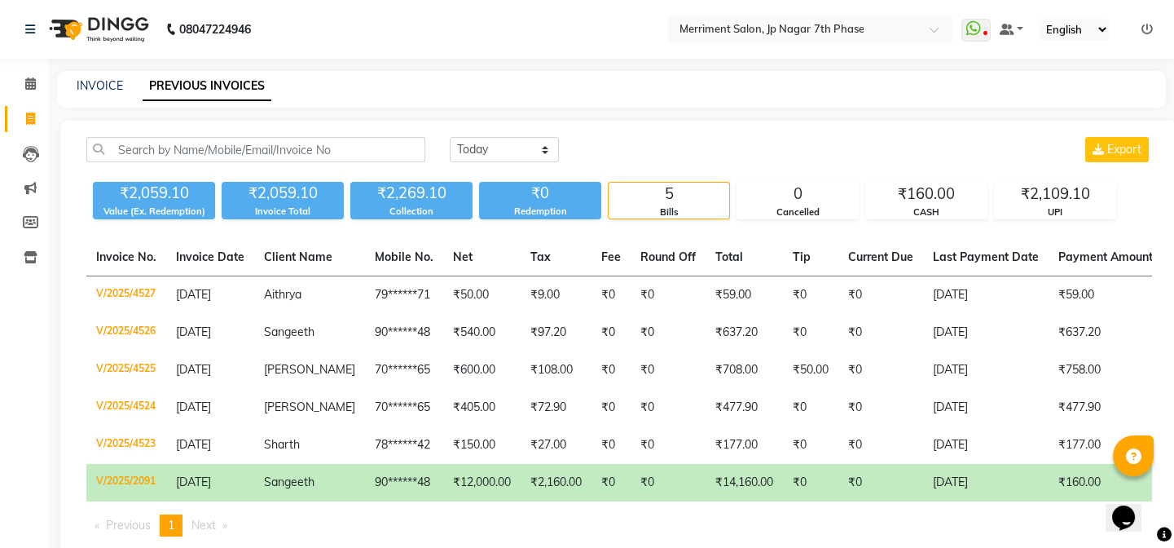
click at [24, 118] on span at bounding box center [30, 119] width 29 height 19
select select "service"
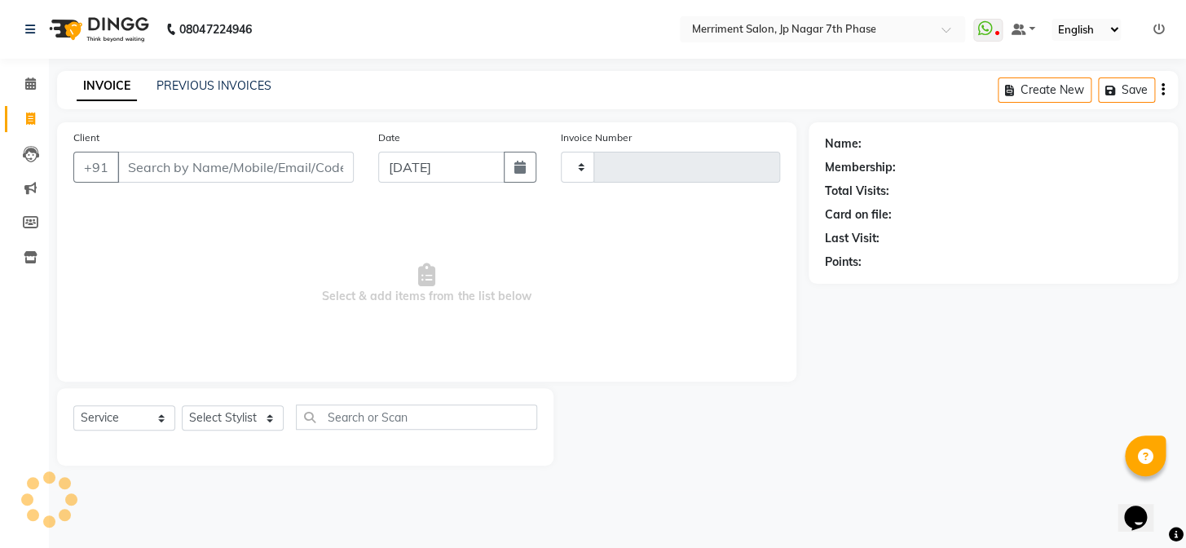
type input "4529"
select select "4110"
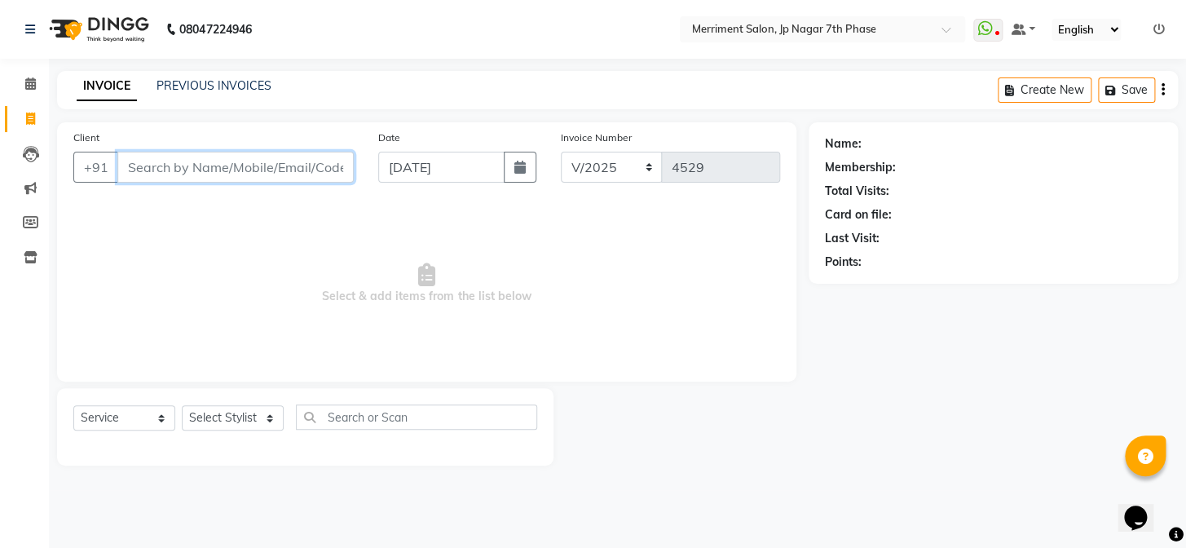
click at [218, 162] on input "Client" at bounding box center [235, 167] width 236 height 31
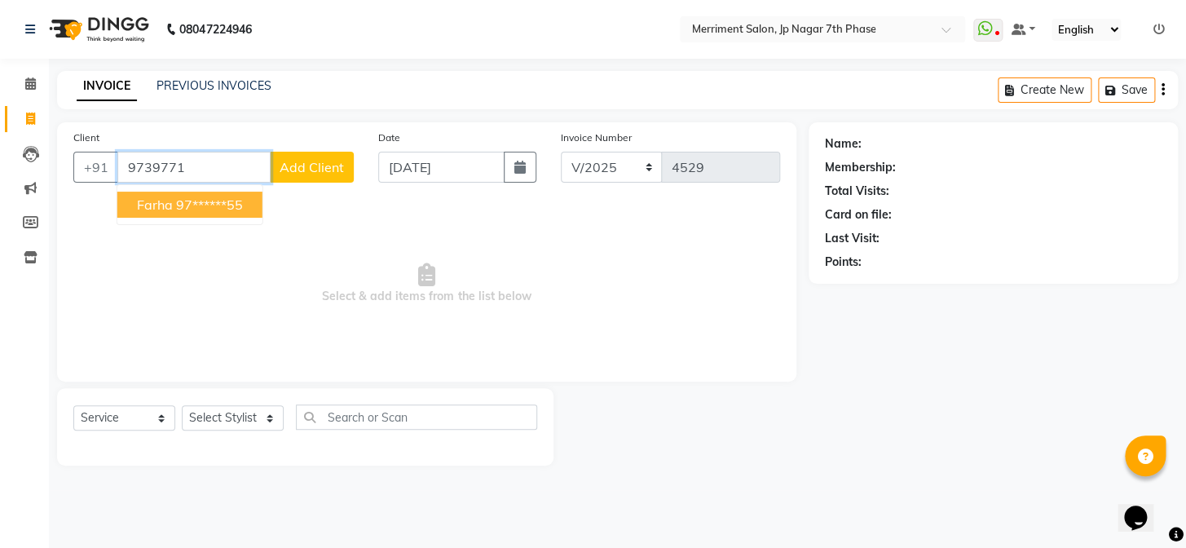
click at [197, 203] on ngb-highlight "97******55" at bounding box center [209, 204] width 67 height 16
type input "97******55"
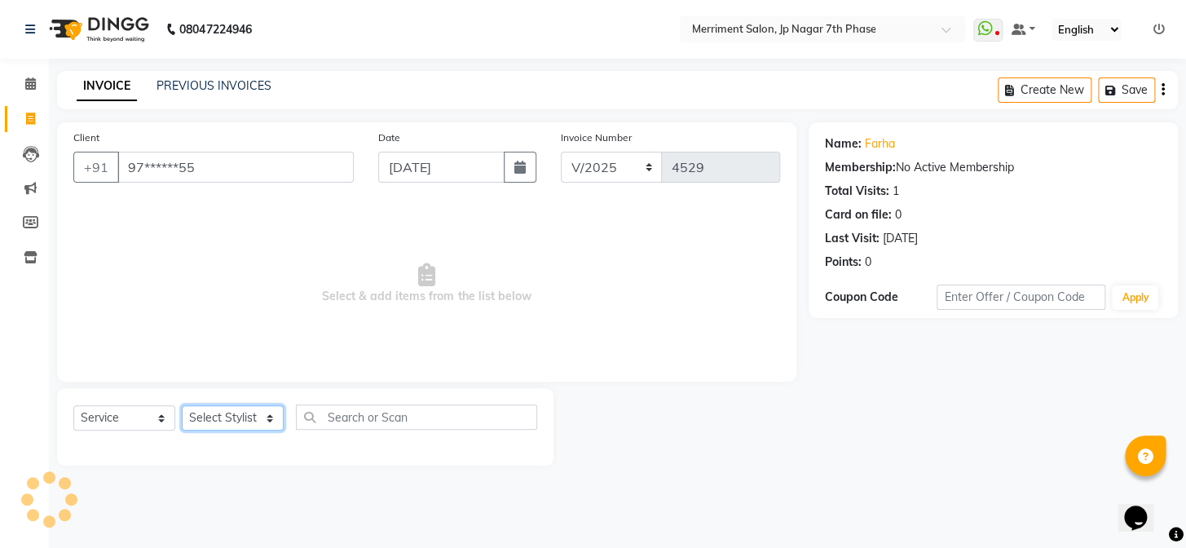
click at [237, 421] on select "Select Stylist Chiru Farman likha naho Nalina Nashrin naynika rai Nirmal Mandal…" at bounding box center [233, 417] width 102 height 25
click at [113, 412] on select "Select Service Product Membership Package Voucher Prepaid Gift Card" at bounding box center [124, 417] width 102 height 25
select select "product"
click at [73, 405] on select "Select Service Product Membership Package Voucher Prepaid Gift Card" at bounding box center [124, 417] width 102 height 25
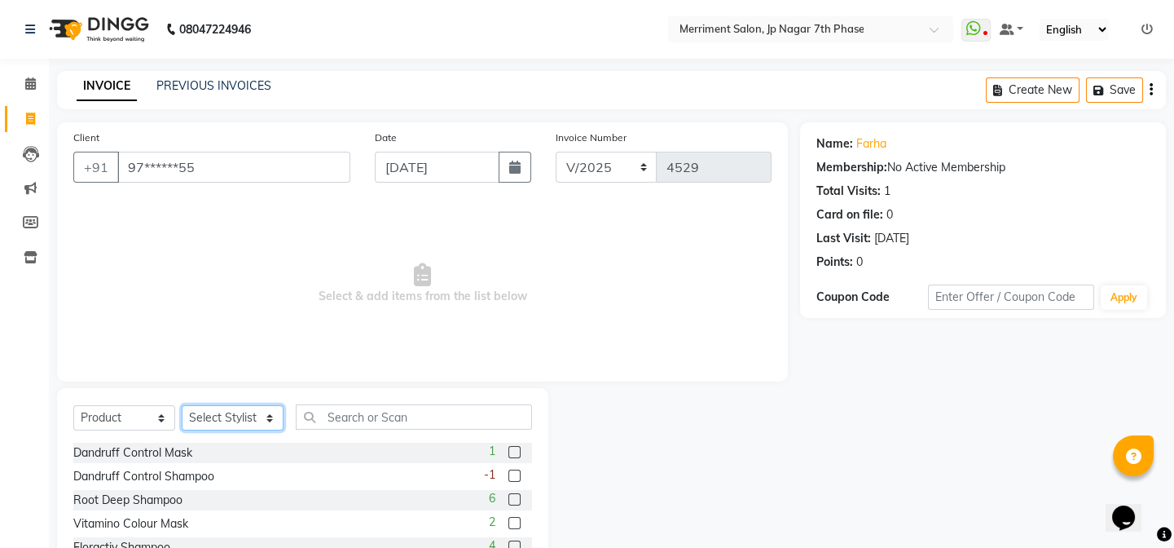
click at [233, 419] on select "Select Stylist Chiru Farman likha naho [PERSON_NAME] [PERSON_NAME] [PERSON_NAME…" at bounding box center [233, 417] width 102 height 25
select select "88012"
click at [182, 405] on select "Select Stylist Chiru Farman likha naho [PERSON_NAME] [PERSON_NAME] [PERSON_NAME…" at bounding box center [233, 417] width 102 height 25
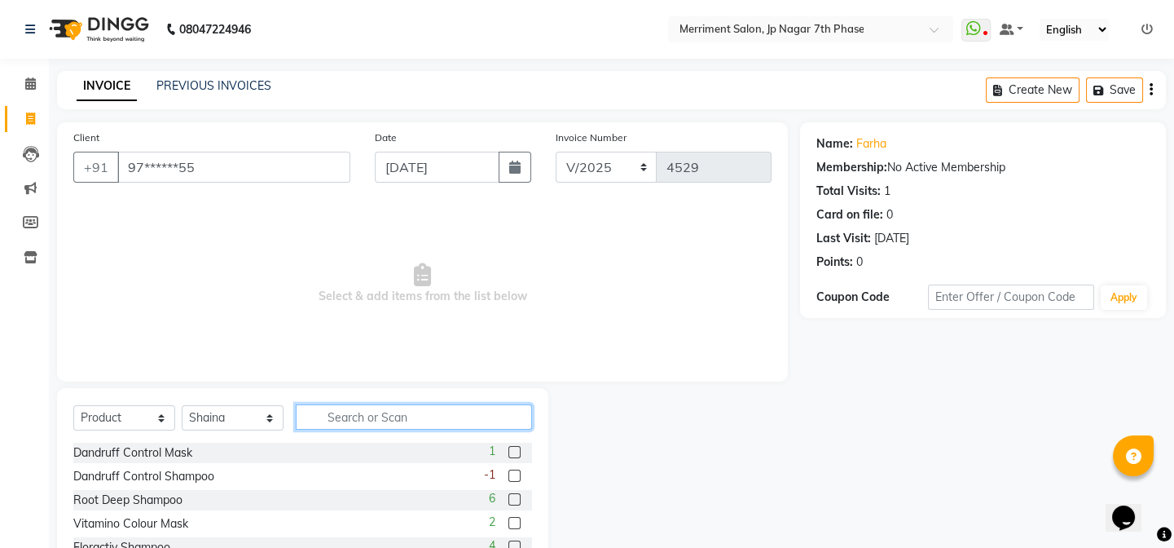
click at [395, 408] on input "text" at bounding box center [414, 416] width 236 height 25
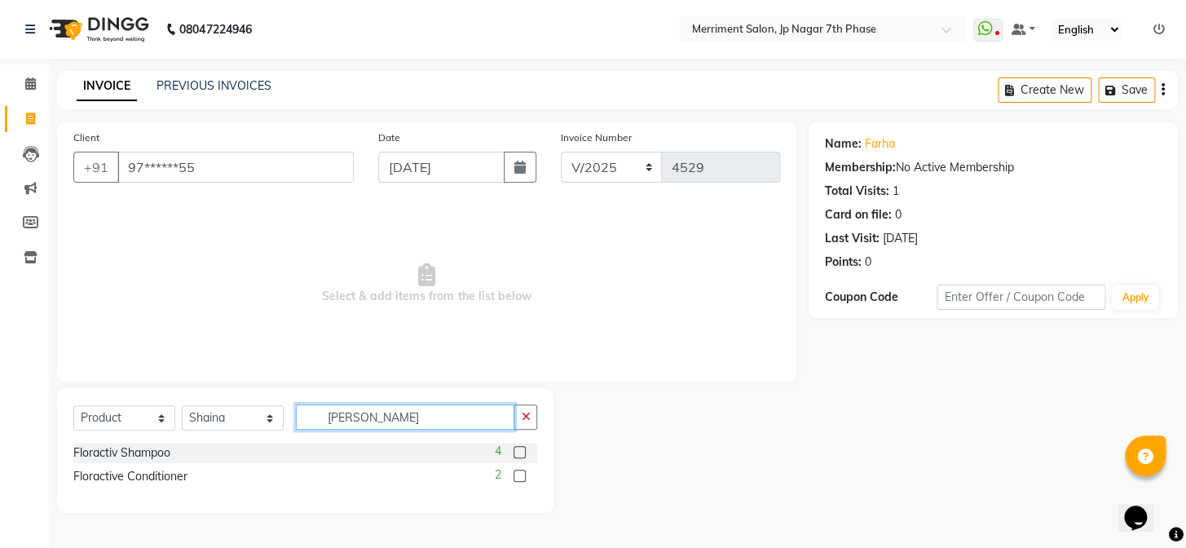
type input "flor"
click at [513, 451] on label at bounding box center [519, 452] width 12 height 12
click at [513, 451] on input "checkbox" at bounding box center [518, 452] width 11 height 11
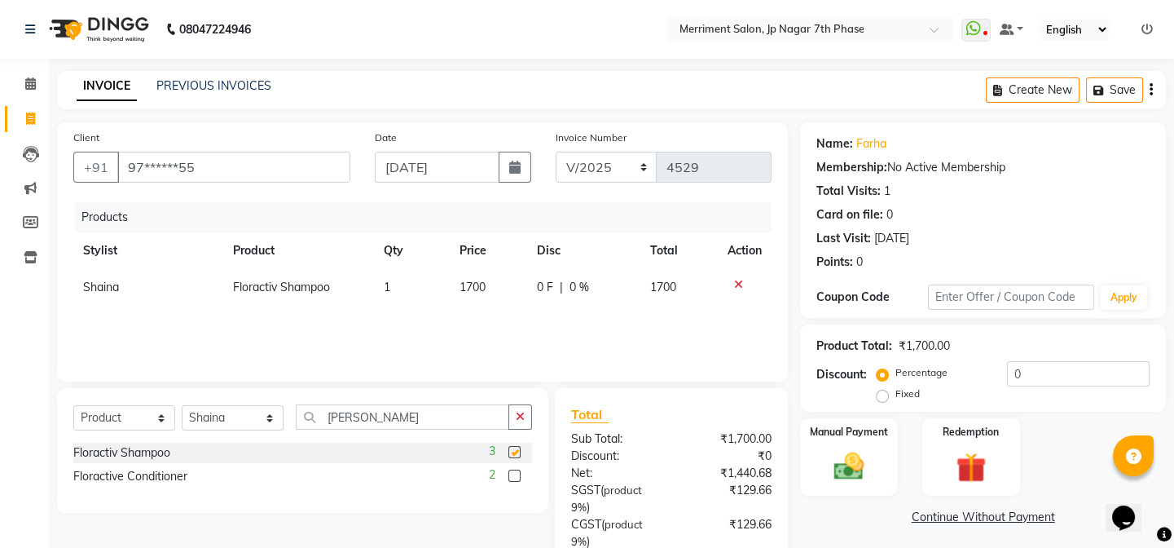
checkbox input "false"
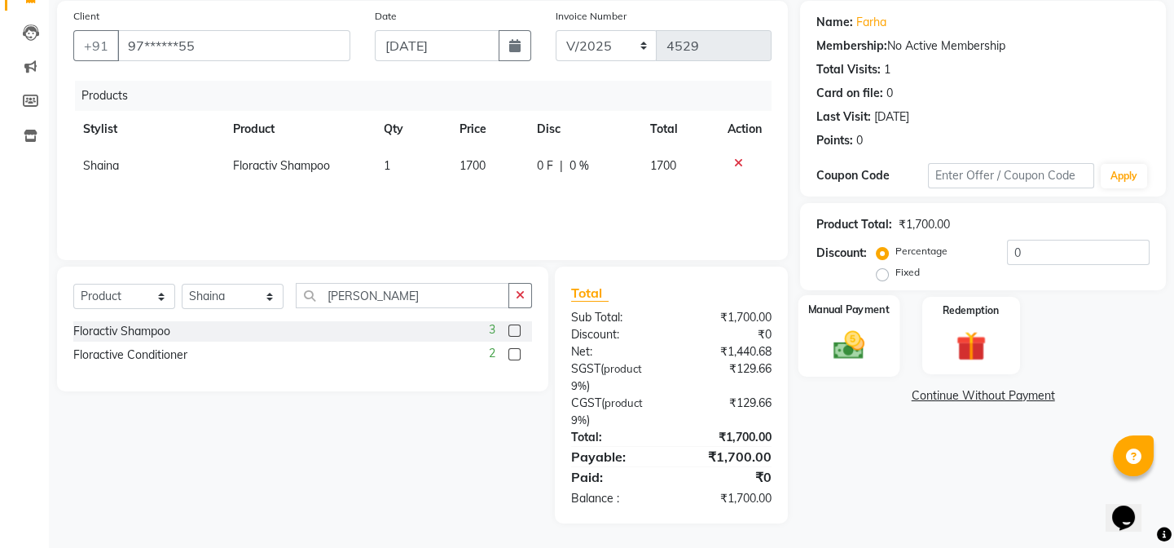
click at [835, 327] on img at bounding box center [849, 345] width 51 height 36
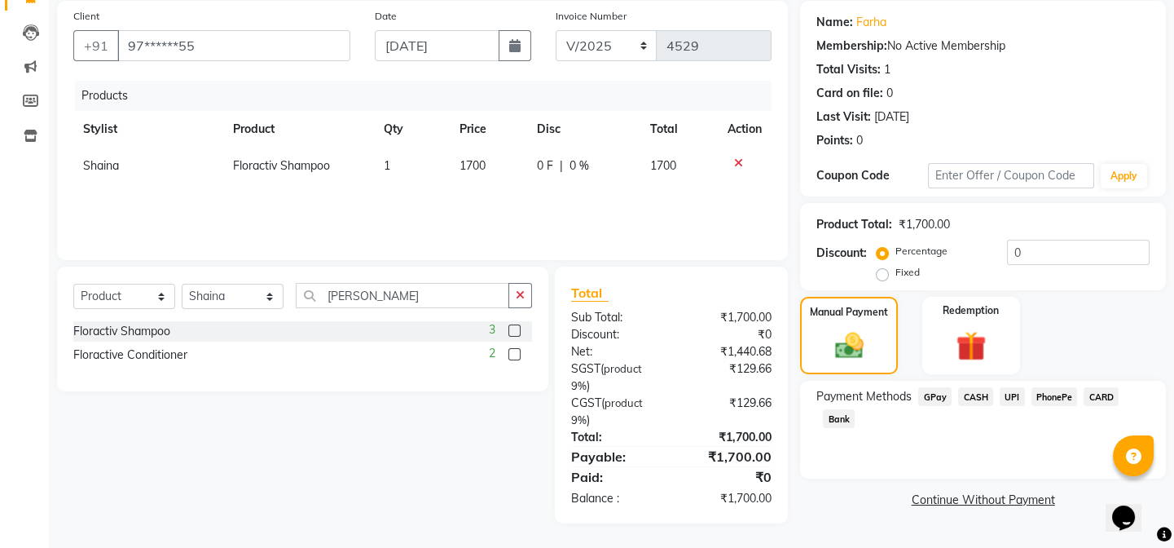
click at [975, 393] on span "CASH" at bounding box center [975, 396] width 35 height 19
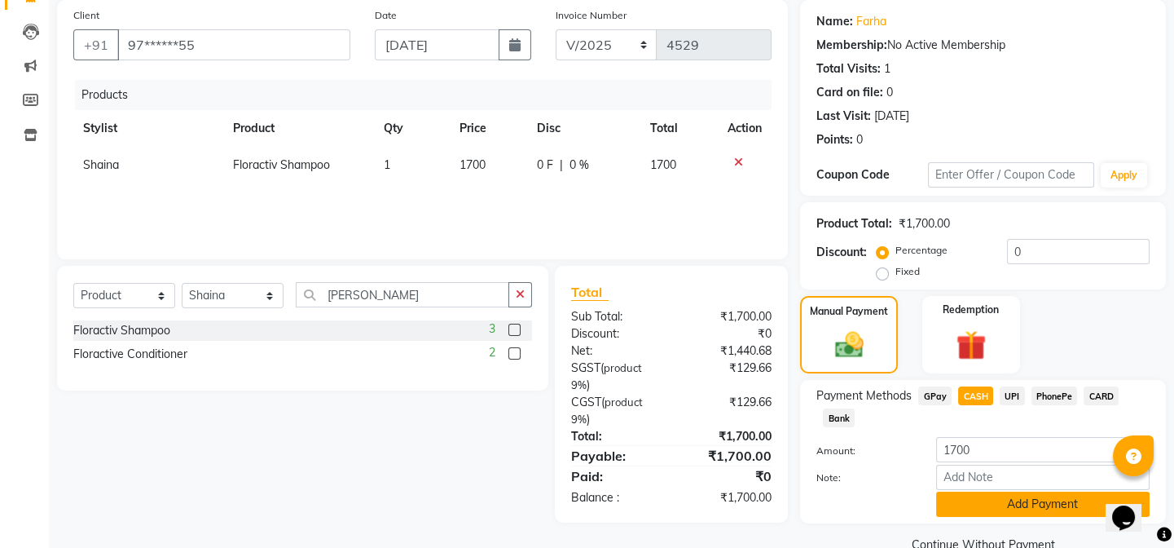
click at [1007, 509] on button "Add Payment" at bounding box center [1043, 503] width 214 height 25
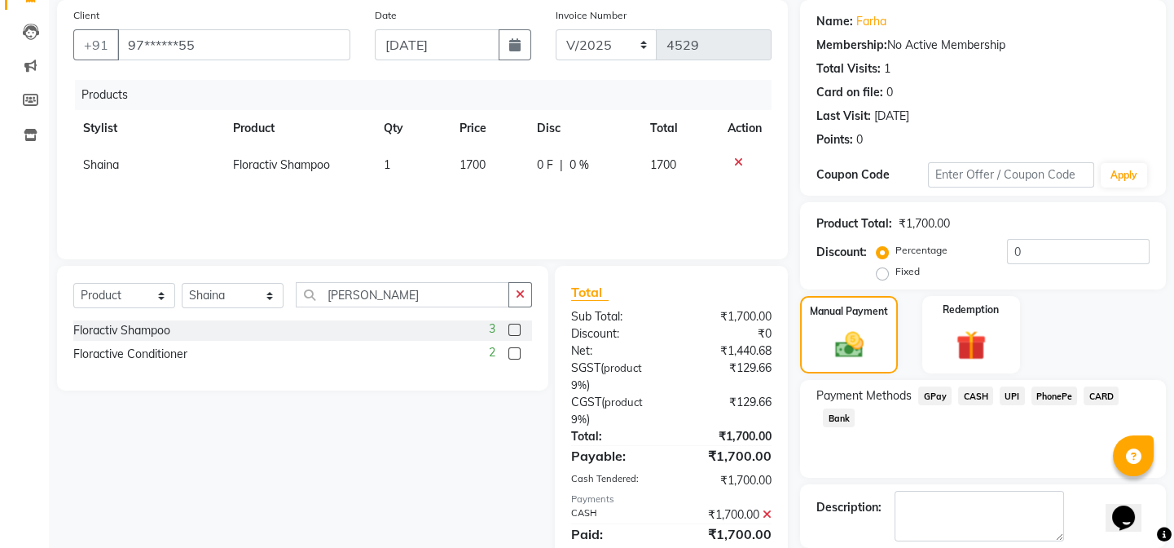
scroll to position [201, 0]
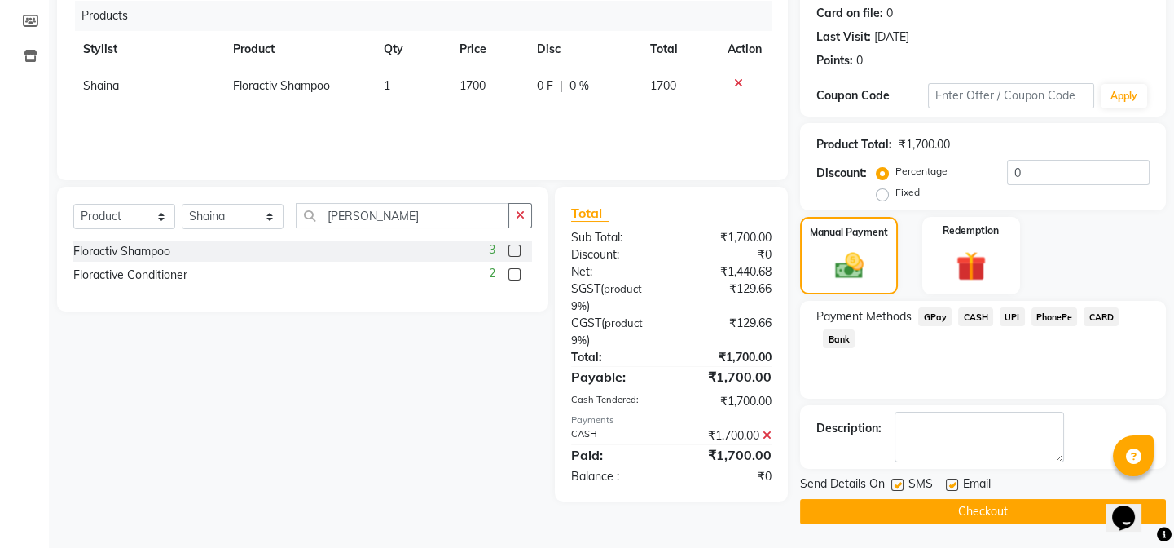
click at [1011, 513] on button "Checkout" at bounding box center [983, 511] width 366 height 25
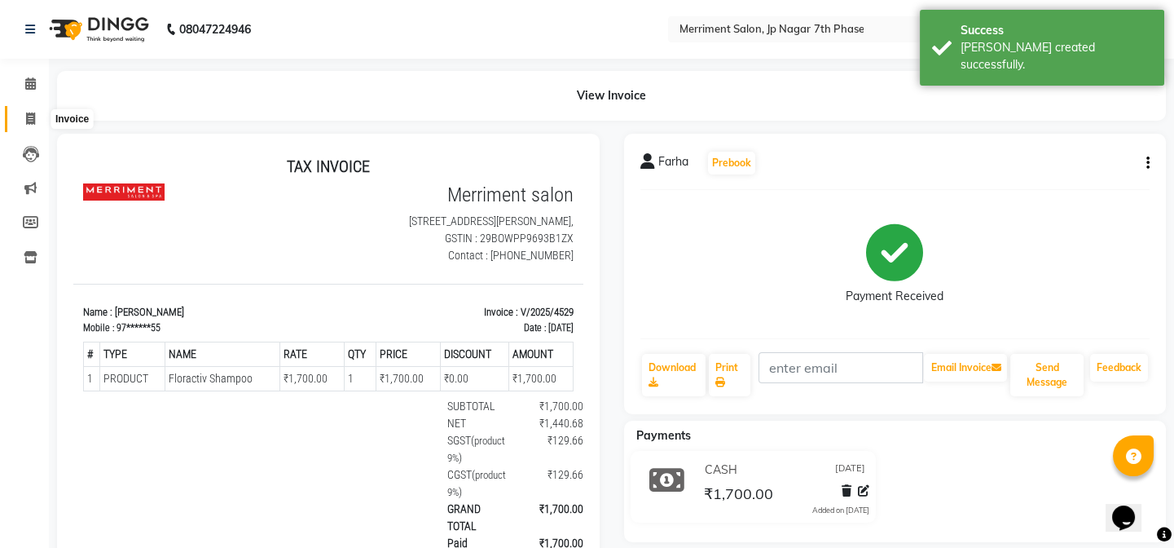
click at [33, 123] on icon at bounding box center [30, 118] width 9 height 12
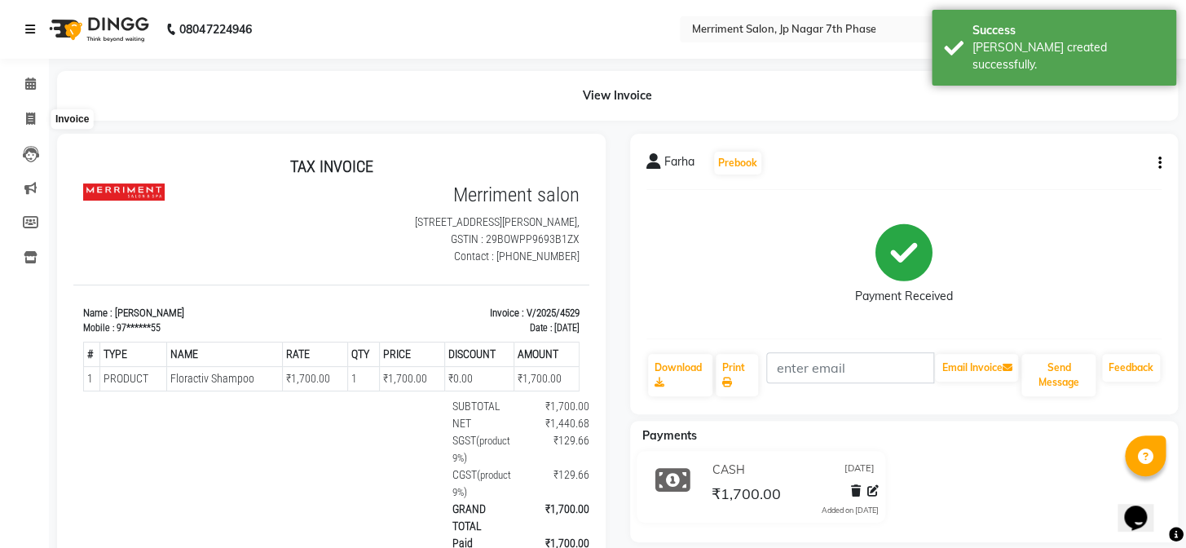
select select "service"
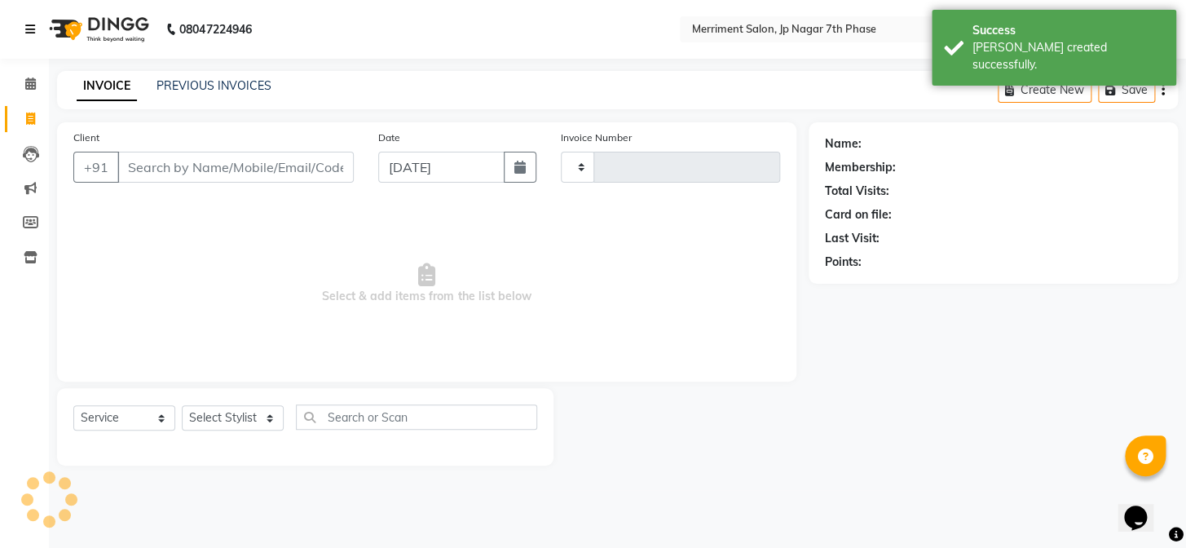
type input "4530"
select select "4110"
click at [226, 100] on div "INVOICE PREVIOUS INVOICES Create New Save" at bounding box center [617, 90] width 1121 height 38
click at [227, 89] on link "PREVIOUS INVOICES" at bounding box center [213, 85] width 115 height 15
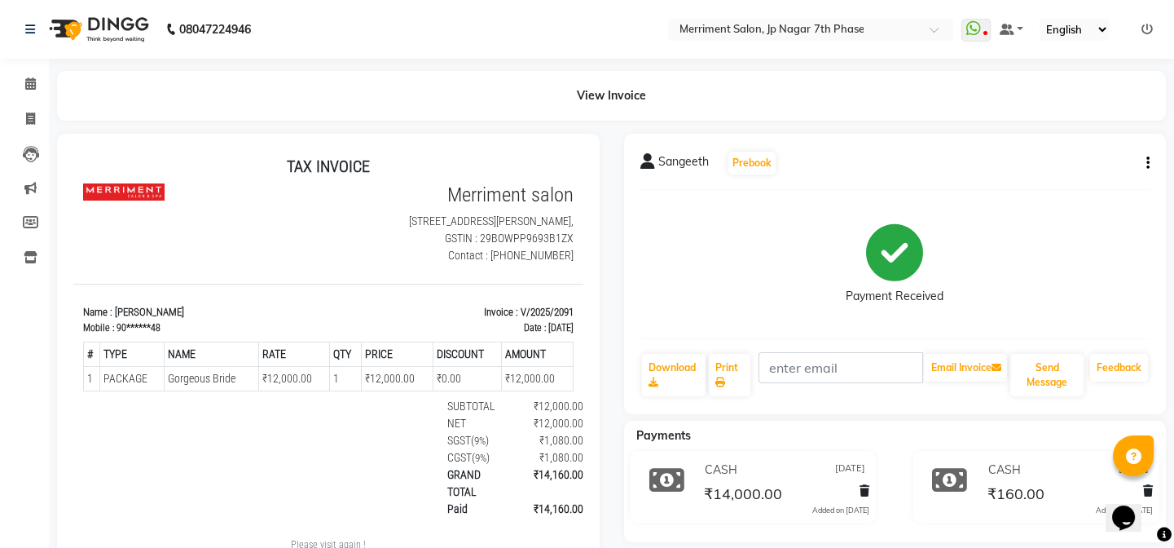
click at [1149, 163] on icon "button" at bounding box center [1148, 163] width 3 height 1
click at [1062, 166] on div "Edit Item Staff" at bounding box center [1083, 162] width 78 height 20
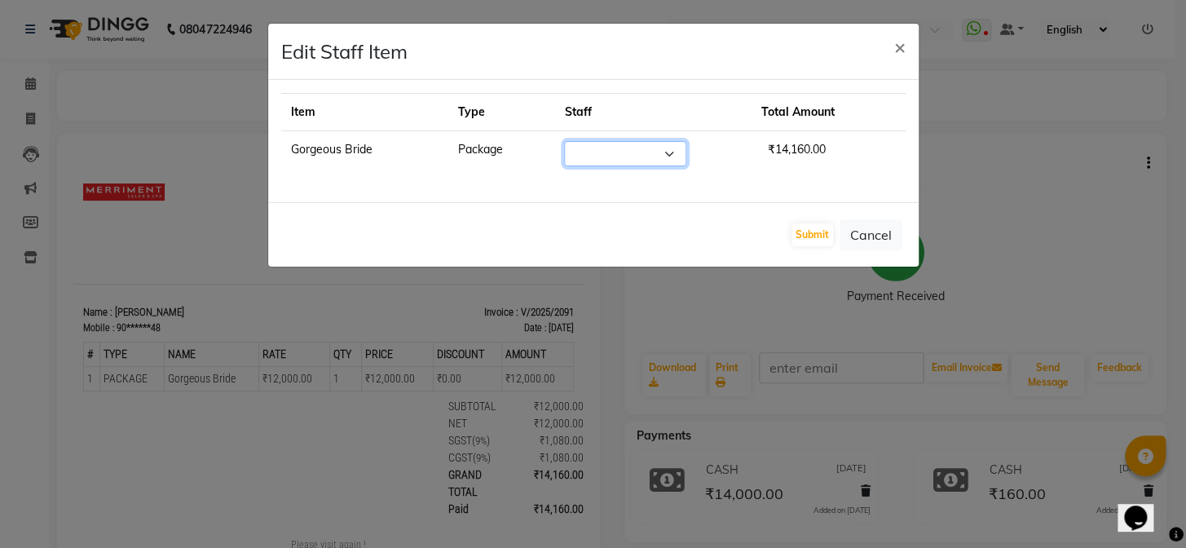
click at [653, 162] on select "Select Chiru Farman likha naho [PERSON_NAME] [PERSON_NAME] [PERSON_NAME] [PERSO…" at bounding box center [625, 153] width 122 height 25
select select "53663"
click at [574, 141] on select "Select Chiru Farman likha naho [PERSON_NAME] [PERSON_NAME] [PERSON_NAME] [PERSO…" at bounding box center [625, 153] width 122 height 25
click at [817, 236] on button "Submit" at bounding box center [812, 234] width 42 height 23
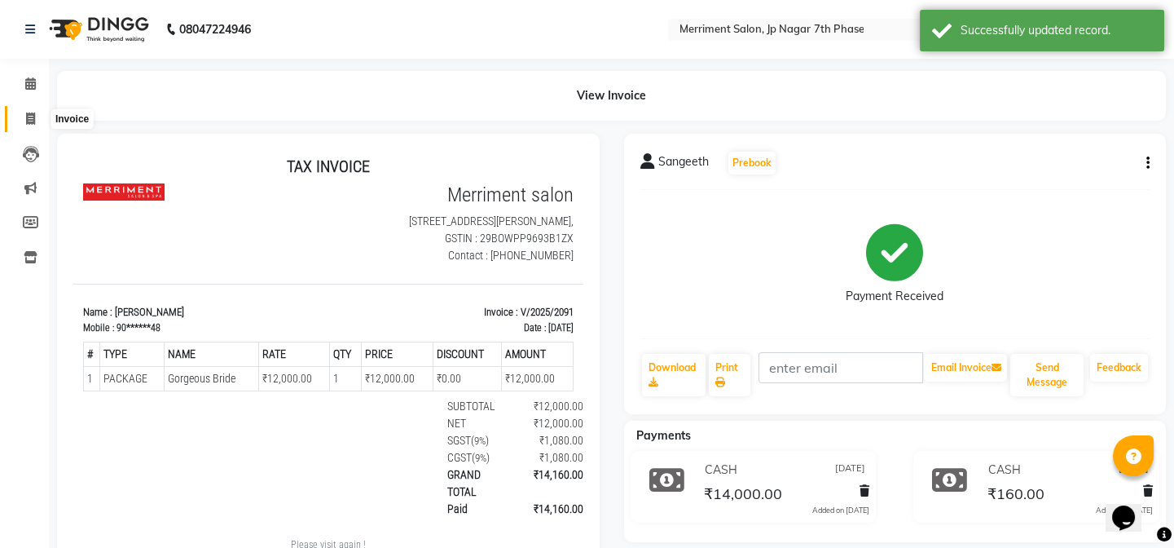
click at [35, 118] on span at bounding box center [30, 119] width 29 height 19
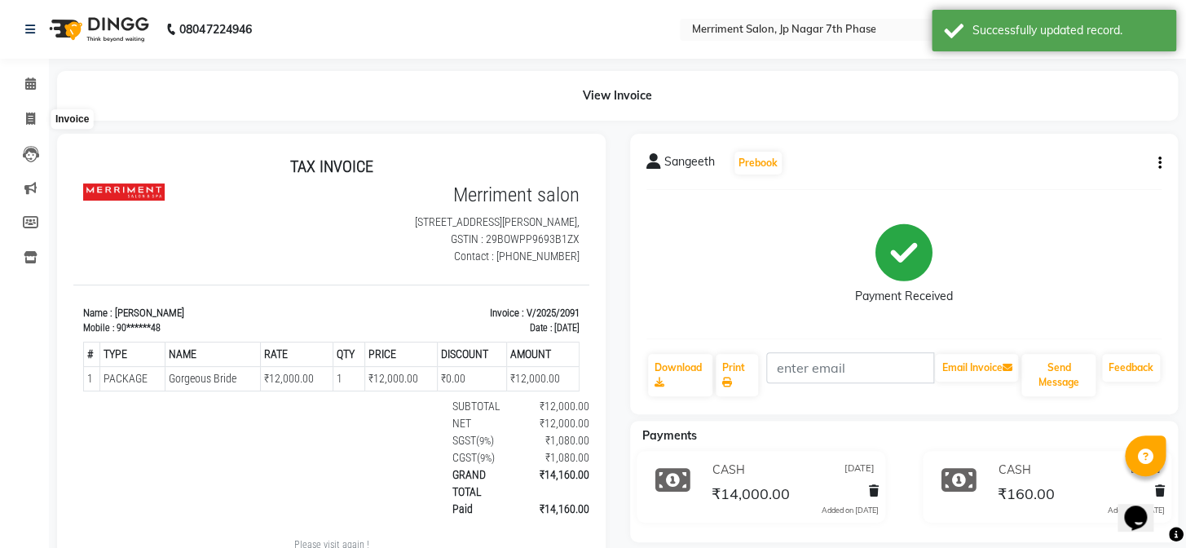
select select "service"
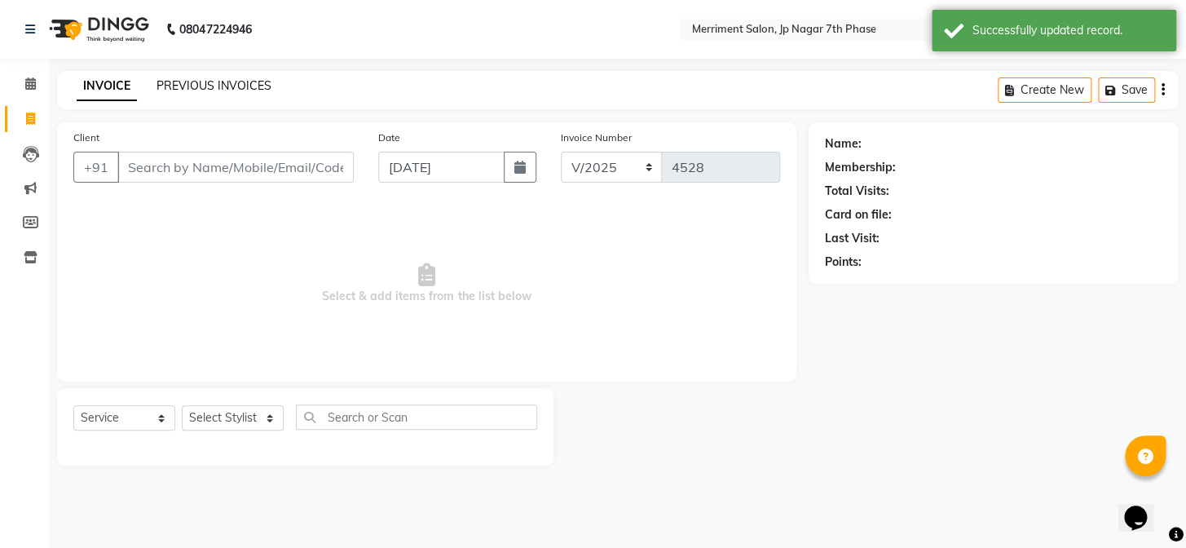
click at [231, 78] on link "PREVIOUS INVOICES" at bounding box center [213, 85] width 115 height 15
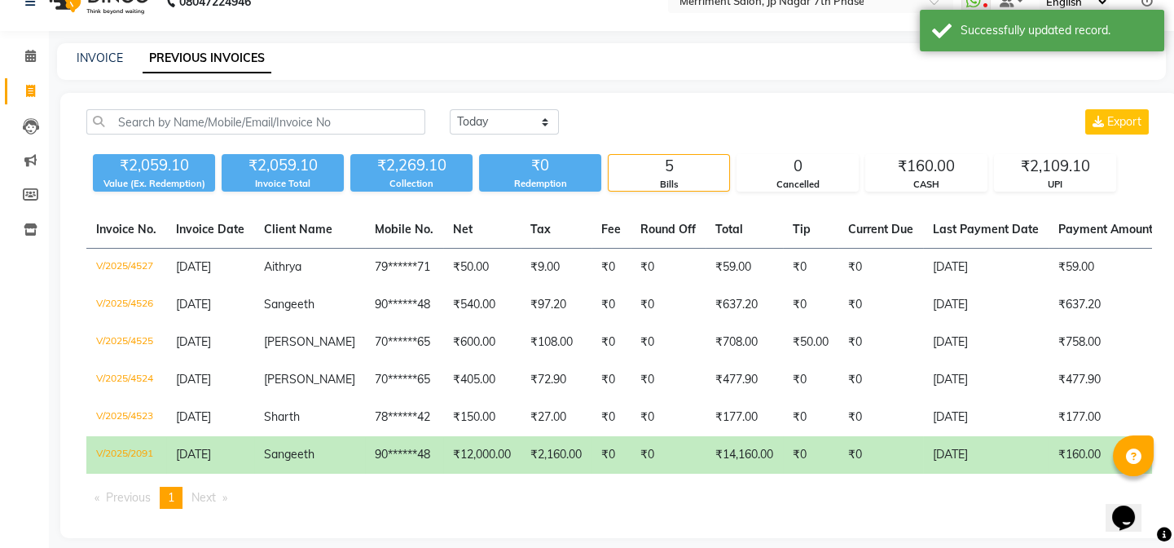
scroll to position [55, 0]
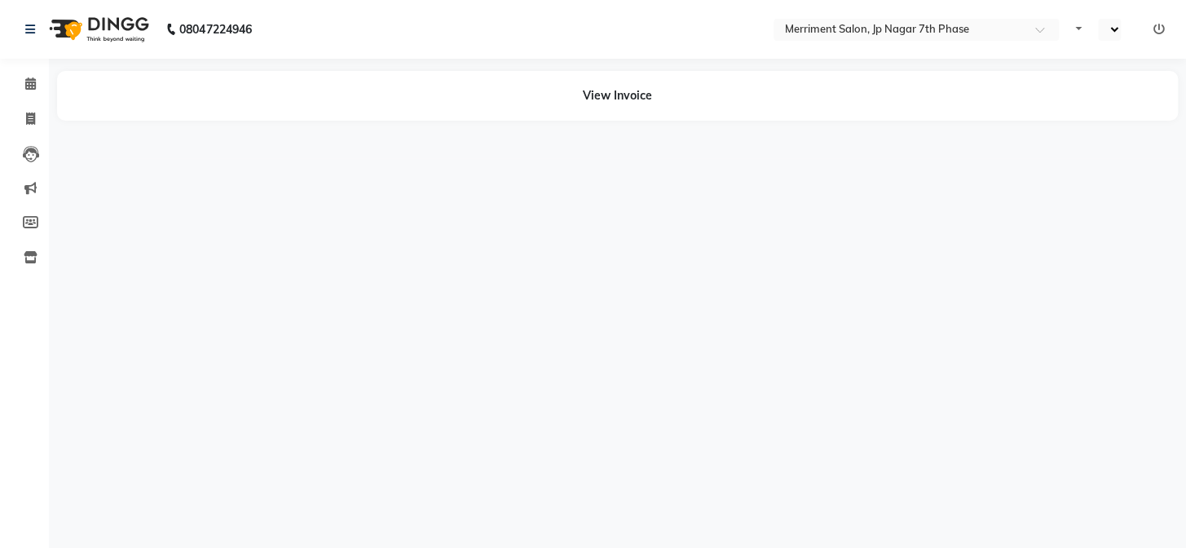
select select "en"
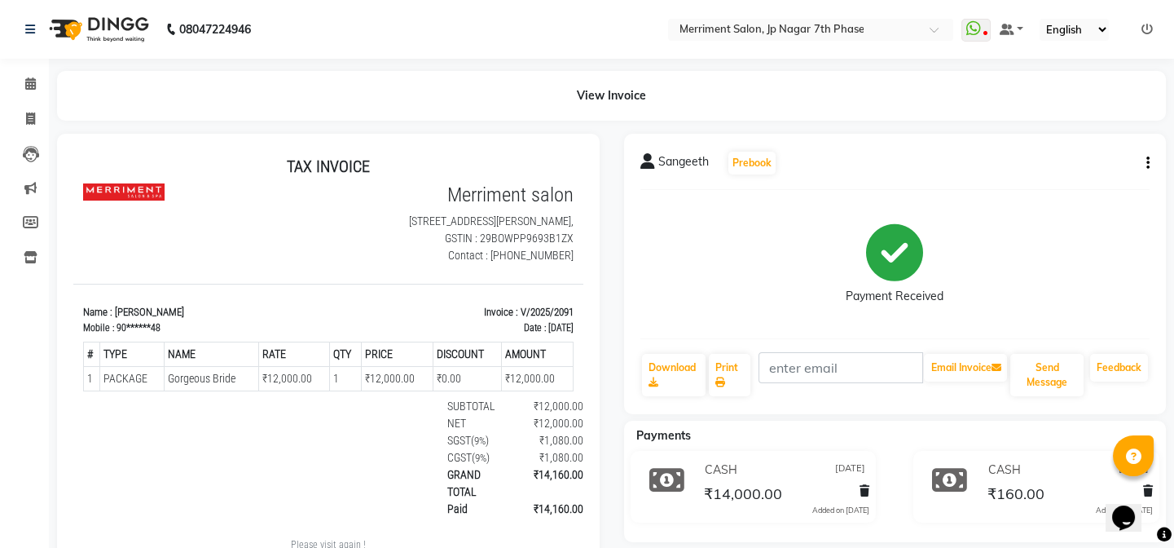
click at [1141, 163] on button "button" at bounding box center [1145, 163] width 10 height 17
click at [1095, 166] on div "Edit Item Staff" at bounding box center [1083, 162] width 78 height 20
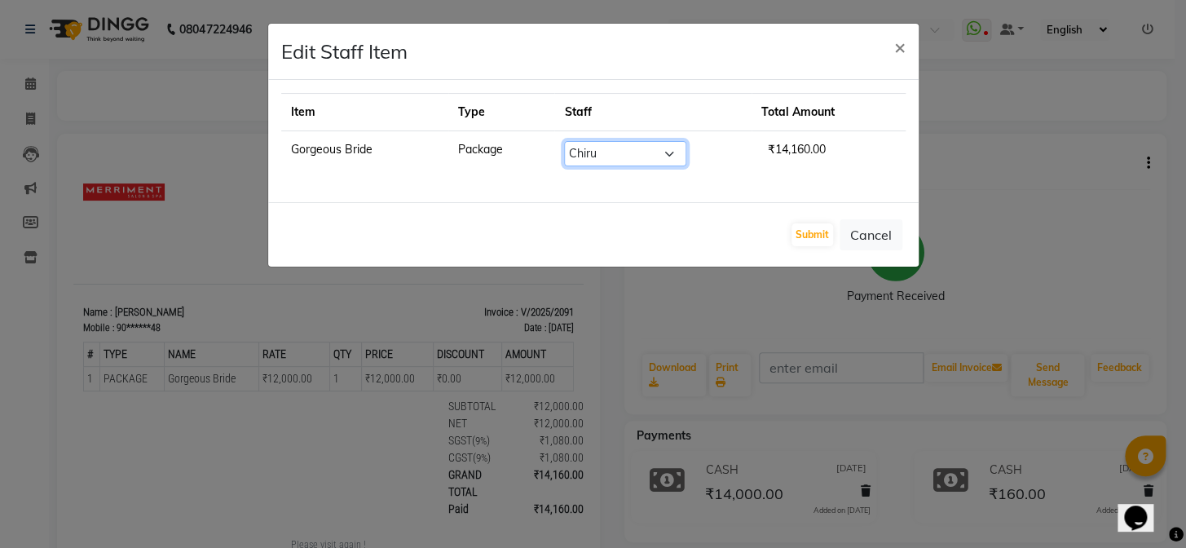
click at [639, 147] on select "Select Chiru Farman likha naho [PERSON_NAME] [PERSON_NAME] [PERSON_NAME] [PERSO…" at bounding box center [625, 153] width 122 height 25
select select "Select"
click at [574, 141] on select "Select Chiru Farman likha naho [PERSON_NAME] [PERSON_NAME] [PERSON_NAME] [PERSO…" at bounding box center [625, 153] width 122 height 25
click at [828, 225] on button "Submit" at bounding box center [812, 234] width 42 height 23
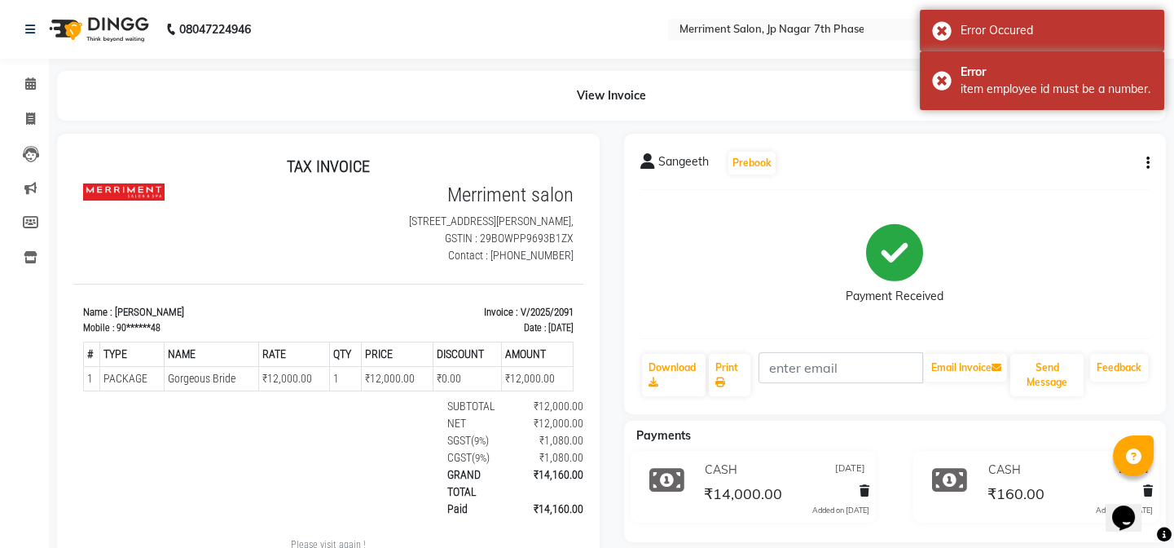
click at [1152, 164] on div "Sangeeth Prebook Payment Received Download Print Email Invoice Send Message Fee…" at bounding box center [895, 274] width 543 height 280
click at [1147, 163] on icon "button" at bounding box center [1148, 163] width 3 height 1
drag, startPoint x: 1118, startPoint y: 162, endPoint x: 1087, endPoint y: 168, distance: 31.5
click at [1114, 163] on div "Edit Item Staff" at bounding box center [1083, 162] width 78 height 20
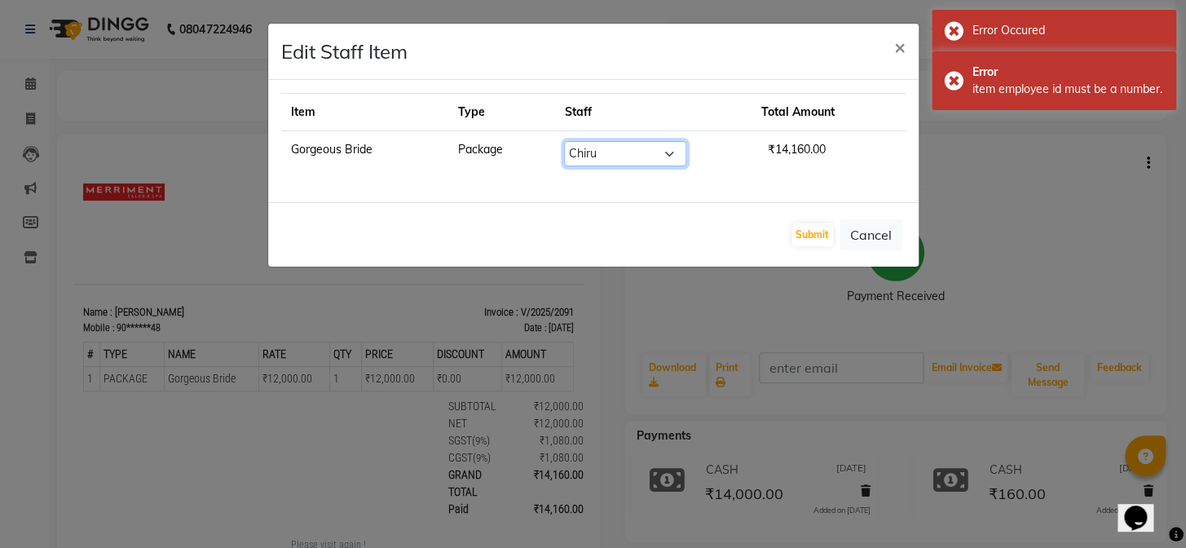
click at [644, 155] on select "Select Chiru Farman likha naho [PERSON_NAME] [PERSON_NAME] [PERSON_NAME] [PERSO…" at bounding box center [625, 153] width 122 height 25
select select "Select"
click at [574, 141] on select "Select Chiru Farman likha naho [PERSON_NAME] [PERSON_NAME] [PERSON_NAME] [PERSO…" at bounding box center [625, 153] width 122 height 25
click at [804, 232] on button "Submit" at bounding box center [812, 234] width 42 height 23
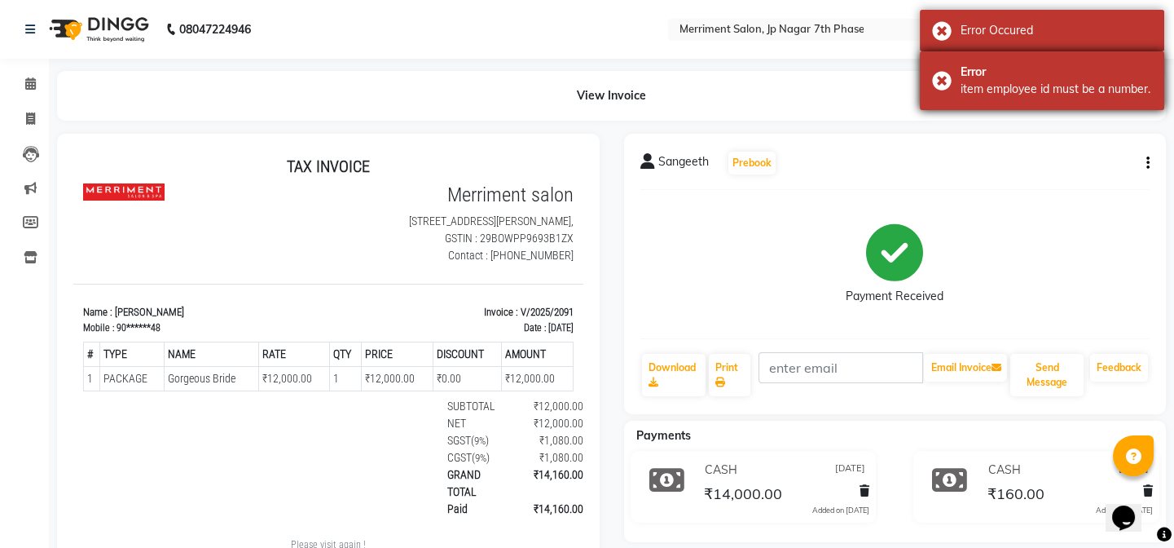
click at [1089, 93] on div "item employee id must be a number." at bounding box center [1057, 89] width 192 height 17
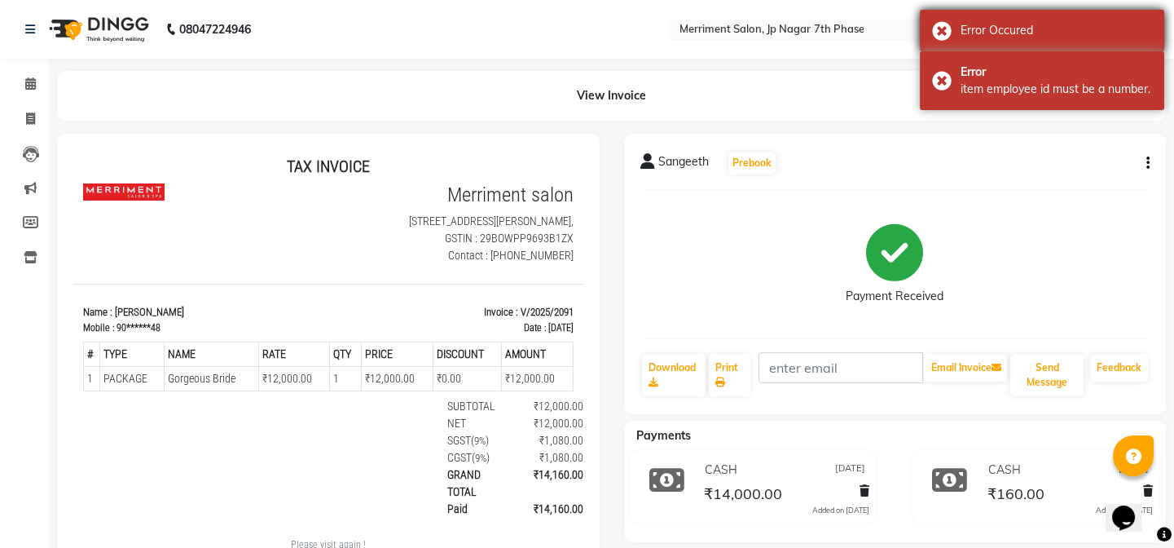
click at [1073, 37] on div "Error Occured" at bounding box center [1057, 30] width 192 height 17
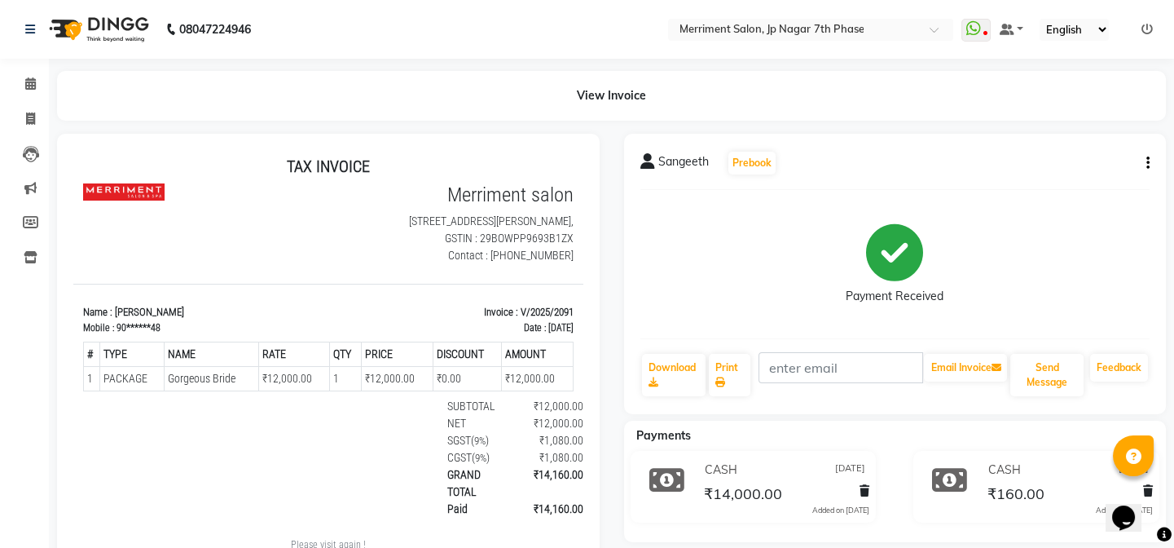
click at [1143, 171] on button "button" at bounding box center [1145, 163] width 10 height 17
click at [1073, 167] on div "Edit Item Staff" at bounding box center [1083, 162] width 78 height 20
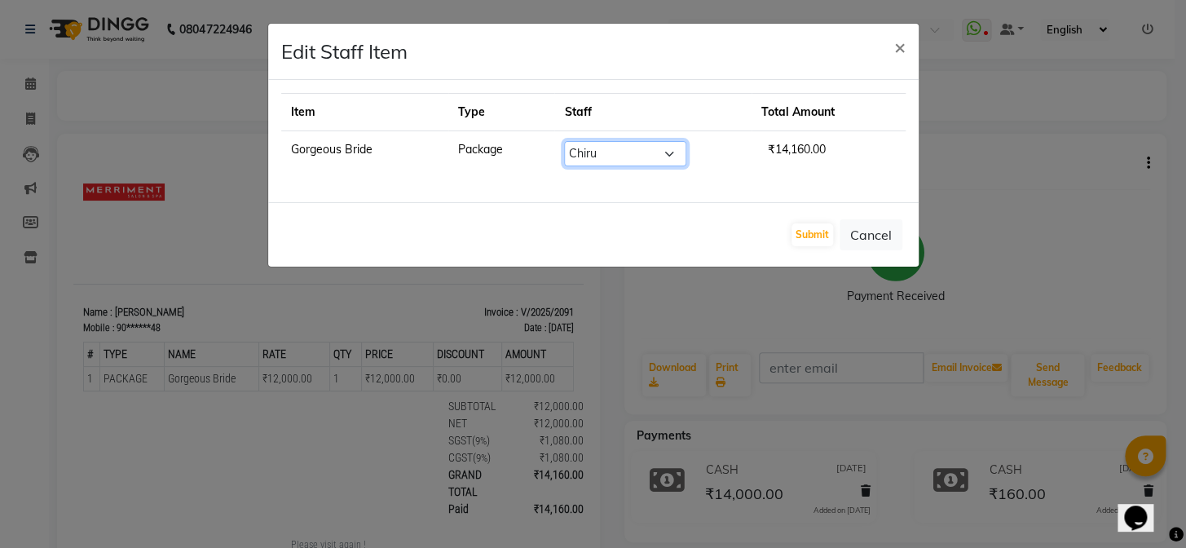
click at [668, 155] on select "Select Chiru Farman likha naho [PERSON_NAME] [PERSON_NAME] [PERSON_NAME] [PERSO…" at bounding box center [625, 153] width 122 height 25
select select "70767"
click at [574, 141] on select "Select Chiru Farman likha naho Nalina Nashrin naynika rai Nirmal Mandal Nisha P…" at bounding box center [625, 153] width 122 height 25
click at [814, 235] on button "Submit" at bounding box center [812, 234] width 42 height 23
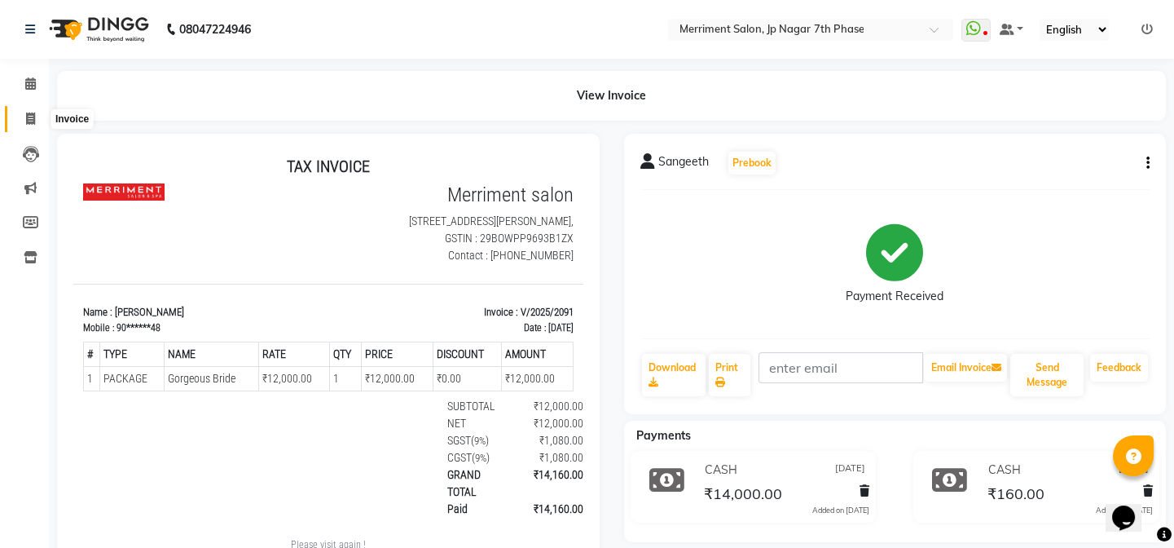
click at [38, 117] on span at bounding box center [30, 119] width 29 height 19
select select "service"
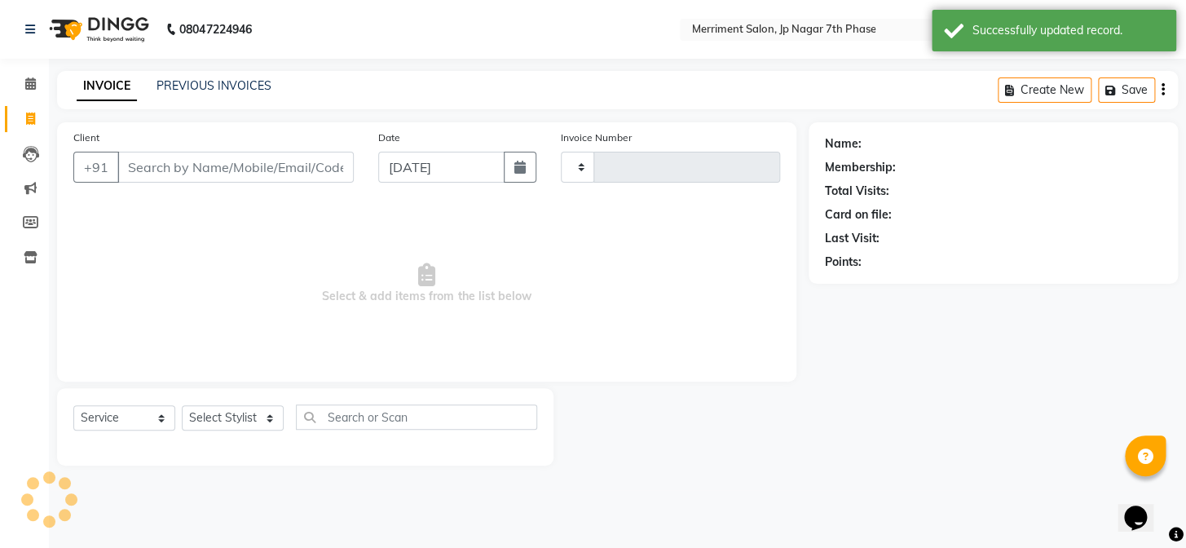
type input "4528"
select select "4110"
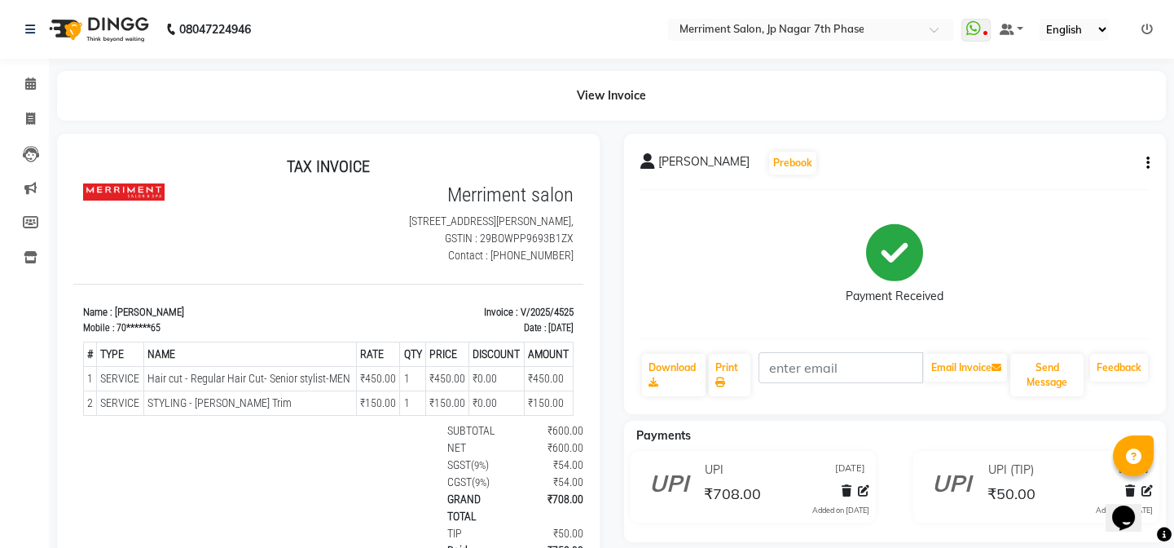
click at [1148, 163] on icon "button" at bounding box center [1148, 163] width 3 height 1
click at [1046, 172] on div "Edit Item Staff" at bounding box center [1067, 173] width 112 height 20
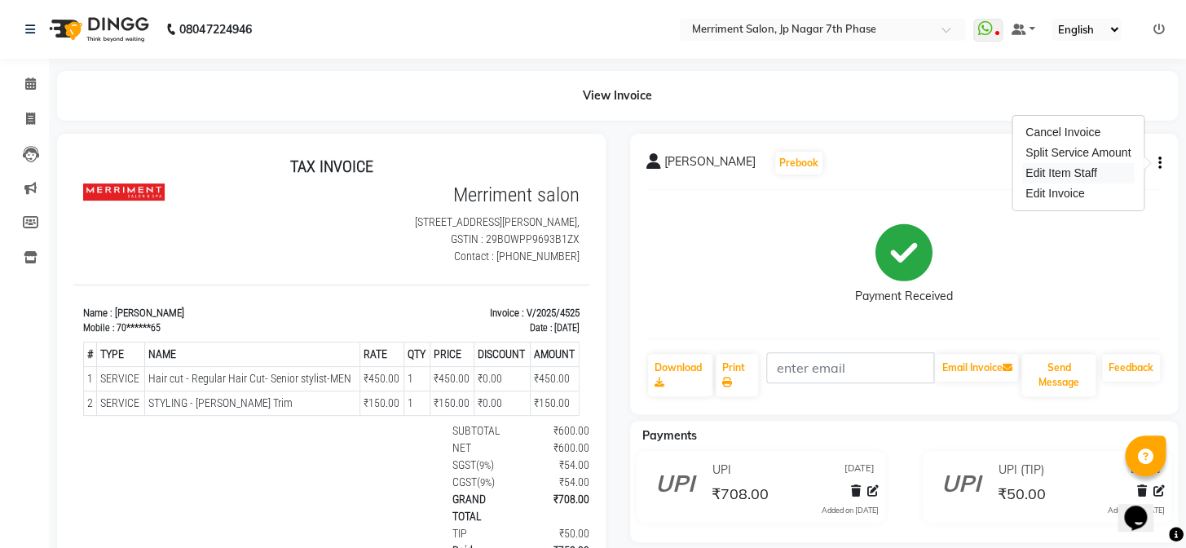
select select "75887"
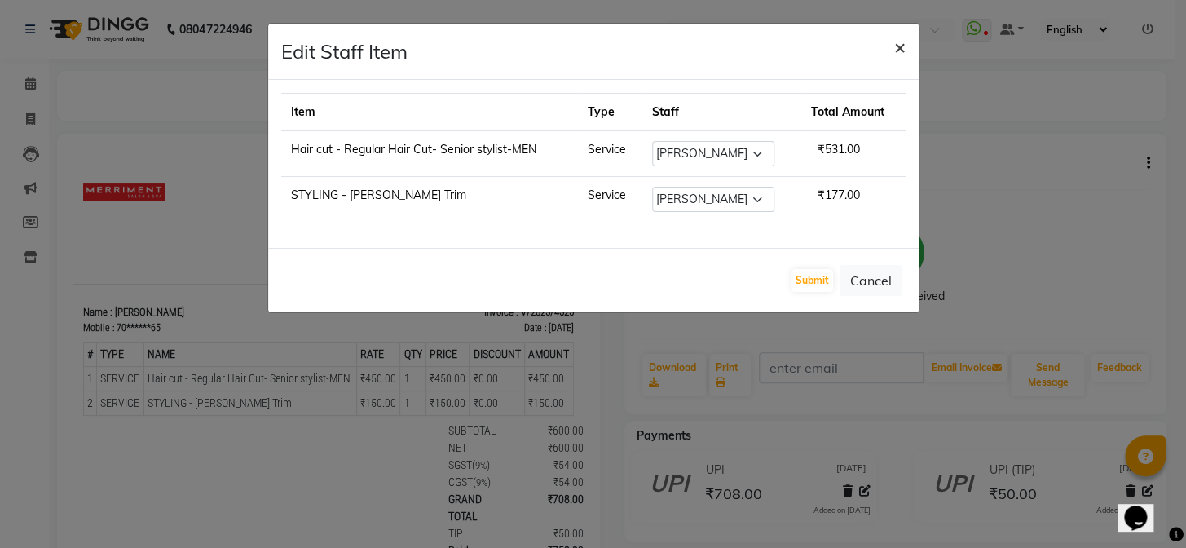
click at [906, 50] on button "×" at bounding box center [899, 47] width 37 height 46
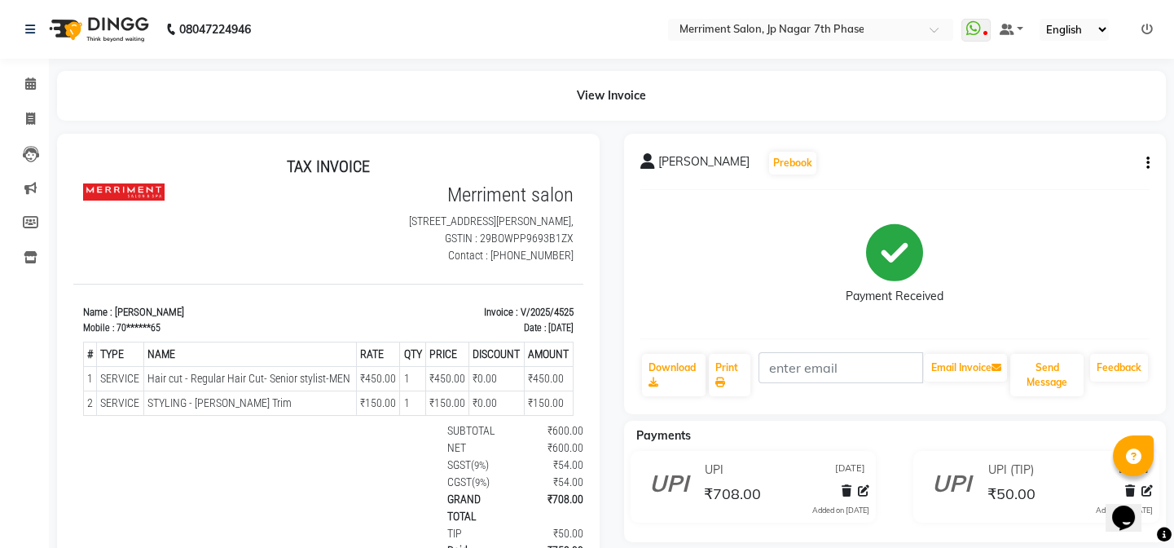
click at [29, 103] on li "Invoice" at bounding box center [24, 119] width 49 height 35
click at [29, 106] on link "Invoice" at bounding box center [24, 119] width 39 height 27
select select "service"
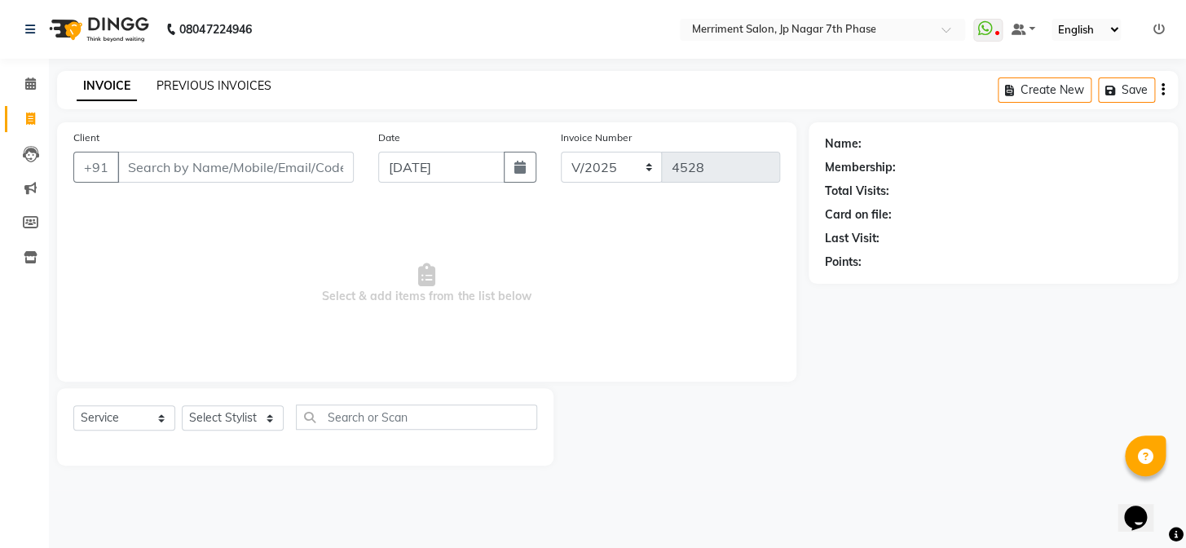
click at [184, 78] on link "PREVIOUS INVOICES" at bounding box center [213, 85] width 115 height 15
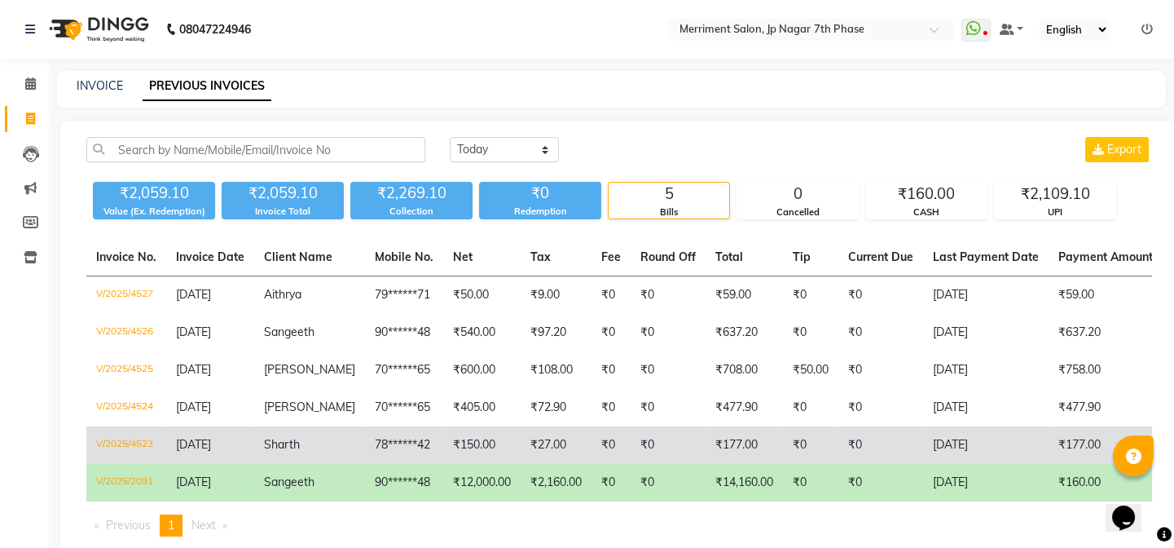
click at [457, 432] on td "₹150.00" at bounding box center [481, 444] width 77 height 37
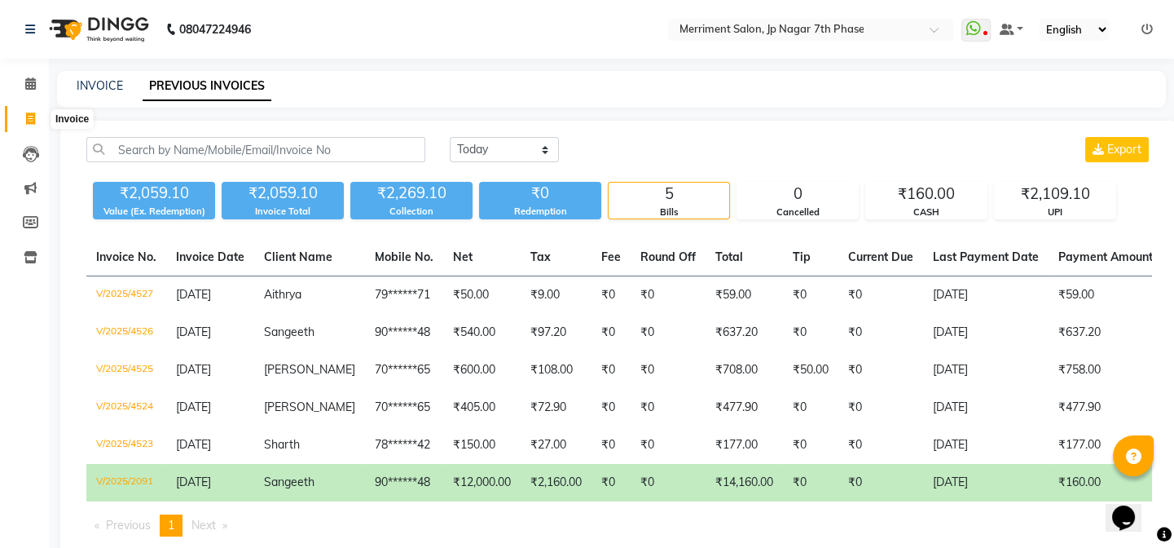
click at [33, 114] on icon at bounding box center [30, 118] width 9 height 12
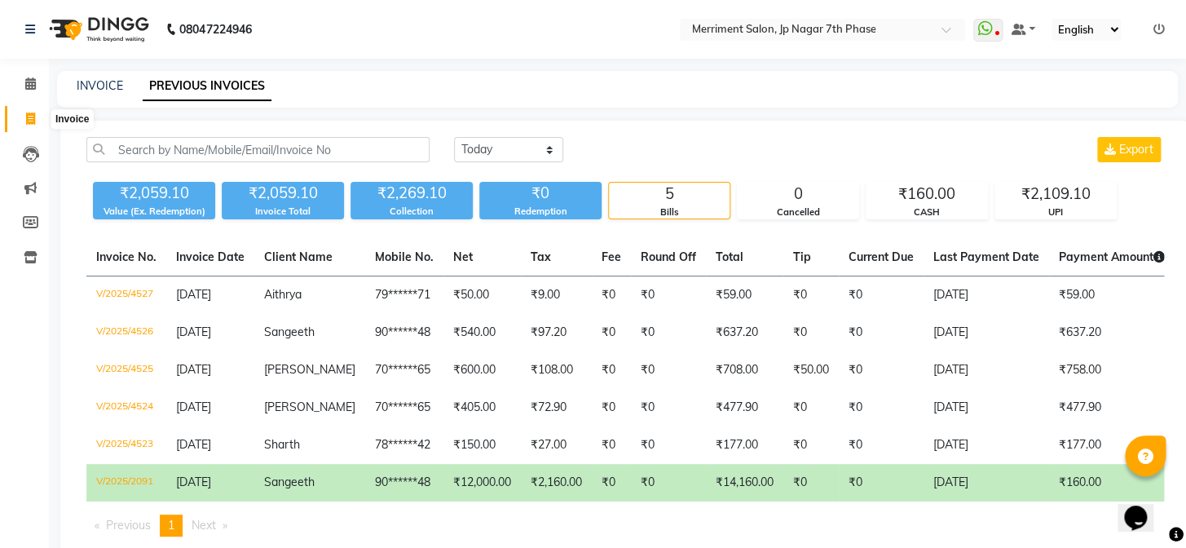
select select "service"
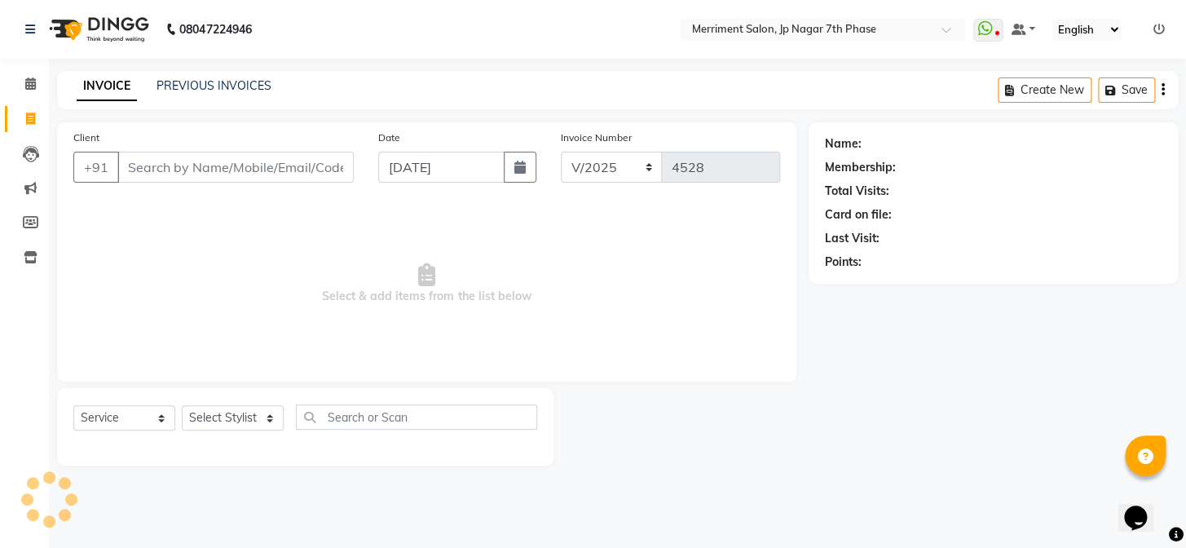
click at [218, 166] on input "Client" at bounding box center [235, 167] width 236 height 31
type input "7090830241"
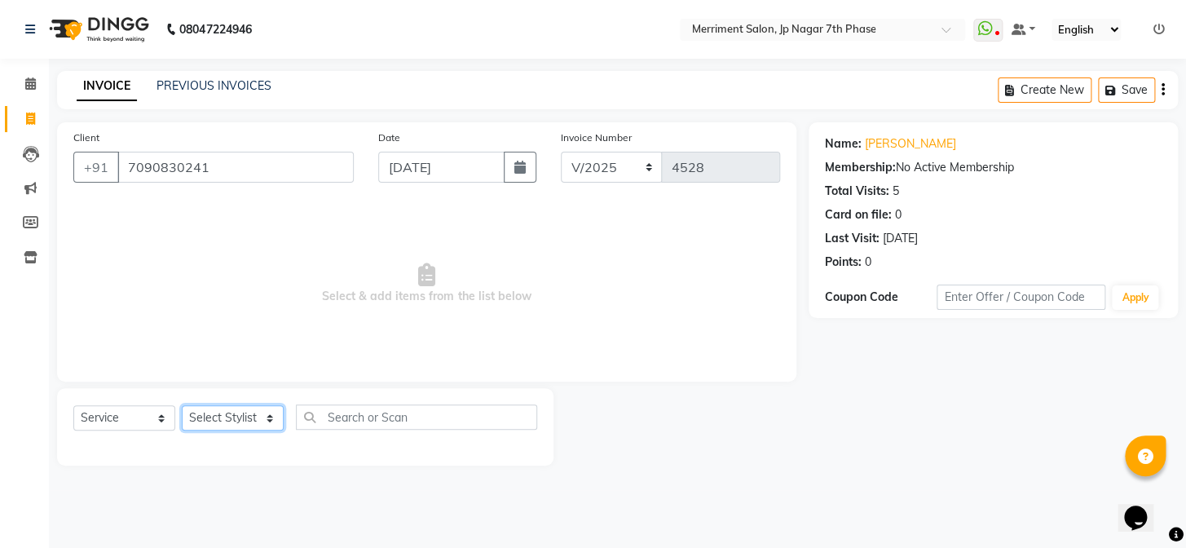
drag, startPoint x: 227, startPoint y: 423, endPoint x: 218, endPoint y: 409, distance: 16.5
click at [222, 423] on select "Select Stylist Chiru Farman likha naho [PERSON_NAME] [PERSON_NAME] [PERSON_NAME…" at bounding box center [233, 417] width 102 height 25
select select "53663"
click at [182, 405] on select "Select Stylist Chiru Farman likha naho [PERSON_NAME] [PERSON_NAME] [PERSON_NAME…" at bounding box center [233, 417] width 102 height 25
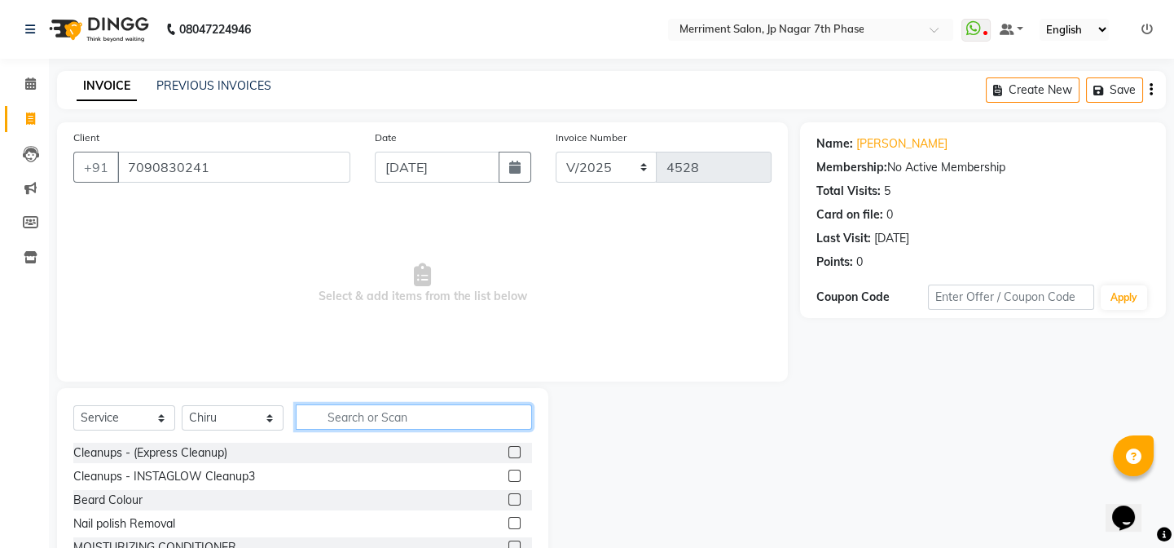
click at [400, 418] on input "text" at bounding box center [414, 416] width 236 height 25
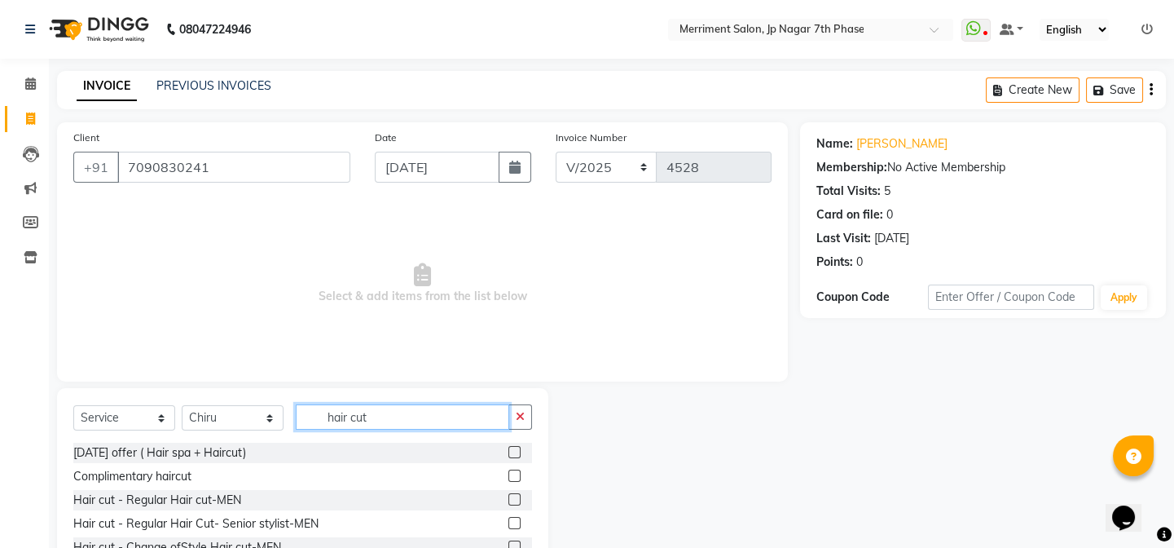
type input "hair cut"
click at [509, 524] on label at bounding box center [515, 523] width 12 height 12
click at [509, 524] on input "checkbox" at bounding box center [514, 523] width 11 height 11
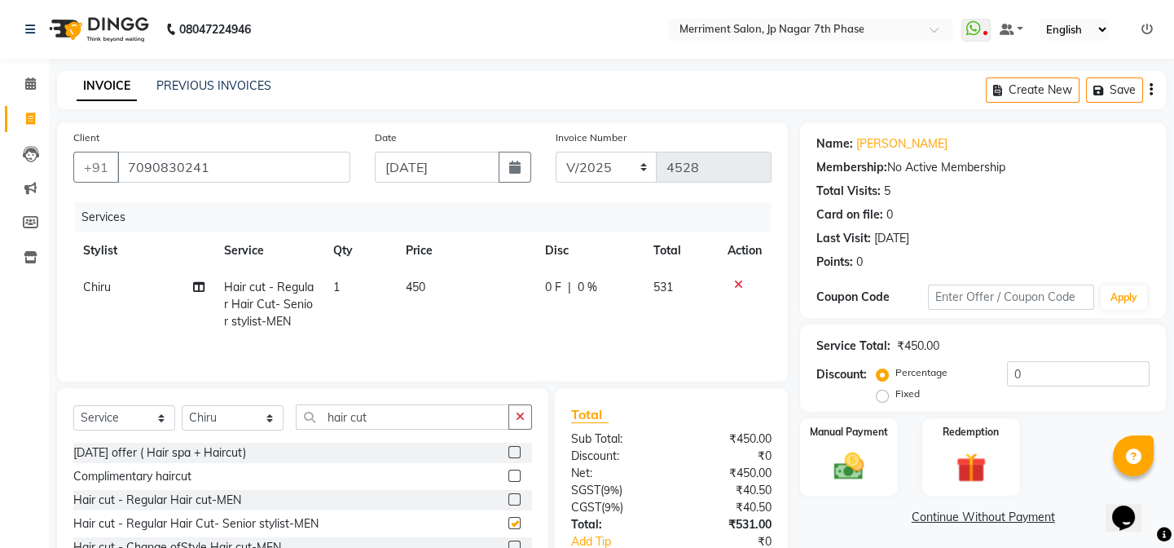
checkbox input "false"
click at [434, 288] on td "450" at bounding box center [465, 304] width 139 height 71
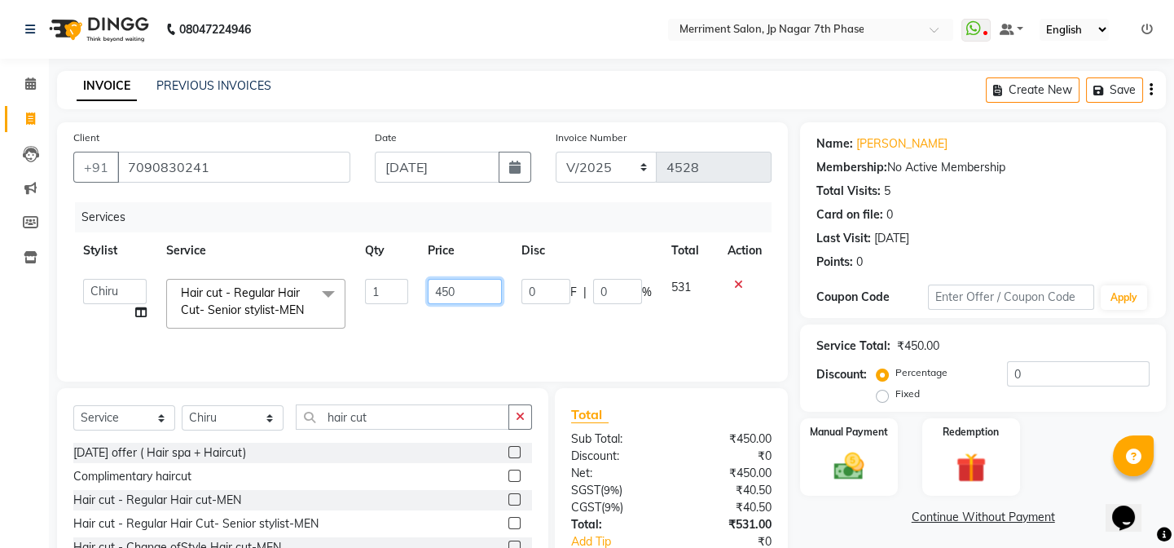
click at [469, 290] on input "450" at bounding box center [465, 291] width 74 height 25
type input "4"
type input "350"
click at [1126, 227] on div "Name: Vignesh Membership: No Active Membership Total Visits: 5 Card on file: 0 …" at bounding box center [983, 200] width 333 height 142
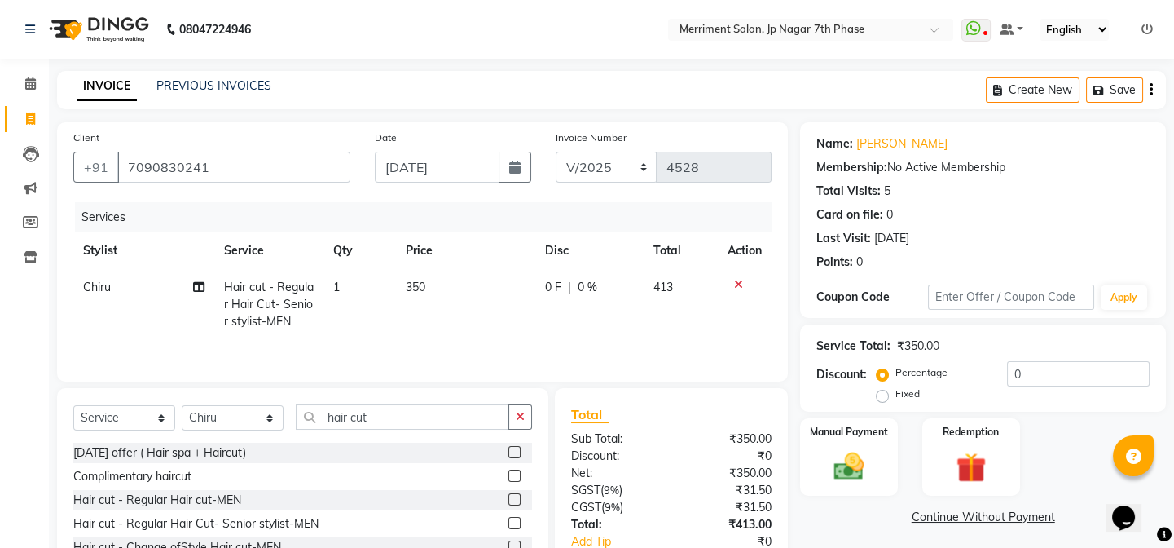
scroll to position [106, 0]
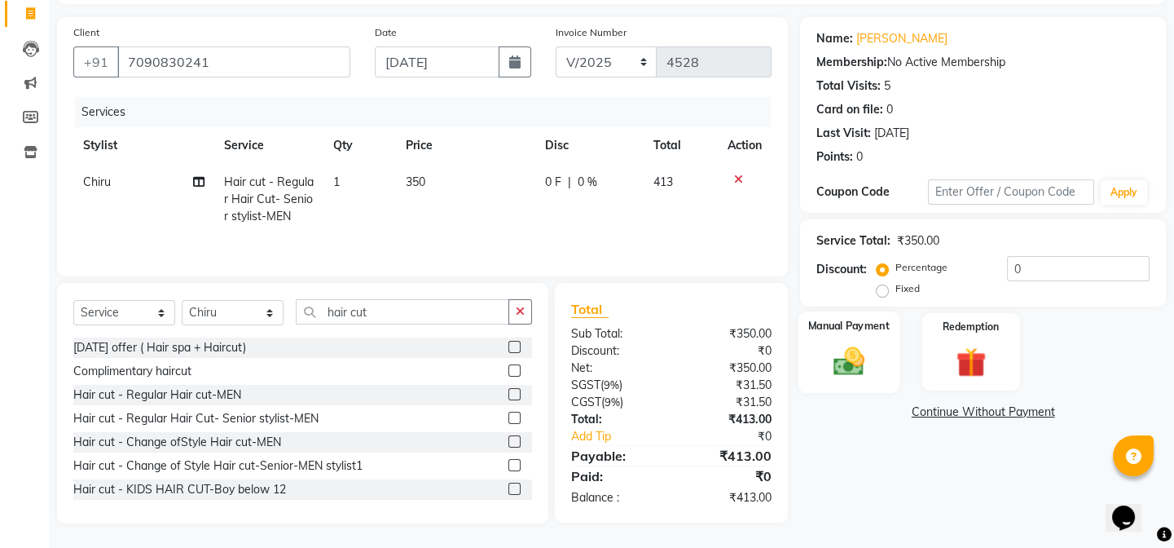
click at [864, 362] on img at bounding box center [849, 361] width 51 height 36
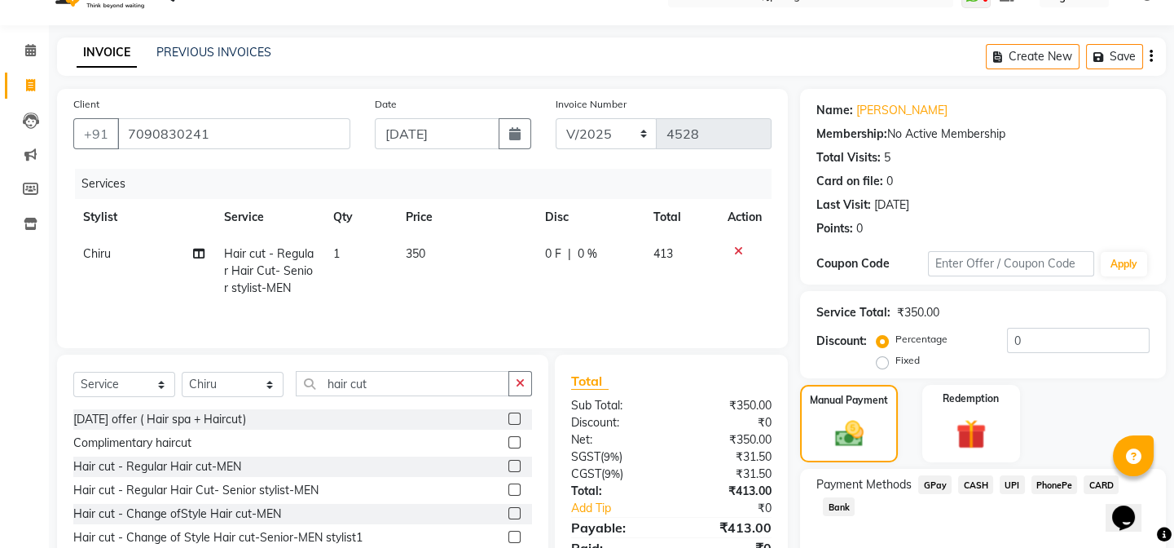
scroll to position [0, 0]
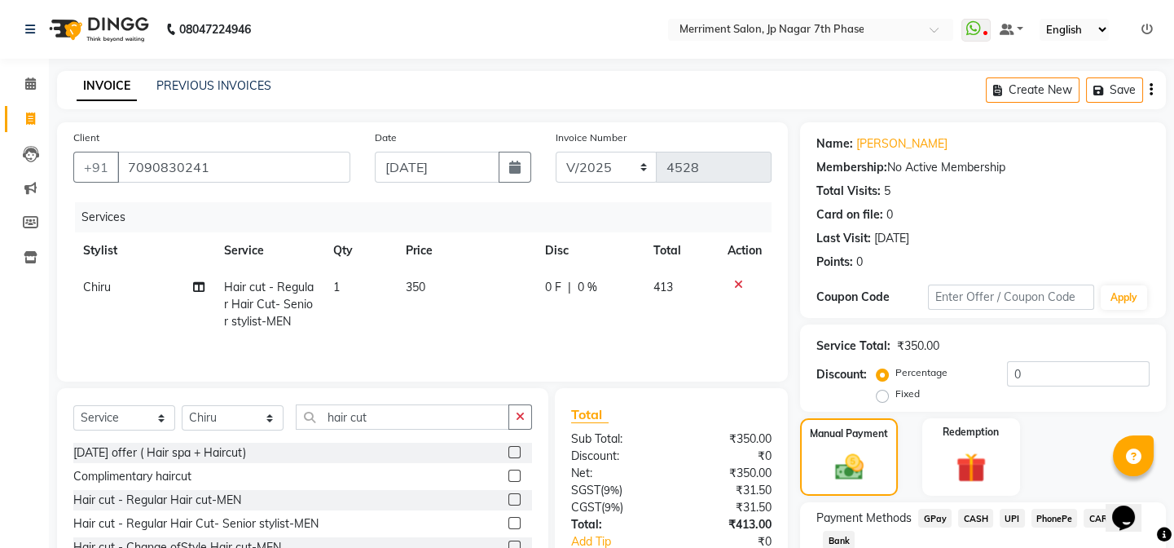
click at [1154, 84] on div "Create New Save" at bounding box center [1076, 90] width 180 height 38
click at [1150, 90] on icon "button" at bounding box center [1151, 90] width 3 height 1
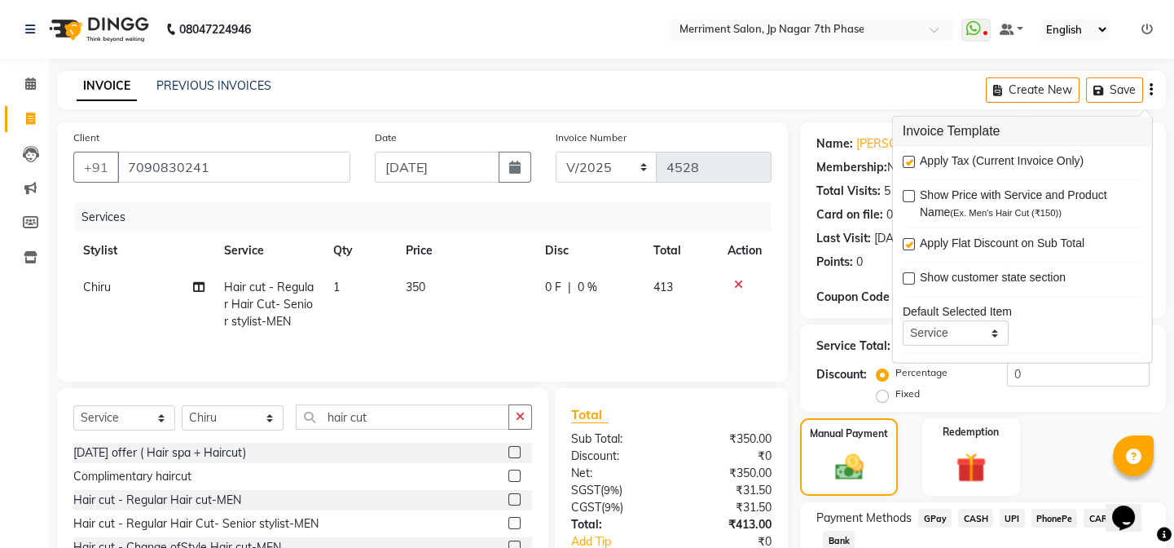
click at [910, 156] on label at bounding box center [909, 162] width 12 height 12
click at [910, 157] on input "checkbox" at bounding box center [908, 162] width 11 height 11
checkbox input "false"
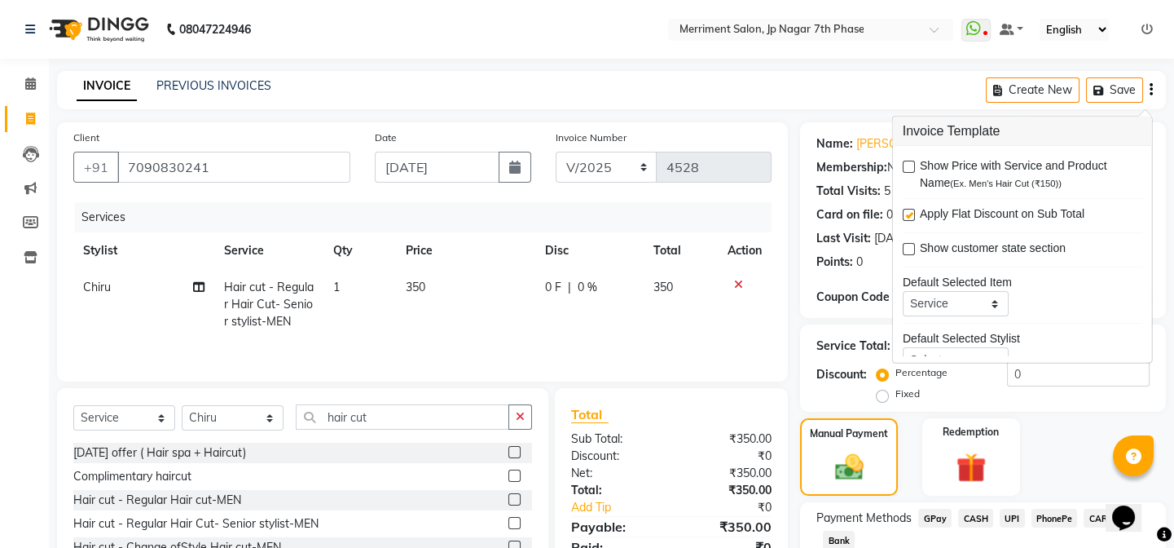
scroll to position [79, 0]
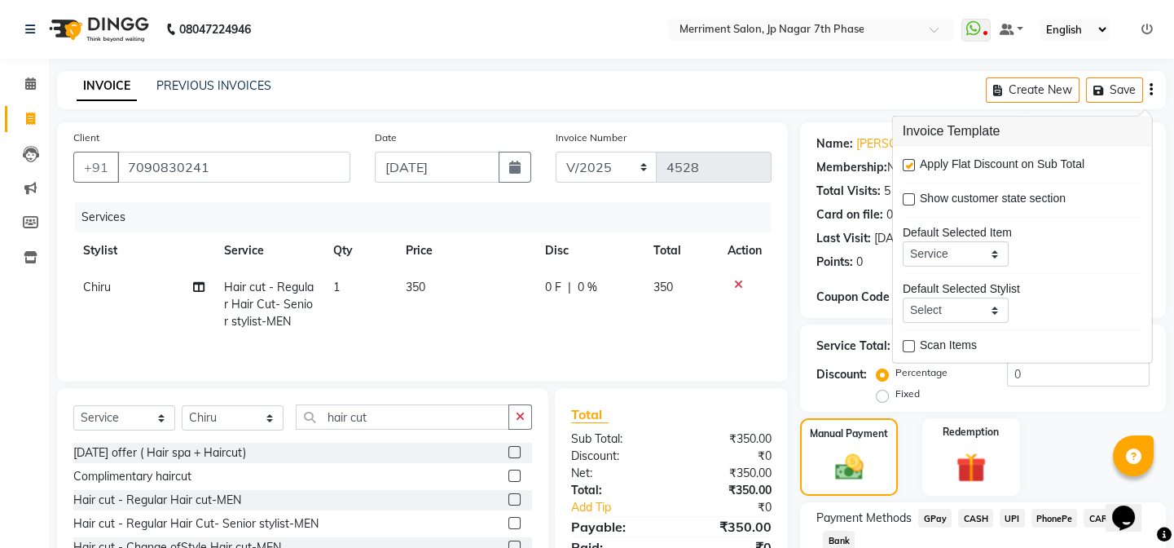
click at [1092, 412] on div "Name: Vignesh Membership: No Active Membership Total Visits: 5 Card on file: 0 …" at bounding box center [989, 377] width 378 height 511
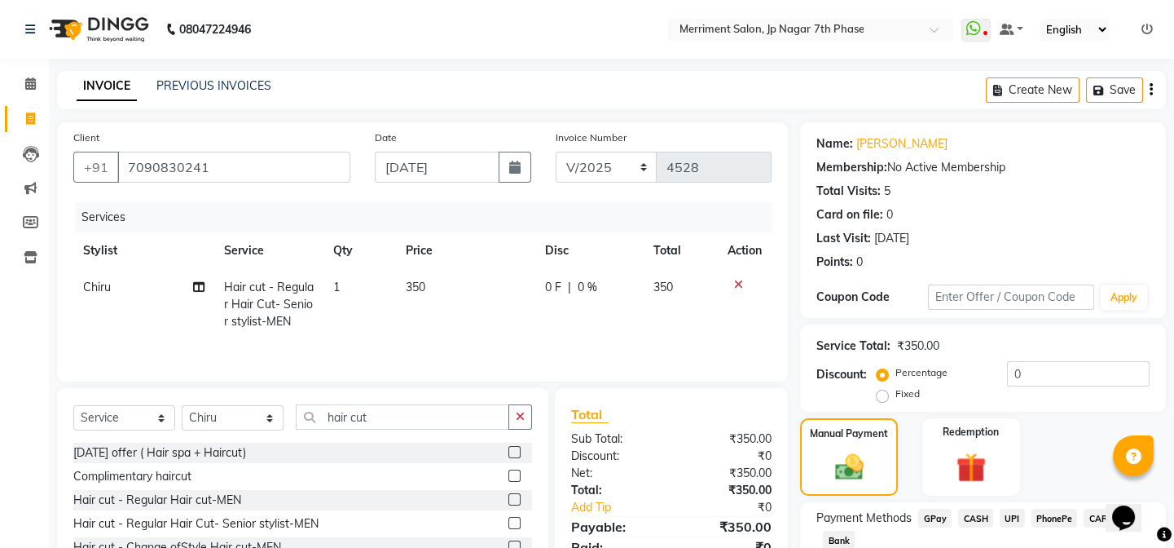
click at [1086, 400] on div "Percentage Fixed 0" at bounding box center [1015, 383] width 270 height 44
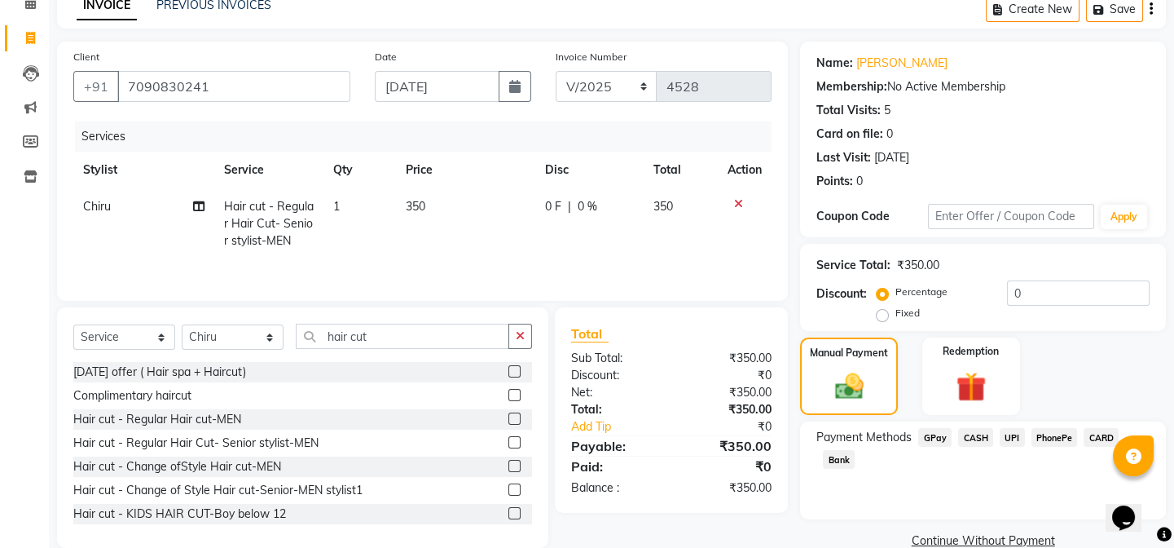
scroll to position [110, 0]
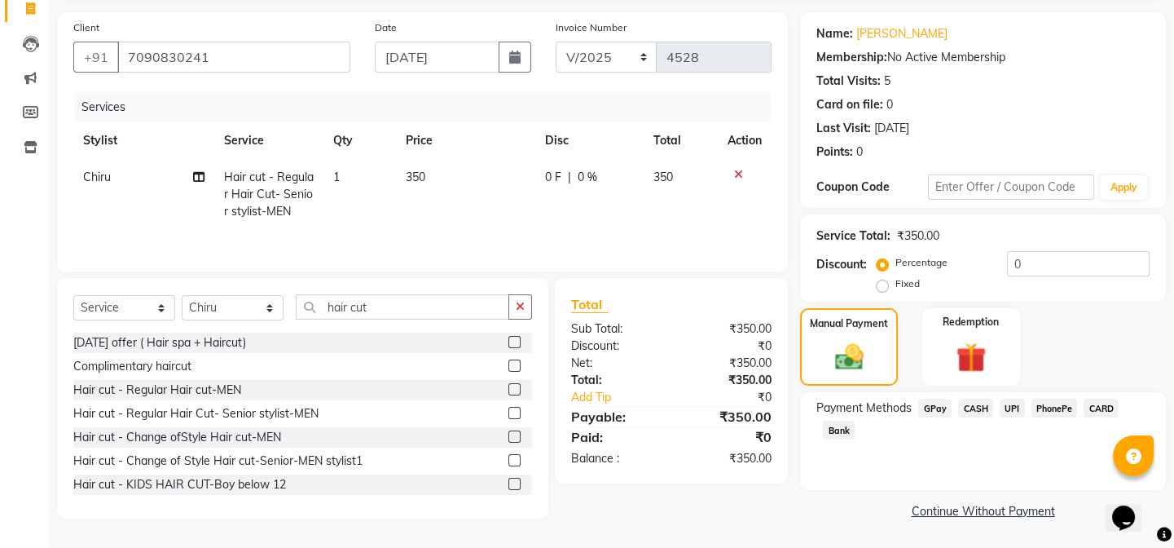
click at [977, 407] on span "CASH" at bounding box center [975, 408] width 35 height 19
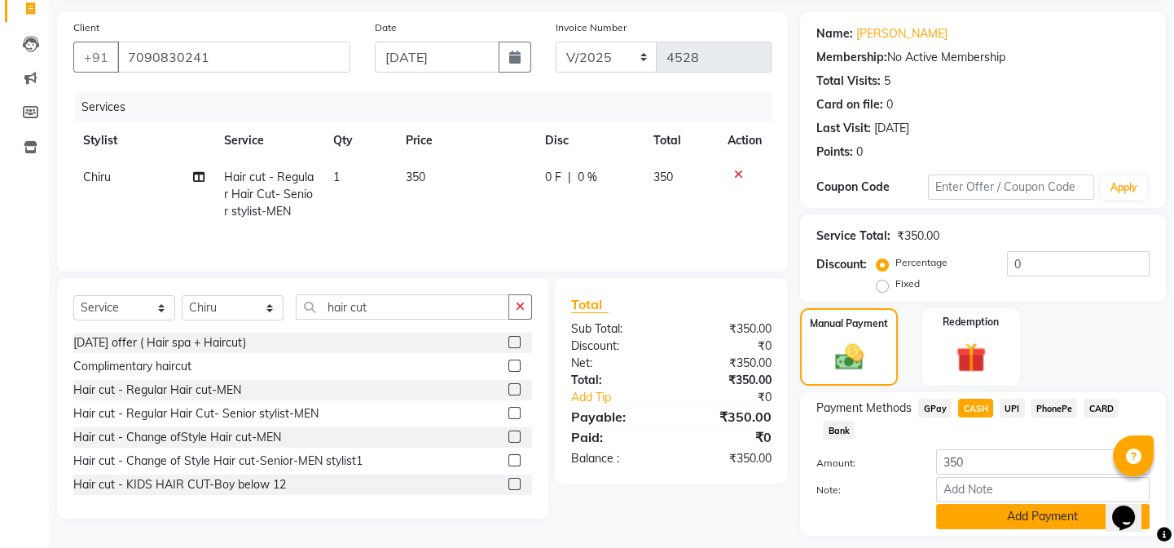
click at [997, 505] on button "Add Payment" at bounding box center [1043, 516] width 214 height 25
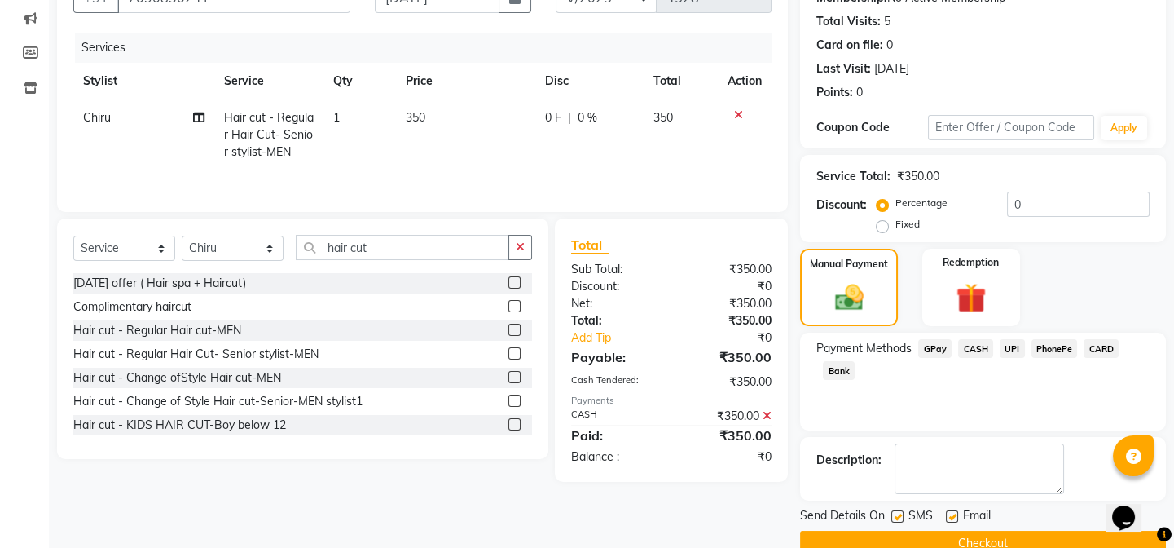
scroll to position [201, 0]
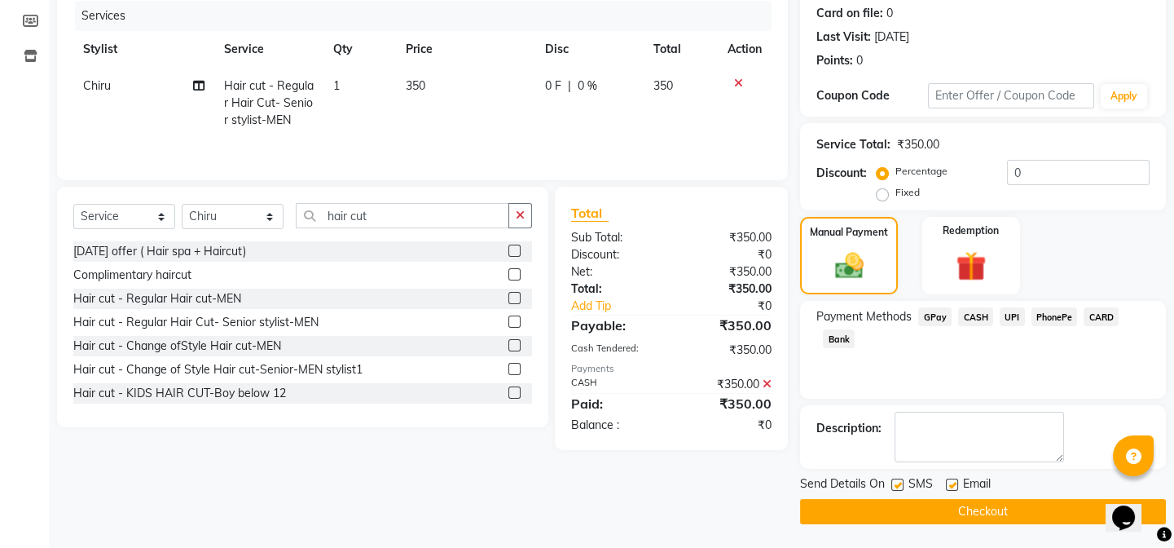
click at [1010, 505] on button "Checkout" at bounding box center [983, 511] width 366 height 25
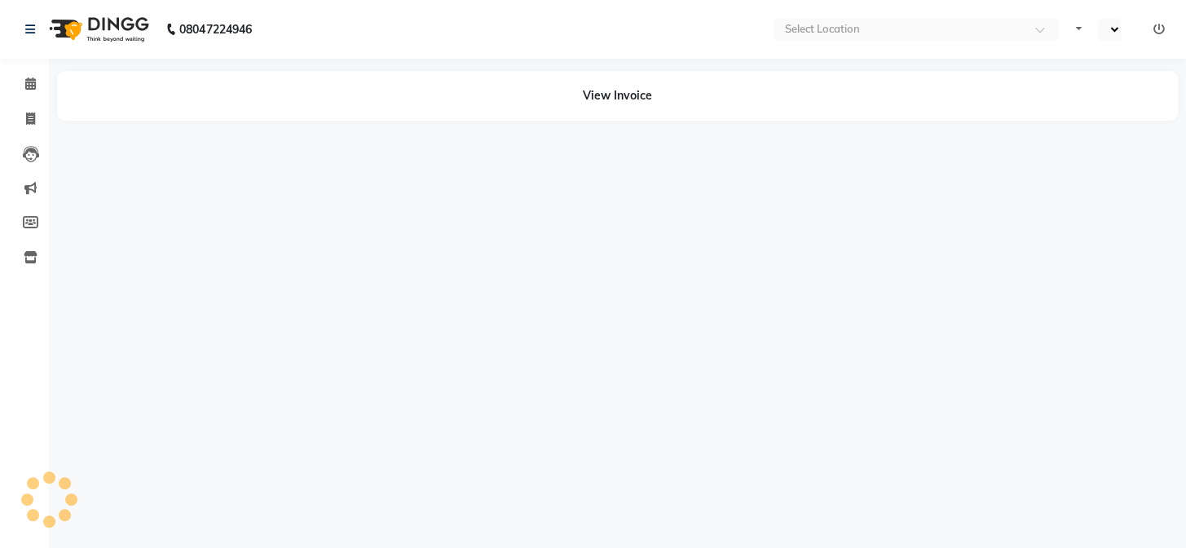
select select "en"
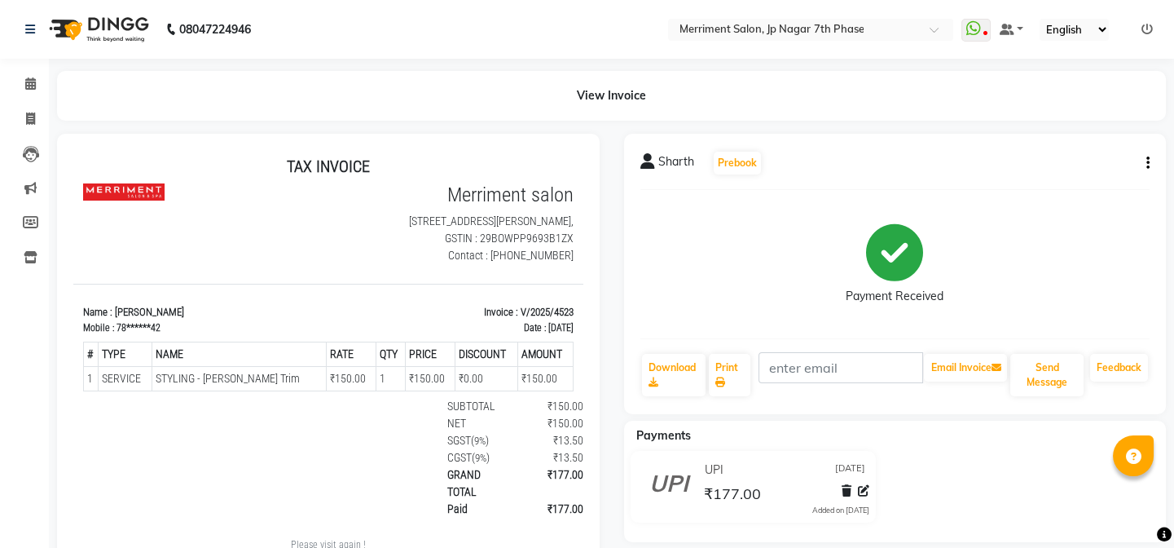
click at [1147, 163] on icon "button" at bounding box center [1148, 163] width 3 height 1
click at [1086, 171] on div "Edit Item Staff" at bounding box center [1067, 173] width 112 height 20
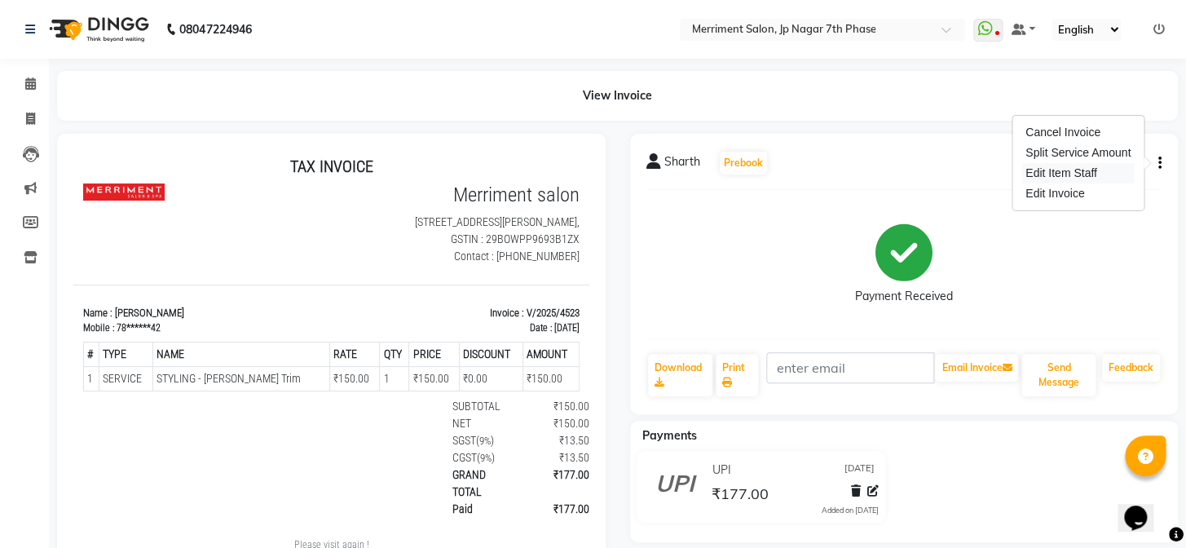
select select "53663"
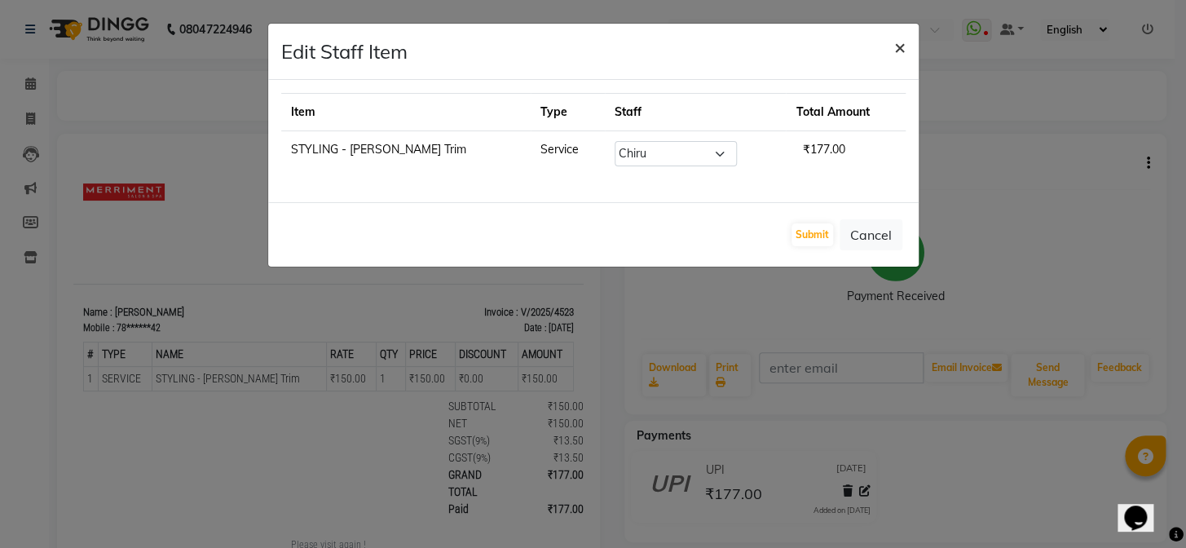
click at [897, 47] on span "×" at bounding box center [899, 46] width 11 height 24
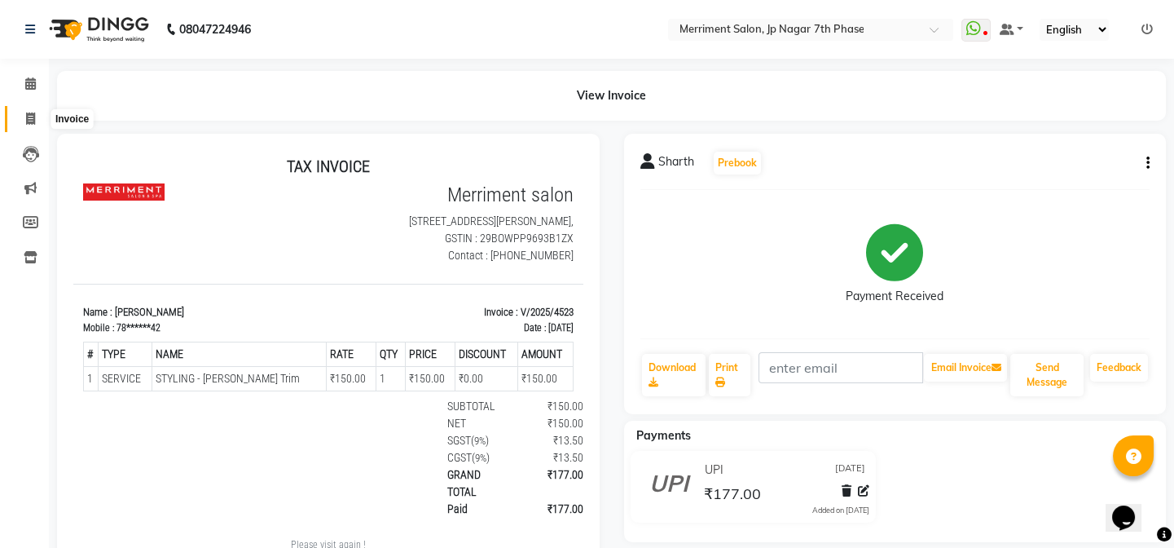
click at [41, 117] on span at bounding box center [30, 119] width 29 height 19
select select "service"
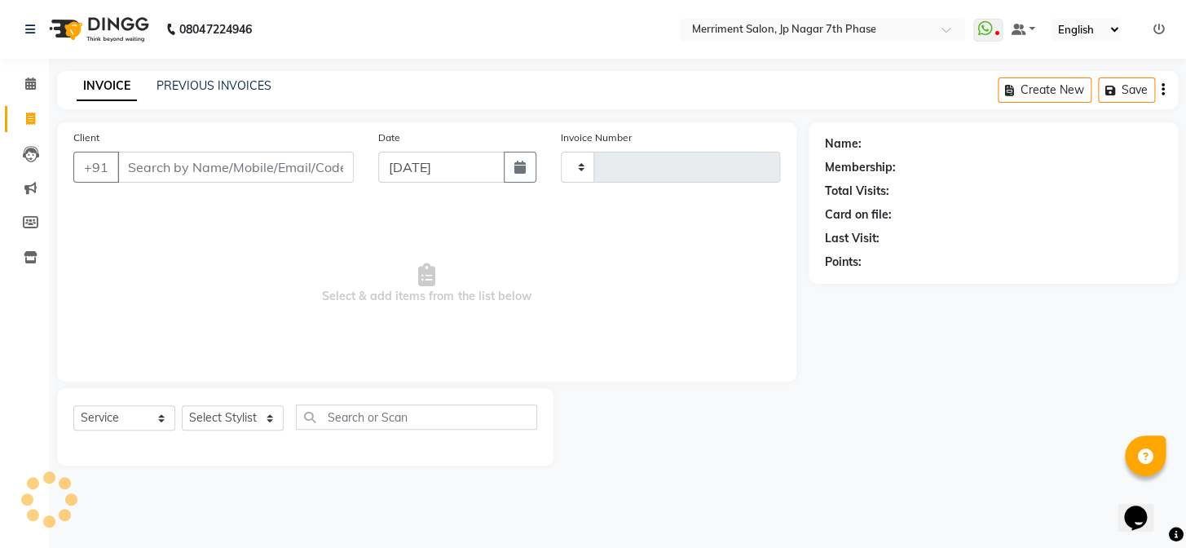
type input "4529"
select select "4110"
click at [225, 85] on link "PREVIOUS INVOICES" at bounding box center [213, 85] width 115 height 15
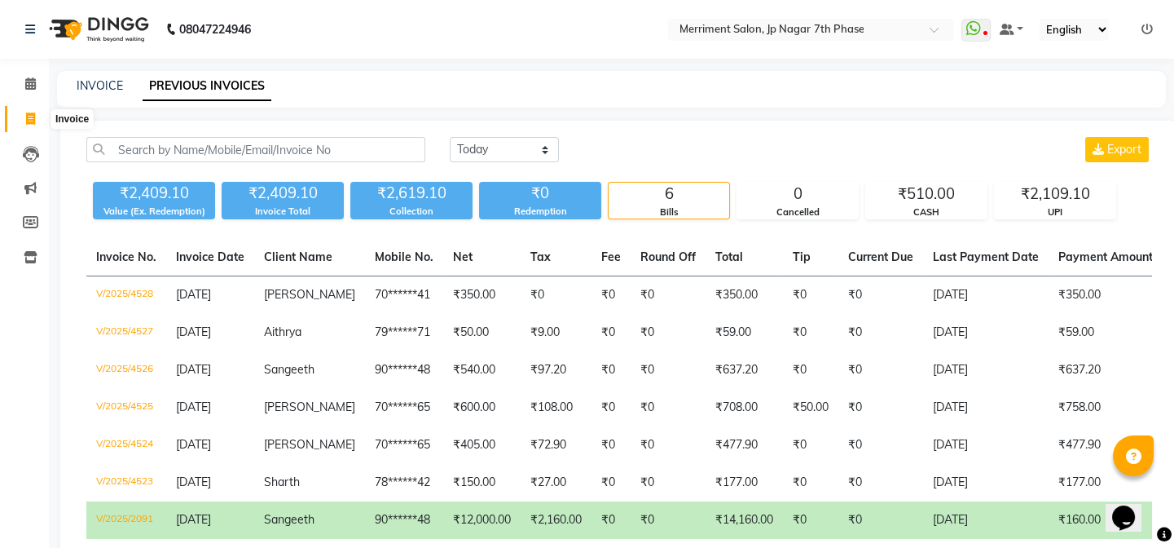
click at [26, 121] on icon at bounding box center [30, 118] width 9 height 12
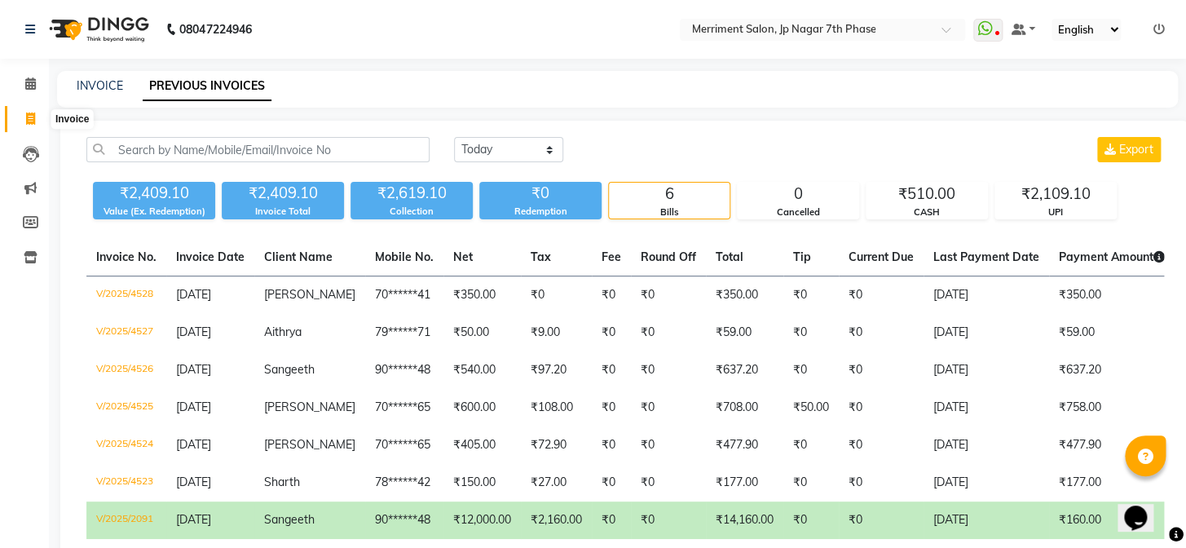
select select "service"
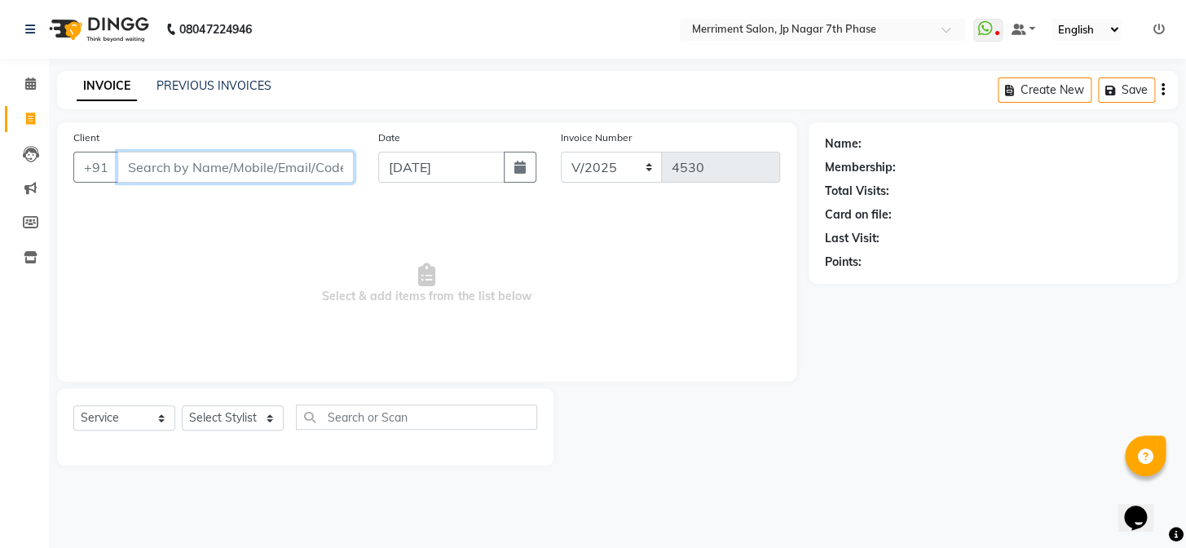
click at [196, 161] on input "Client" at bounding box center [235, 167] width 236 height 31
paste input "9738004878"
type input "9738004878"
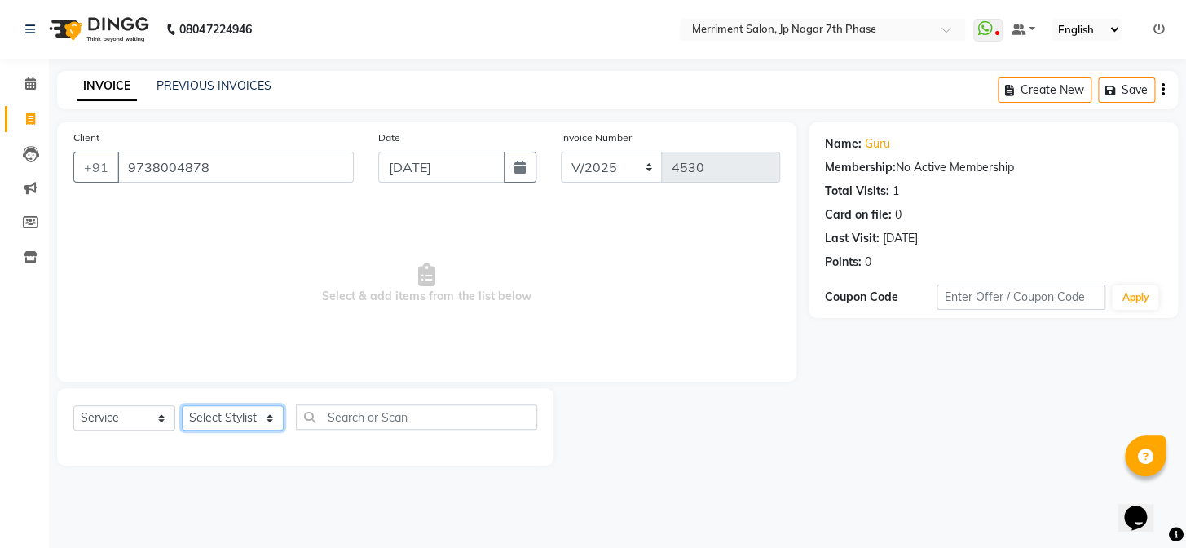
click at [237, 413] on select "Select Stylist Chiru Farman likha naho [PERSON_NAME] [PERSON_NAME] [PERSON_NAME…" at bounding box center [233, 417] width 102 height 25
select select "72476"
click at [182, 405] on select "Select Stylist Chiru Farman likha naho [PERSON_NAME] [PERSON_NAME] [PERSON_NAME…" at bounding box center [233, 417] width 102 height 25
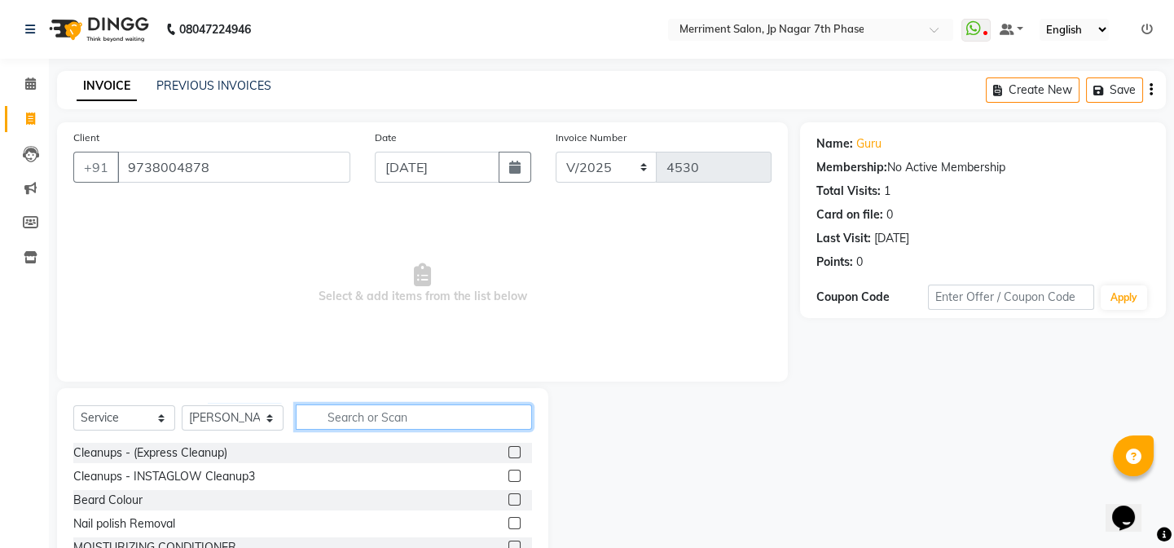
click at [357, 421] on input "text" at bounding box center [414, 416] width 236 height 25
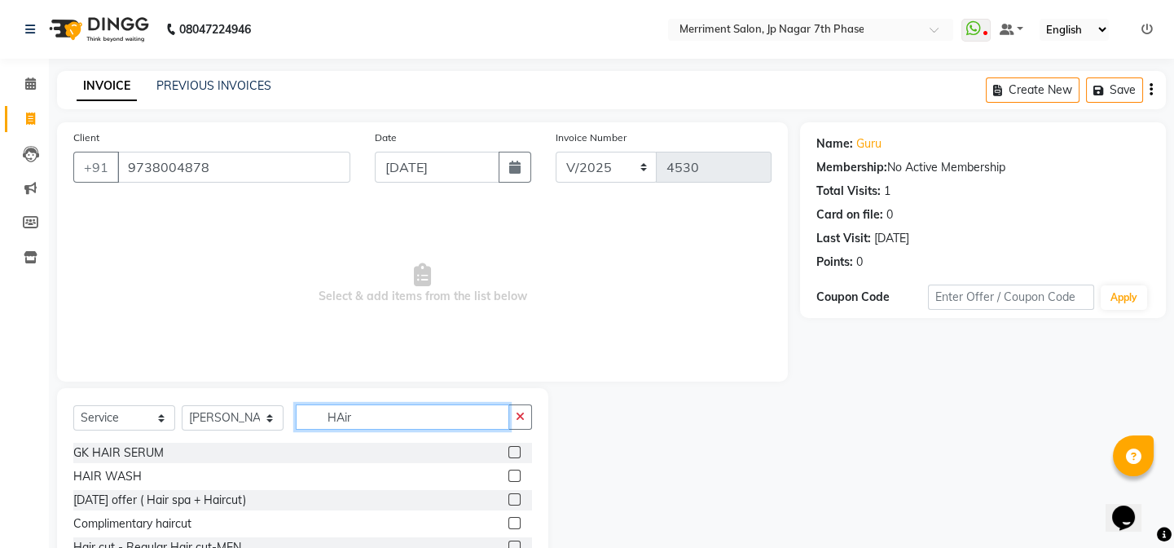
click at [416, 422] on input "HAir" at bounding box center [403, 416] width 214 height 25
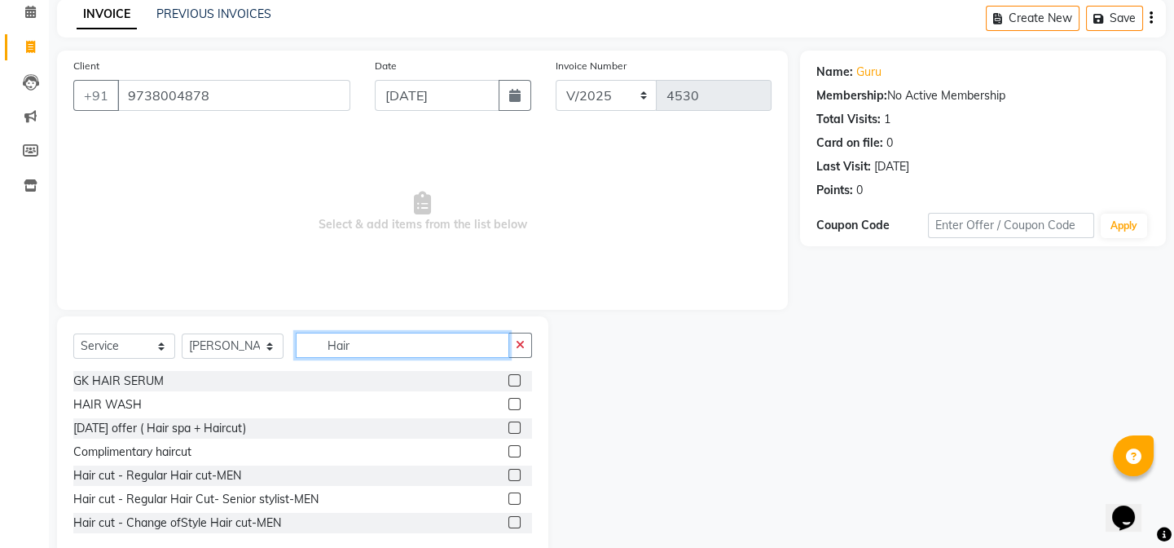
scroll to position [106, 0]
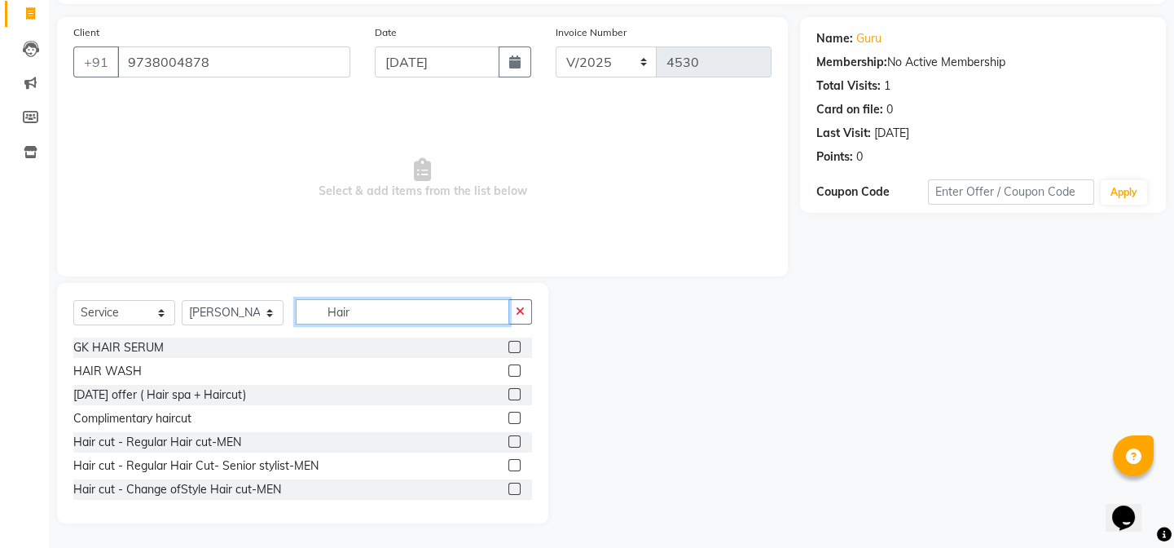
type input "Hair"
click at [509, 464] on label at bounding box center [515, 465] width 12 height 12
click at [509, 464] on input "checkbox" at bounding box center [514, 465] width 11 height 11
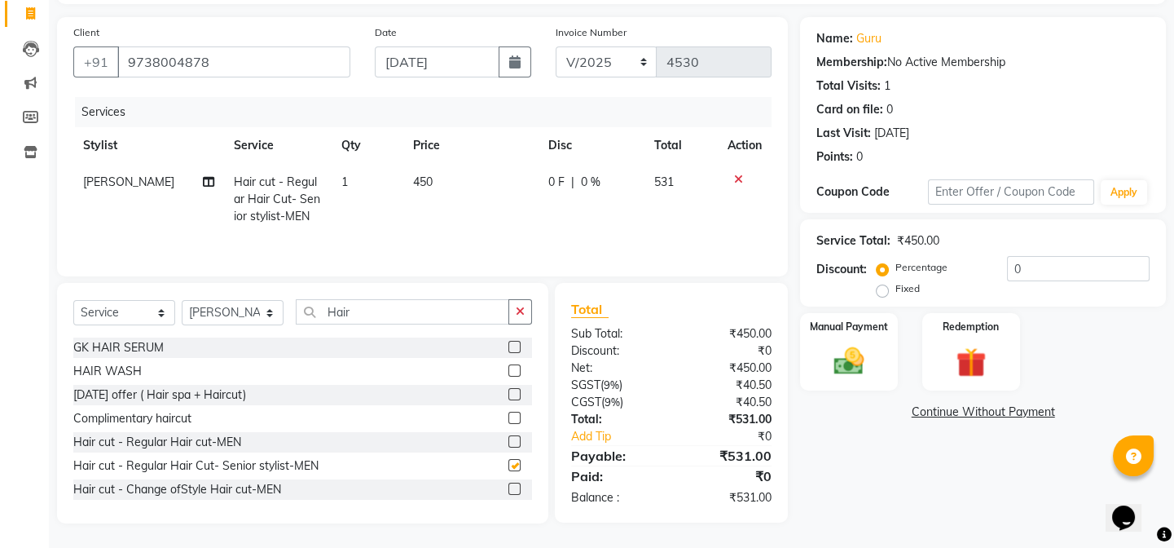
checkbox input "false"
click at [387, 302] on input "Hair" at bounding box center [403, 311] width 214 height 25
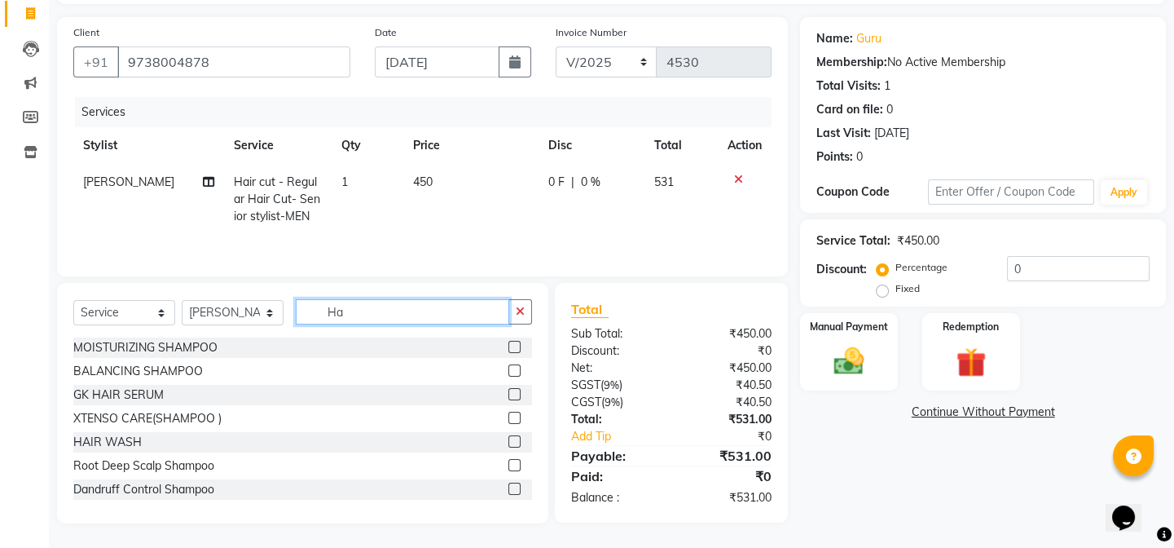
type input "H"
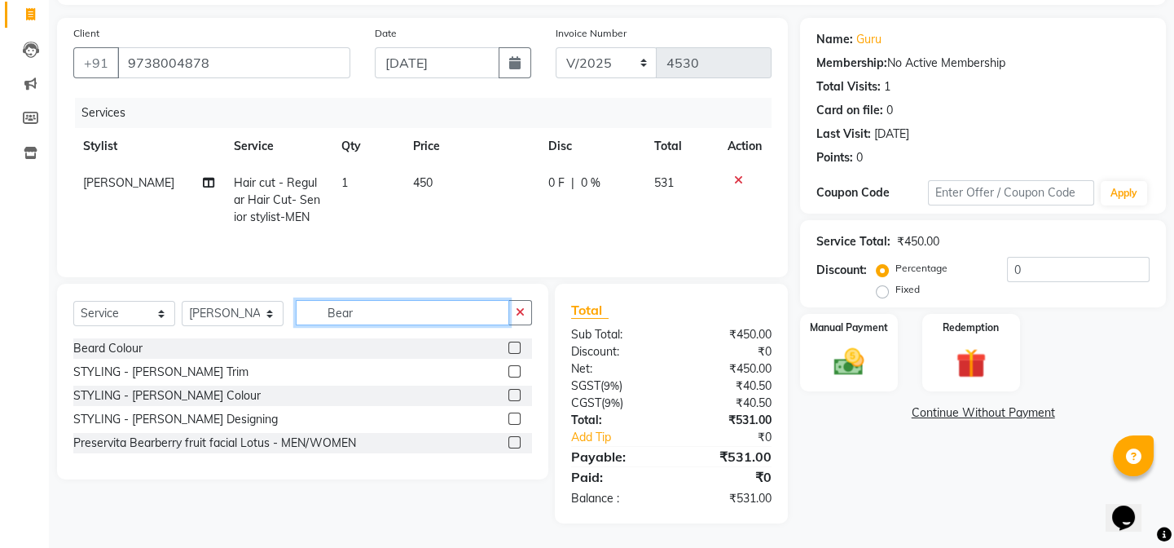
scroll to position [105, 0]
type input "Beard"
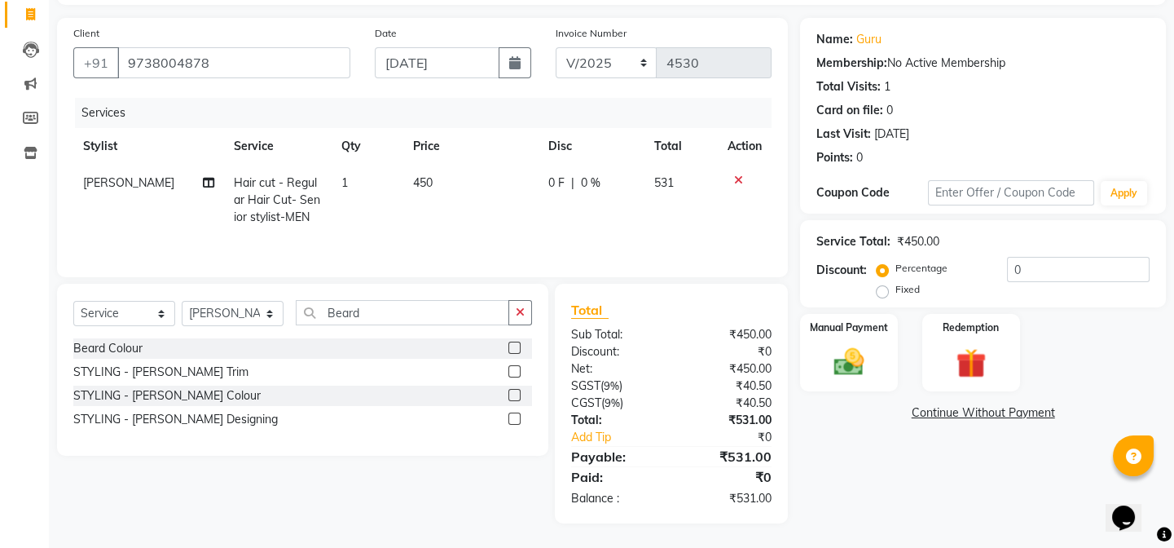
click at [517, 372] on label at bounding box center [515, 371] width 12 height 12
click at [517, 372] on input "checkbox" at bounding box center [514, 372] width 11 height 11
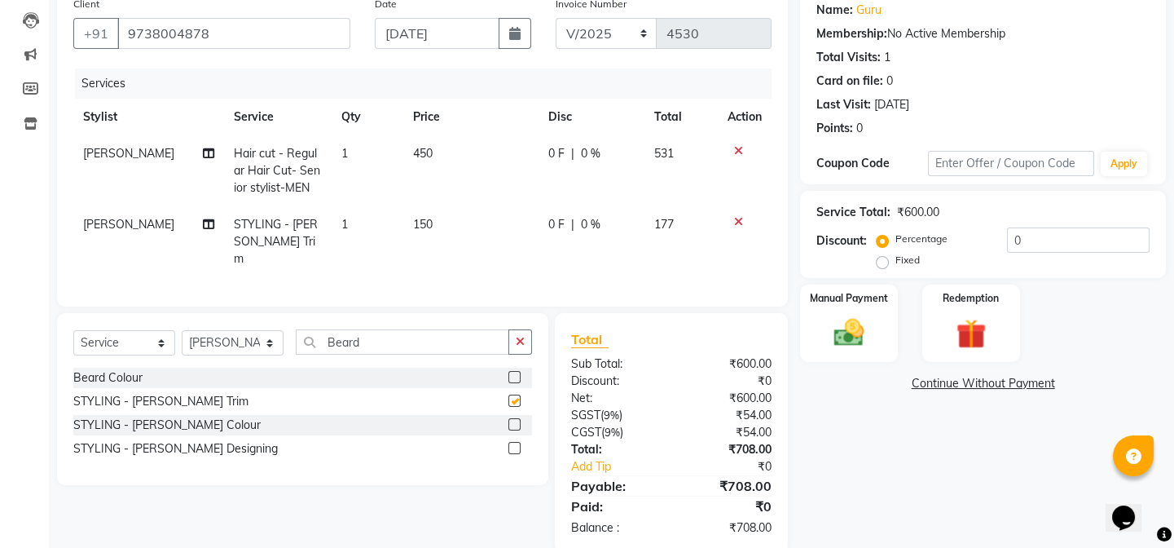
scroll to position [157, 0]
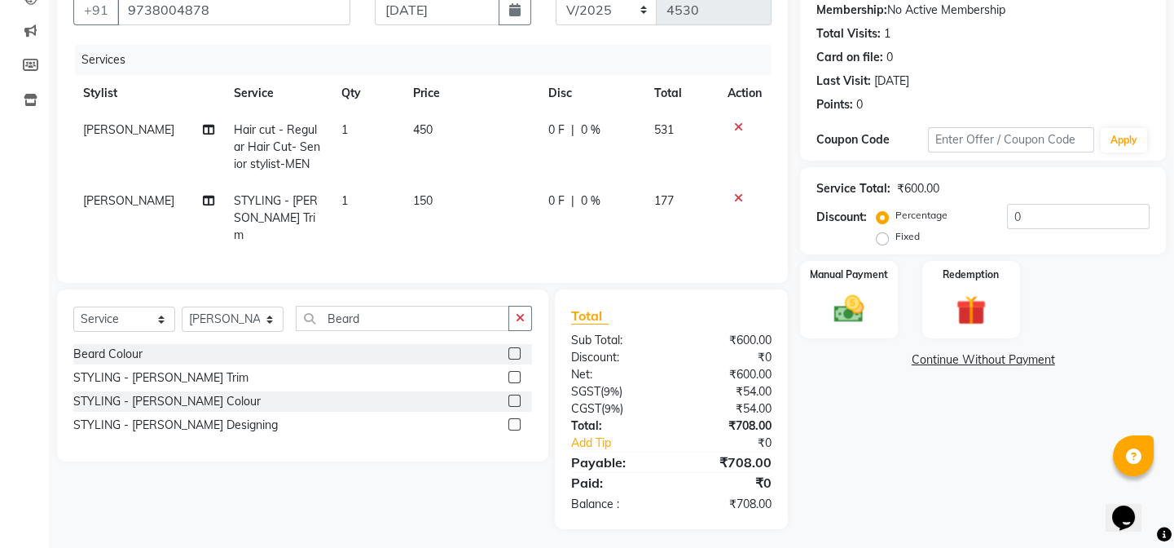
checkbox input "false"
click at [883, 310] on div "Manual Payment" at bounding box center [849, 299] width 101 height 81
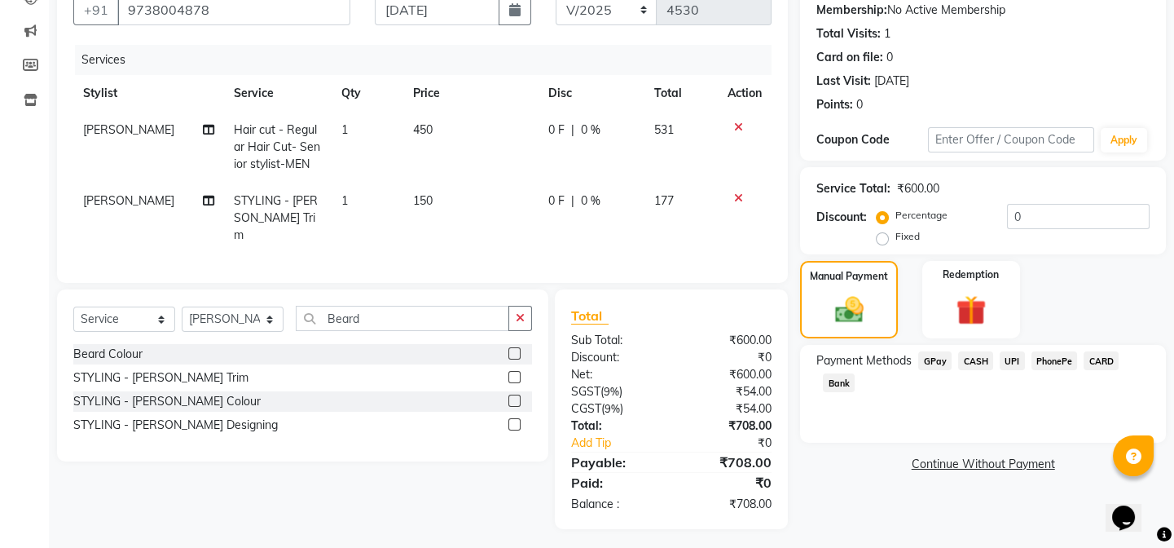
click at [1006, 362] on span "UPI" at bounding box center [1012, 360] width 25 height 19
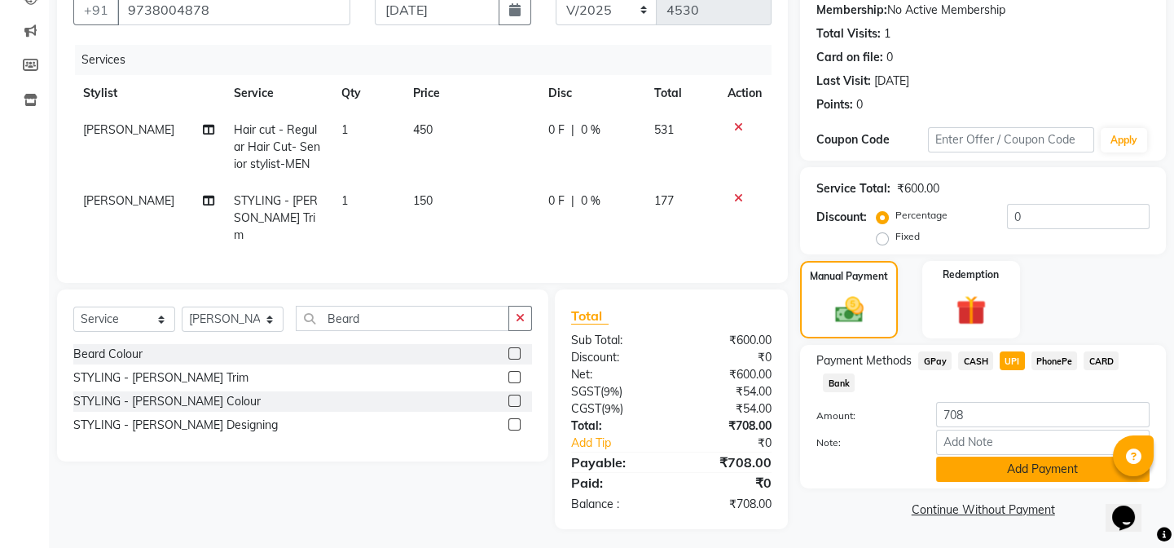
click at [1045, 466] on button "Add Payment" at bounding box center [1043, 468] width 214 height 25
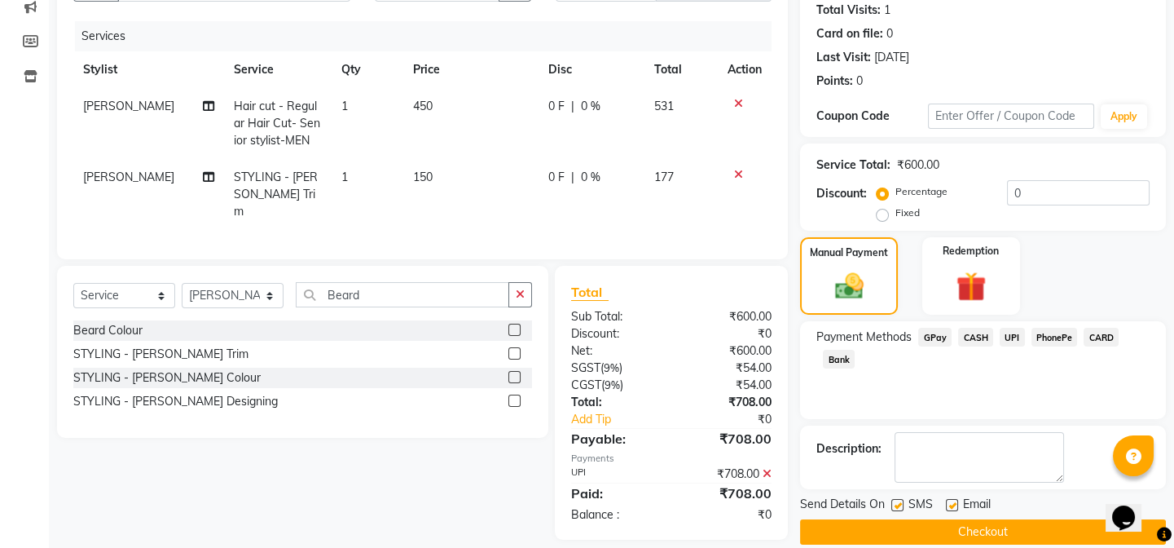
scroll to position [201, 0]
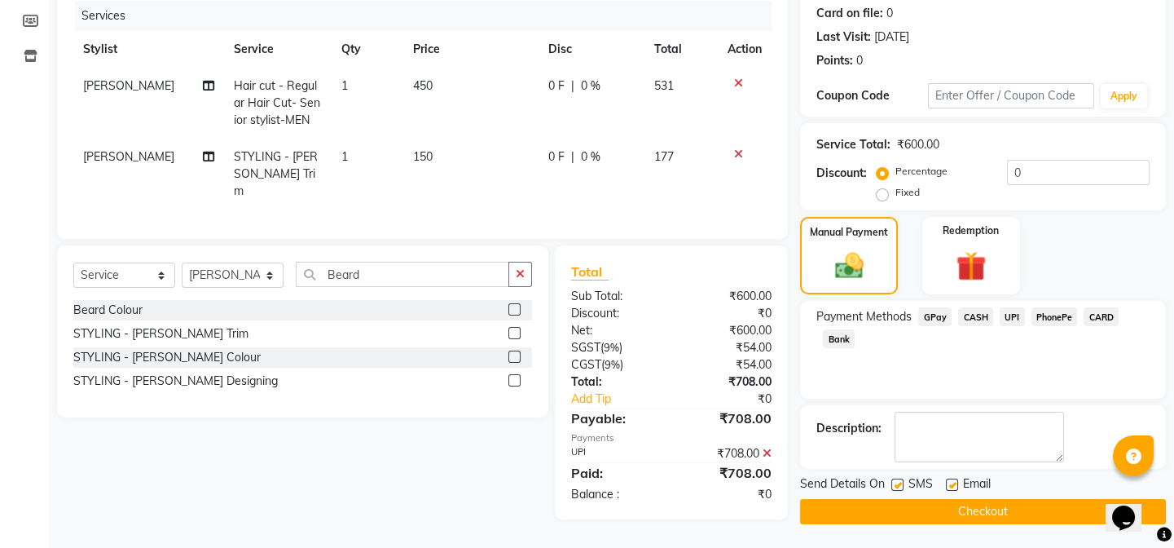
click at [939, 319] on span "GPay" at bounding box center [934, 316] width 33 height 19
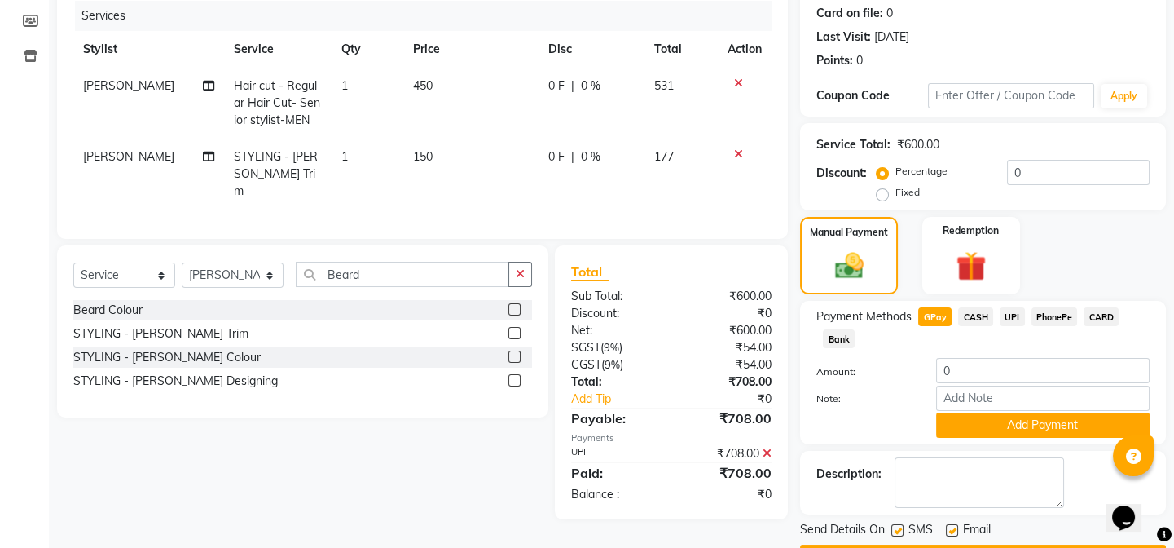
click at [965, 319] on span "CASH" at bounding box center [975, 316] width 35 height 19
click at [936, 322] on span "GPay" at bounding box center [934, 316] width 33 height 19
click at [1028, 312] on div "PhonePe" at bounding box center [1051, 318] width 53 height 22
click at [998, 313] on div "UPI" at bounding box center [1009, 318] width 32 height 22
click at [1006, 313] on span "UPI" at bounding box center [1012, 316] width 25 height 19
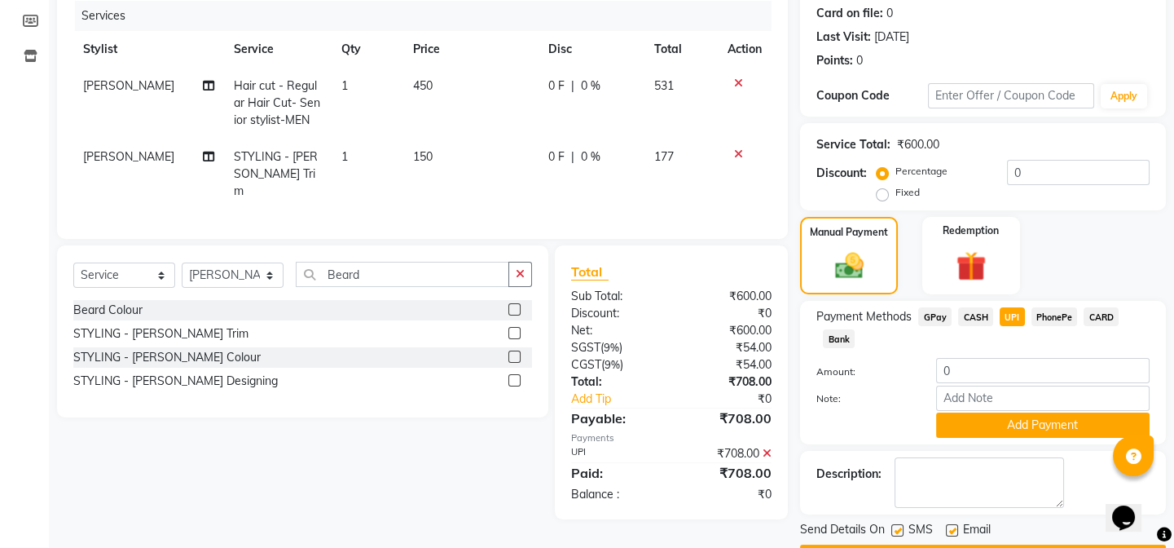
click at [764, 451] on icon at bounding box center [767, 452] width 9 height 11
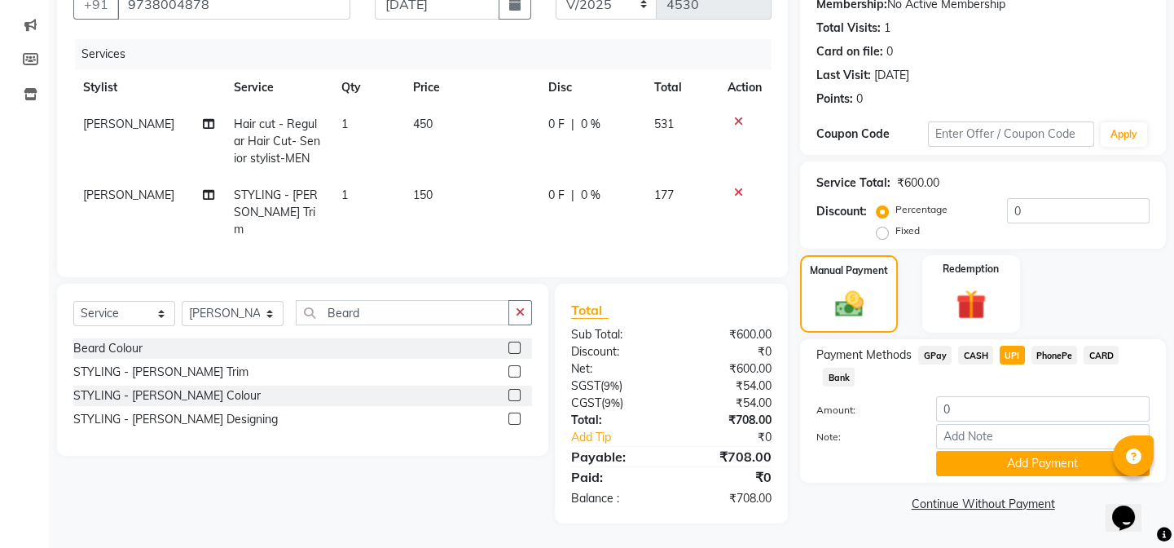
scroll to position [157, 0]
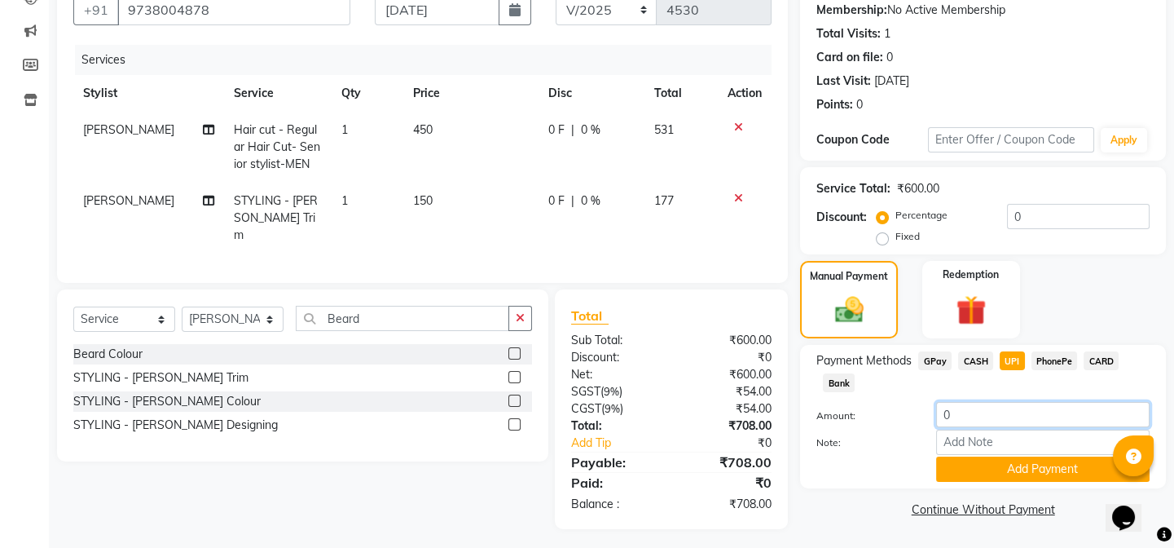
click at [1011, 409] on input "0" at bounding box center [1043, 414] width 214 height 25
click at [949, 412] on input "0758" at bounding box center [1043, 414] width 214 height 25
type input "758"
click at [997, 456] on button "Add Payment" at bounding box center [1043, 468] width 214 height 25
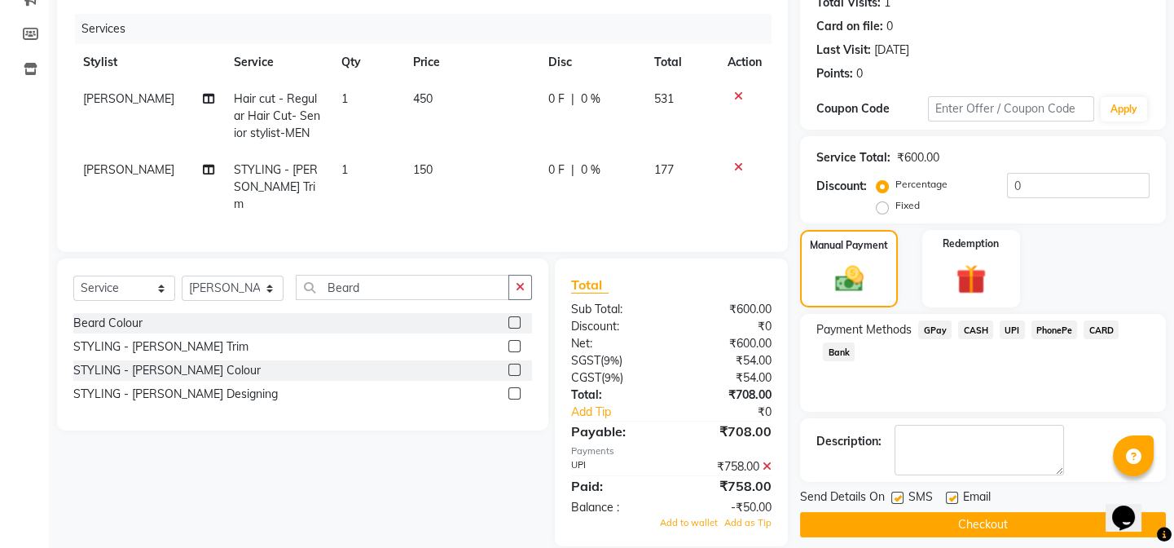
scroll to position [205, 0]
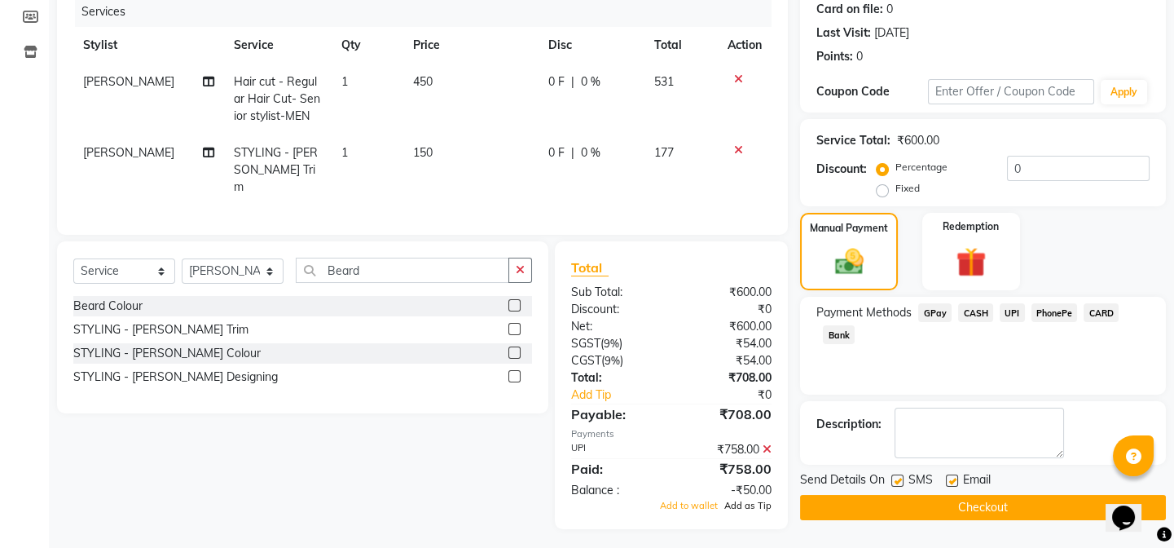
click at [748, 500] on span "Add as Tip" at bounding box center [747, 505] width 47 height 11
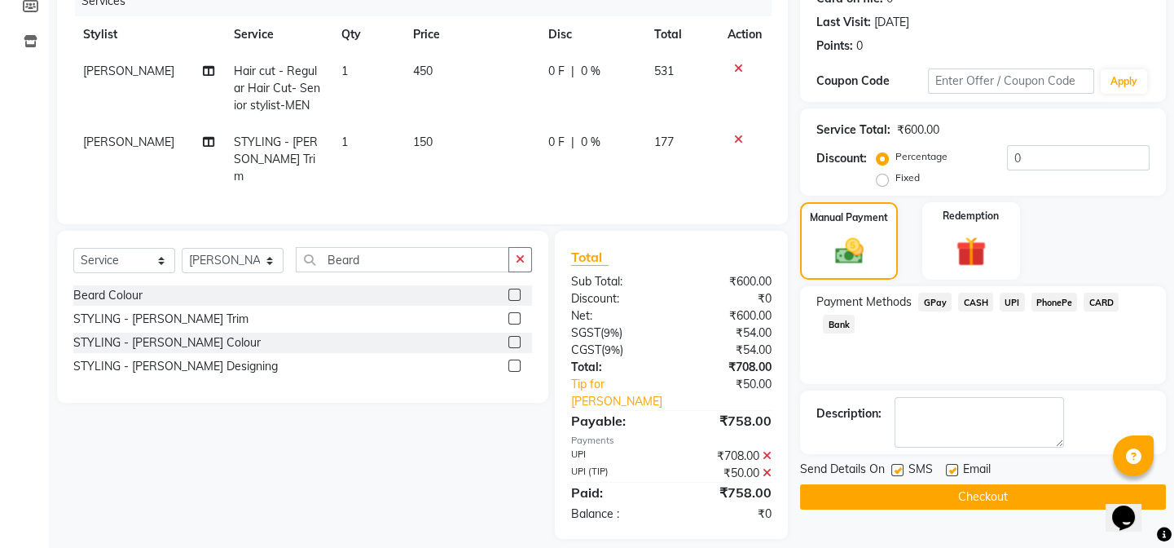
scroll to position [226, 0]
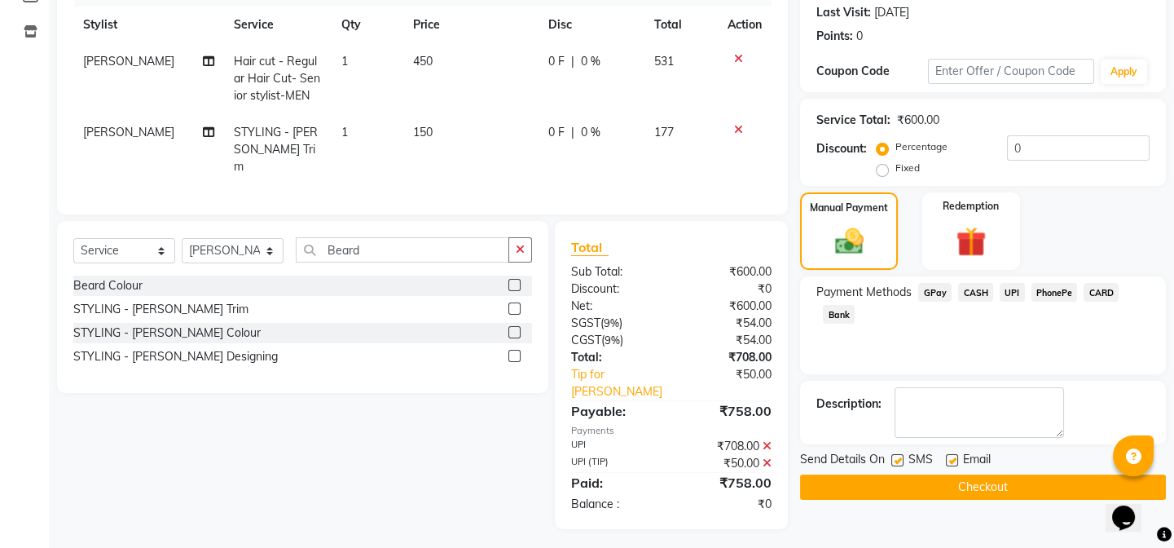
click at [923, 481] on button "Checkout" at bounding box center [983, 486] width 366 height 25
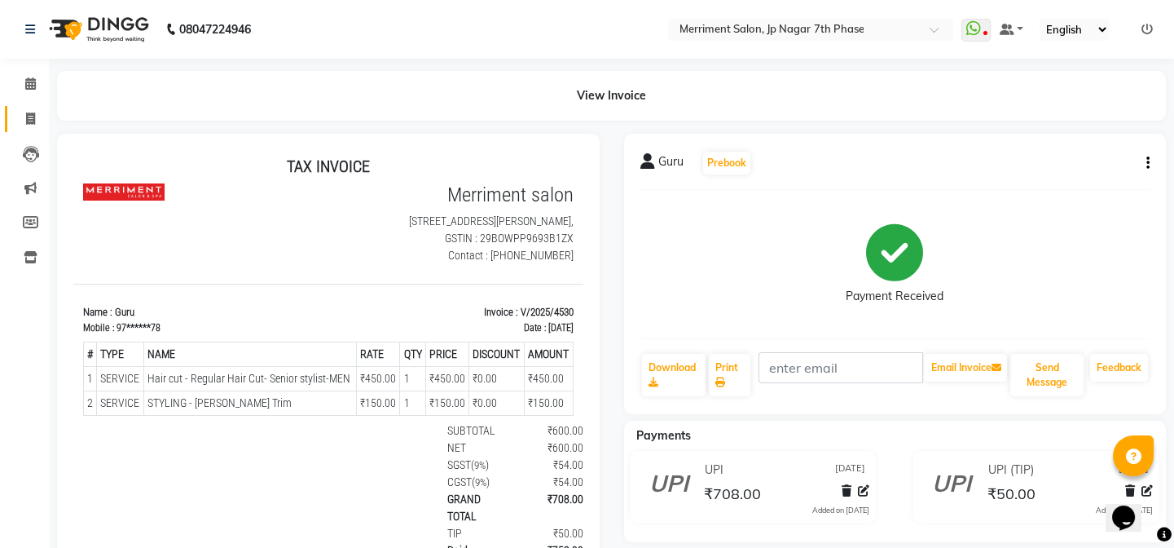
click at [37, 106] on link "Invoice" at bounding box center [24, 119] width 39 height 27
select select "service"
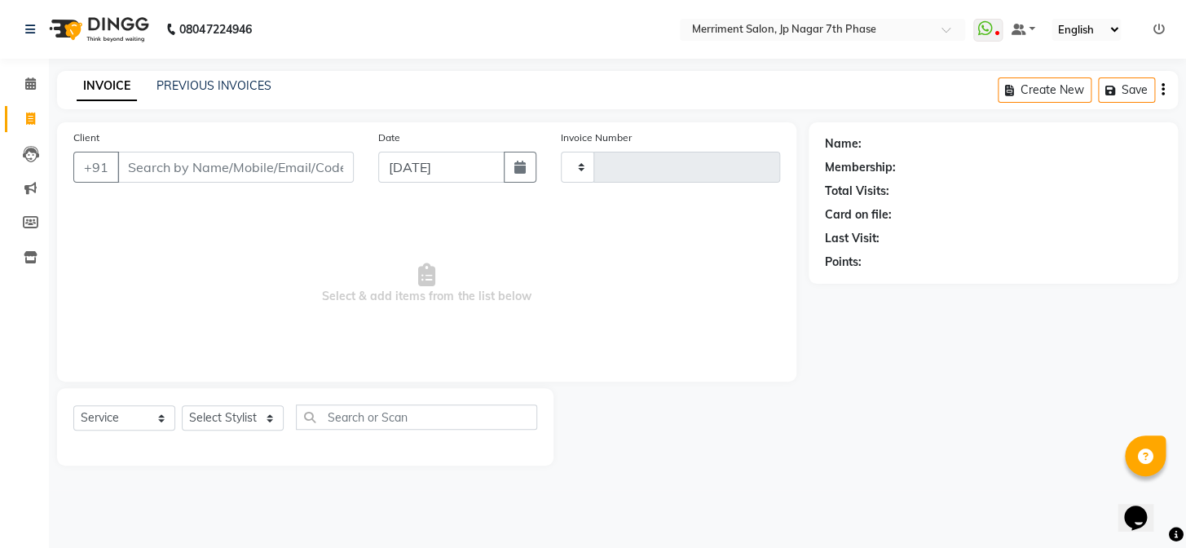
type input "4531"
select select "4110"
